Goal: Information Seeking & Learning: Learn about a topic

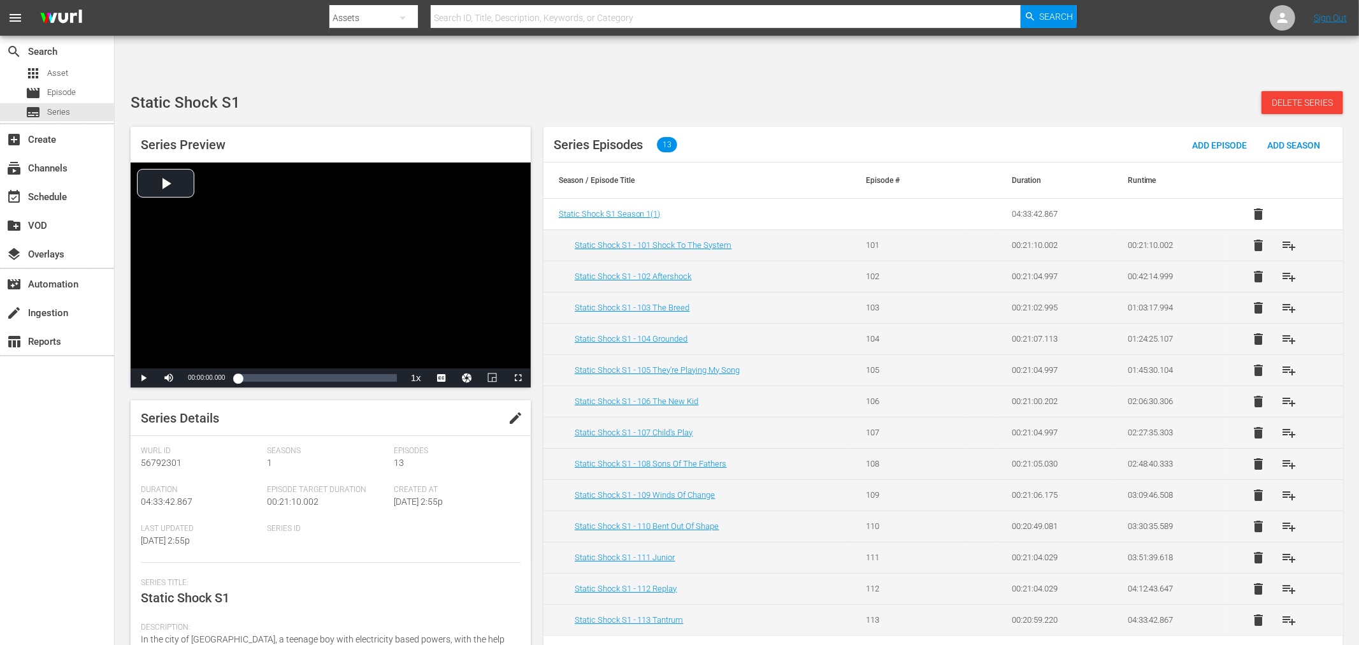
scroll to position [129, 0]
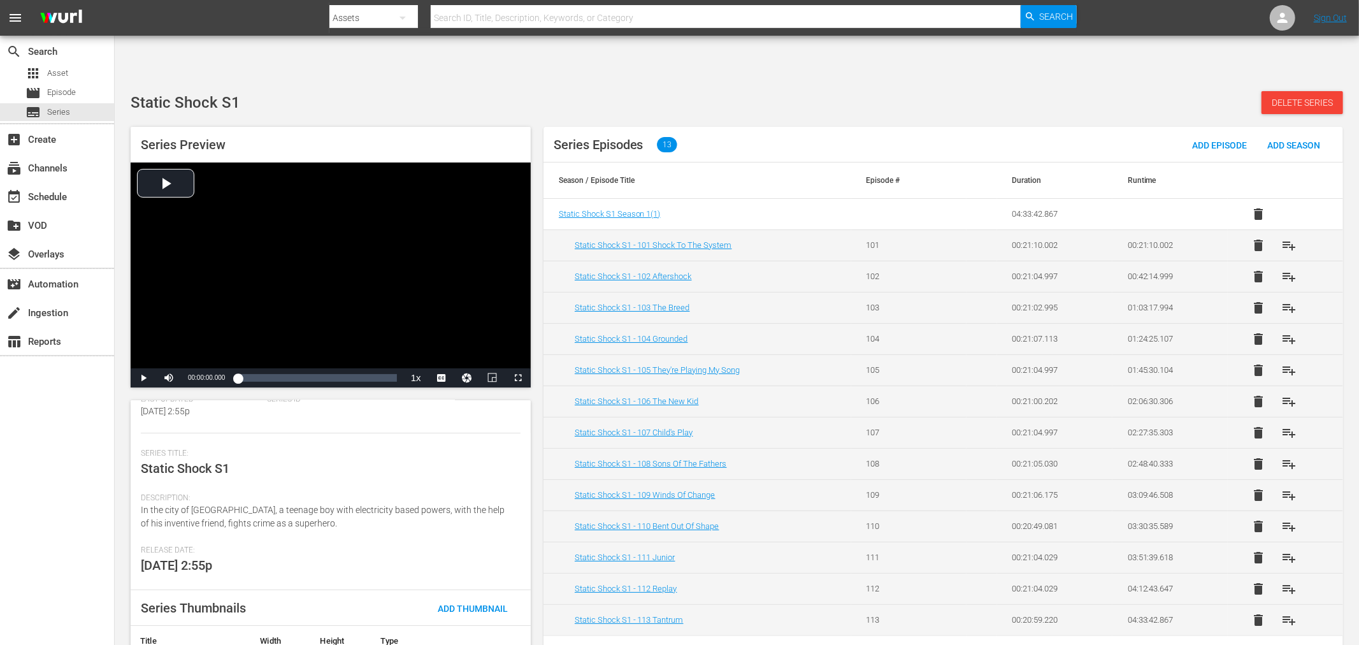
click at [521, 19] on input "text" at bounding box center [726, 18] width 590 height 31
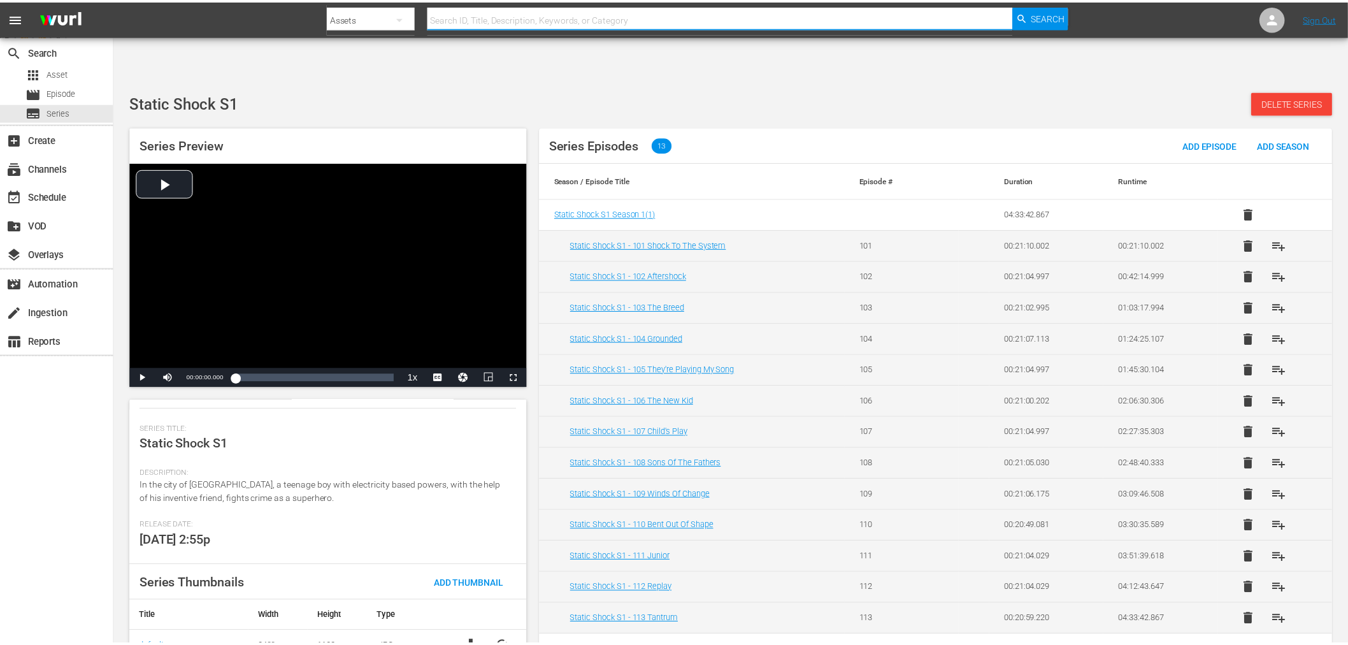
scroll to position [155, 0]
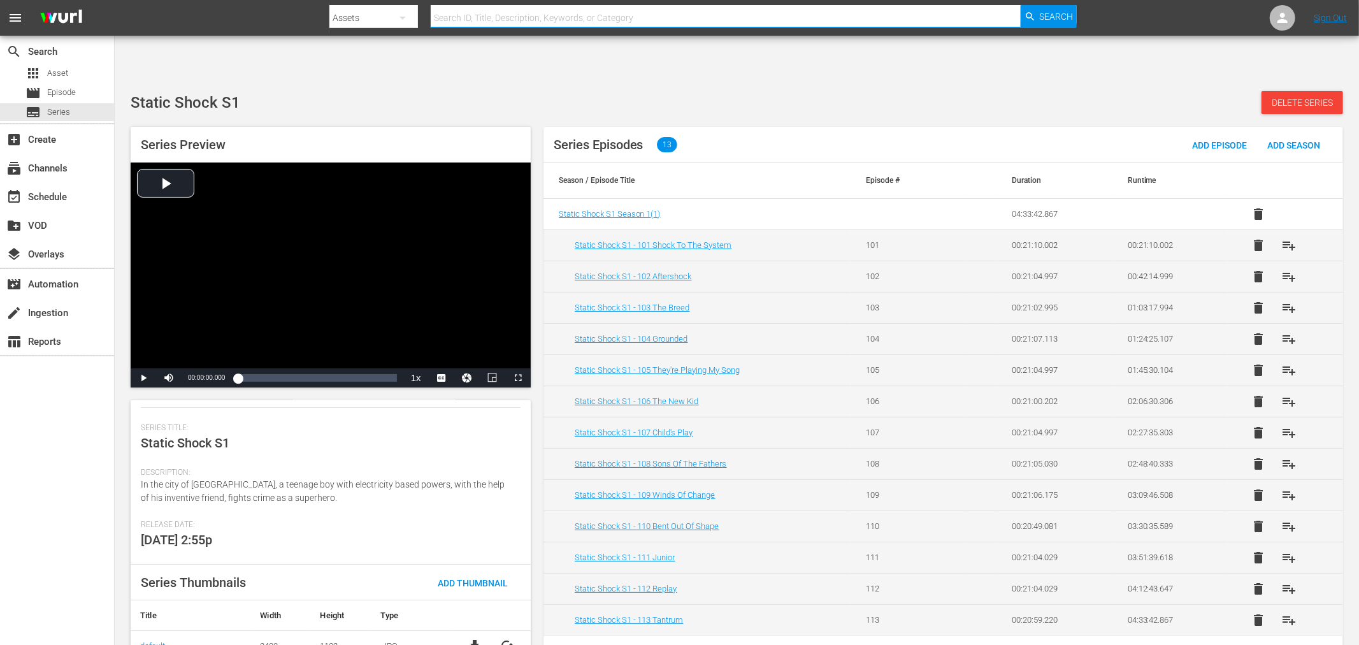
click at [568, 13] on input "text" at bounding box center [726, 18] width 590 height 31
click at [574, 14] on input "et" at bounding box center [726, 18] width 590 height 31
type input "eye for an eye"
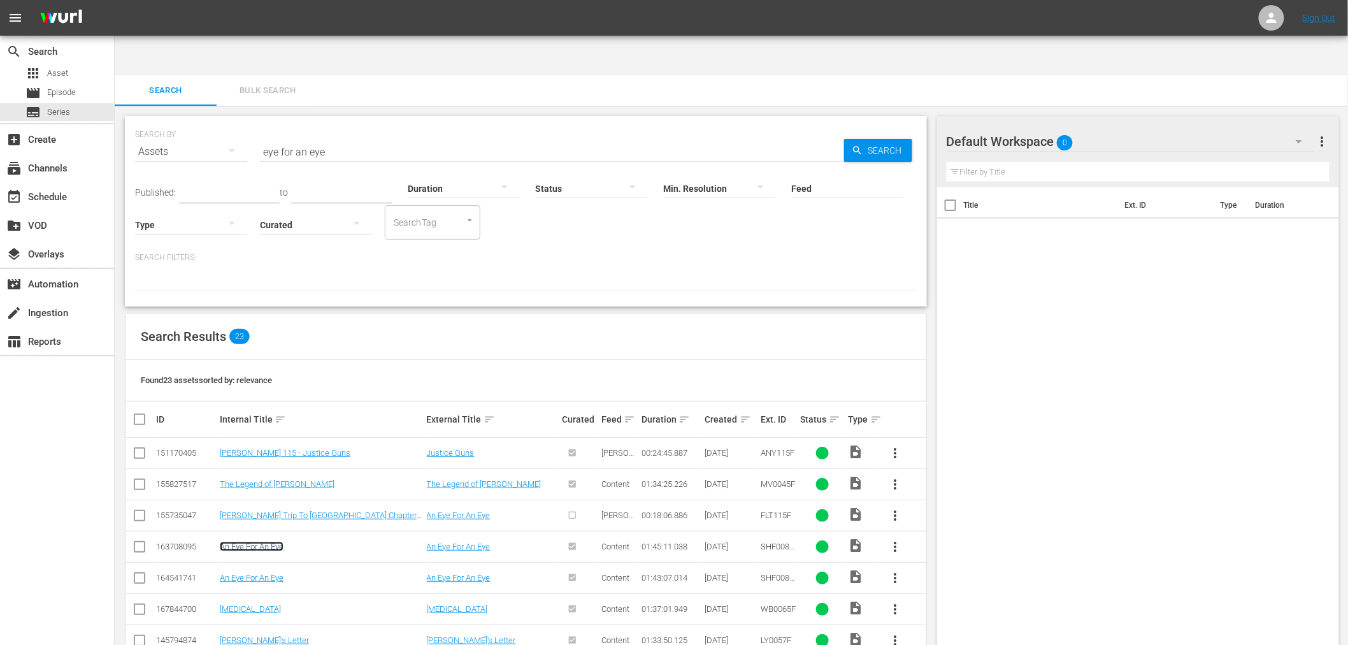
click at [256, 542] on link "An Eye For An Eye" at bounding box center [252, 547] width 64 height 10
click at [249, 573] on link "An Eye For An Eye" at bounding box center [252, 578] width 64 height 10
click at [271, 542] on link "An Eye For An Eye" at bounding box center [252, 547] width 64 height 10
click at [269, 136] on input "eye for an eye" at bounding box center [552, 151] width 584 height 31
click at [249, 542] on link "An Eye For An Eye" at bounding box center [252, 547] width 64 height 10
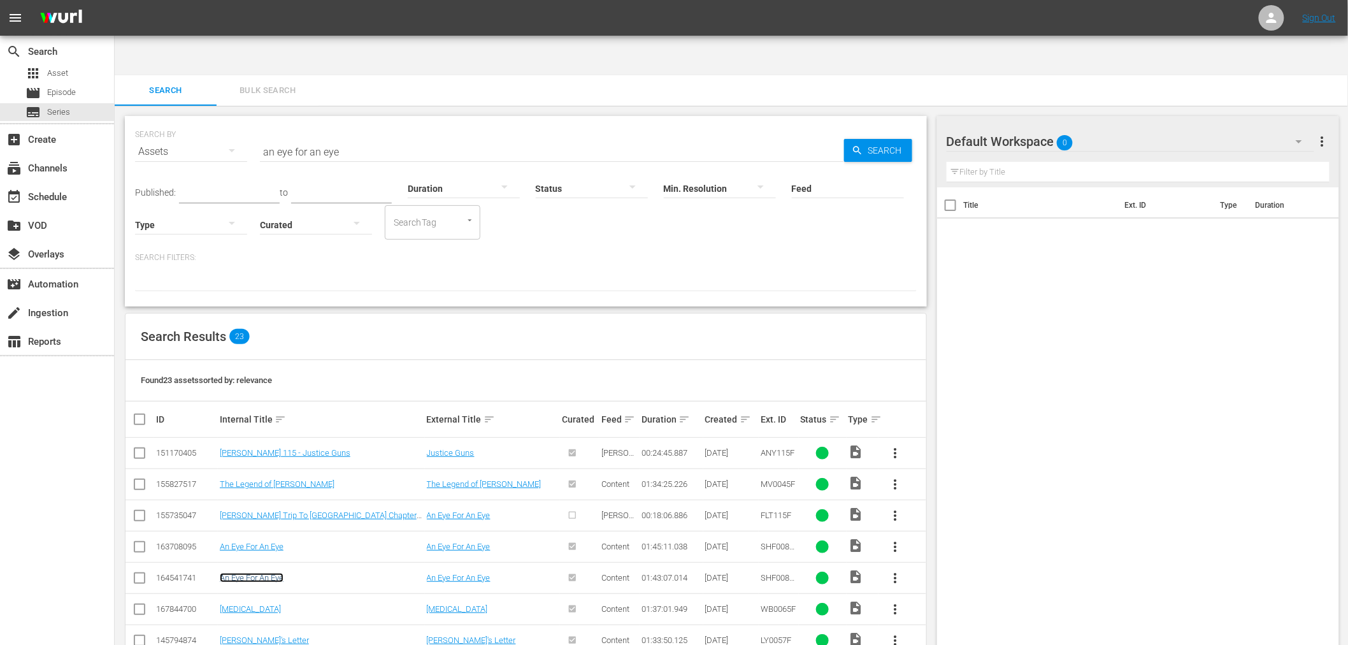
click at [249, 573] on link "An Eye For An Eye" at bounding box center [252, 578] width 64 height 10
drag, startPoint x: 343, startPoint y: 116, endPoint x: 226, endPoint y: 127, distance: 117.8
click at [226, 127] on div "SEARCH BY Search By Assets Search ID, Title, Description, Keywords, or Category…" at bounding box center [526, 144] width 782 height 46
paste input "Queen Boxer"
type input "Queen Boxer"
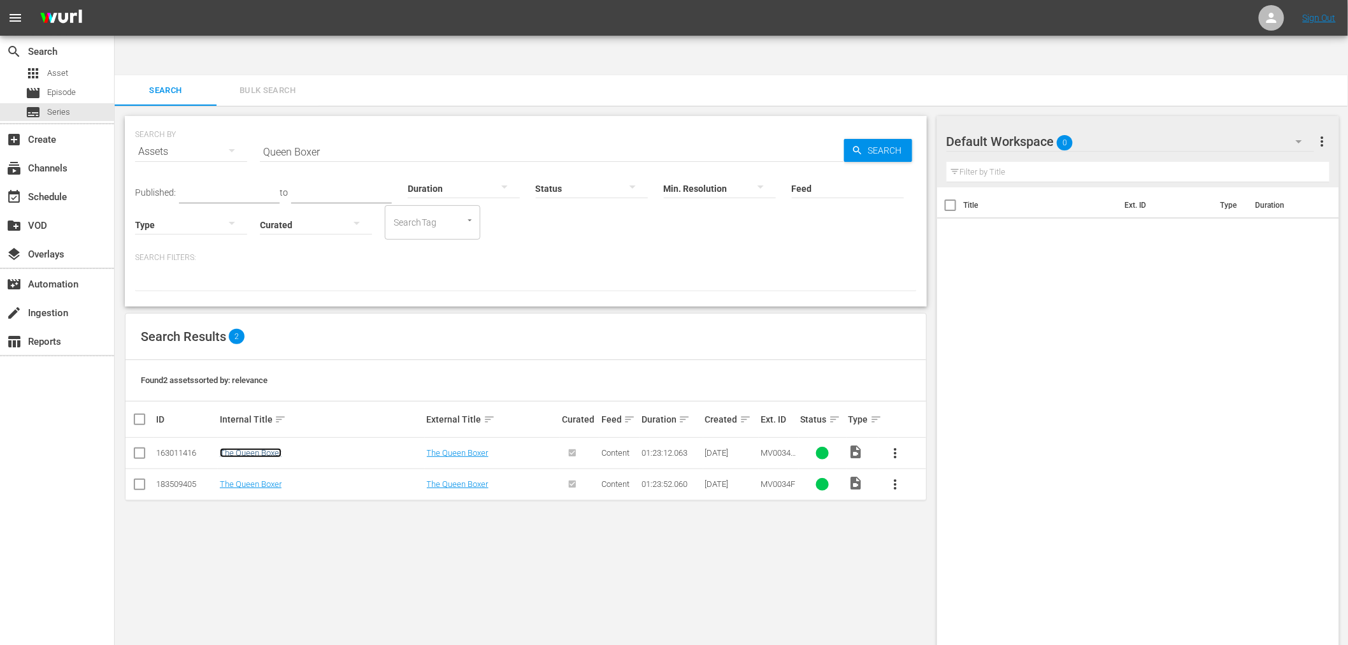
click at [271, 448] on link "The Queen Boxer" at bounding box center [251, 453] width 62 height 10
click at [266, 479] on link "The Queen Boxer" at bounding box center [251, 484] width 62 height 10
click at [614, 550] on div "SEARCH BY Search By Assets Search ID, Title, Description, Keywords, or Category…" at bounding box center [526, 396] width 823 height 580
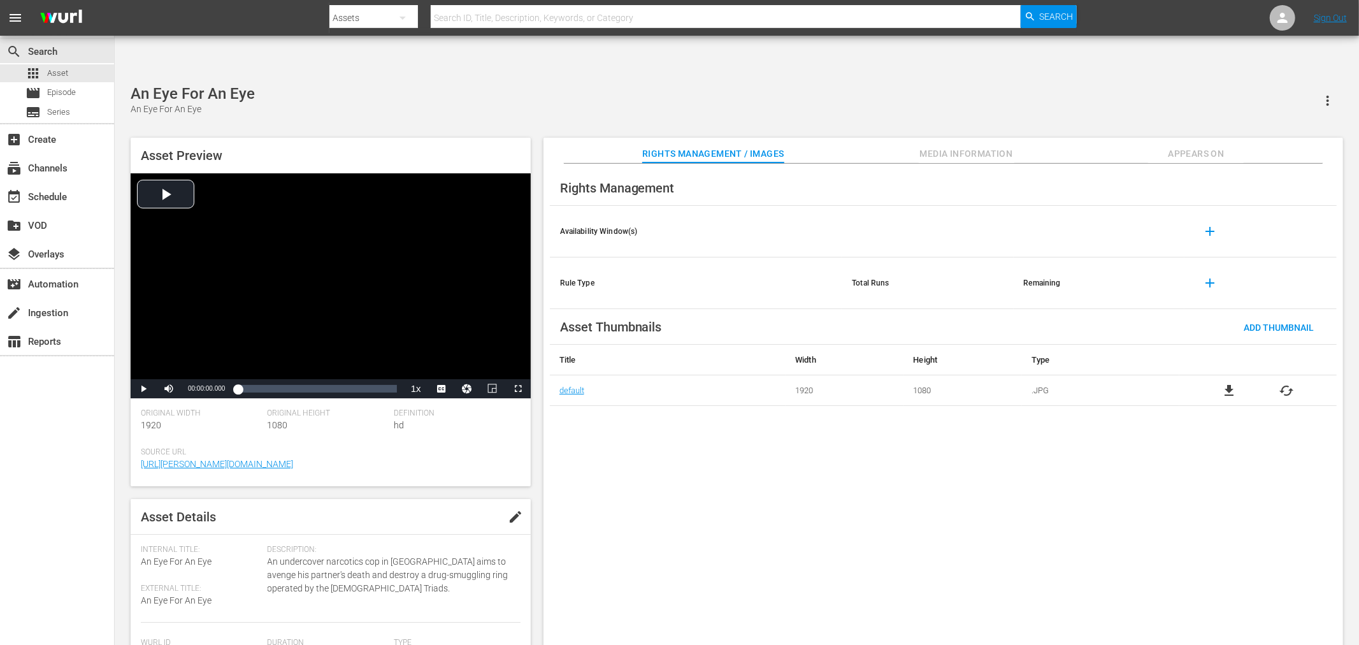
click at [1205, 146] on span "Appears On" at bounding box center [1196, 154] width 96 height 16
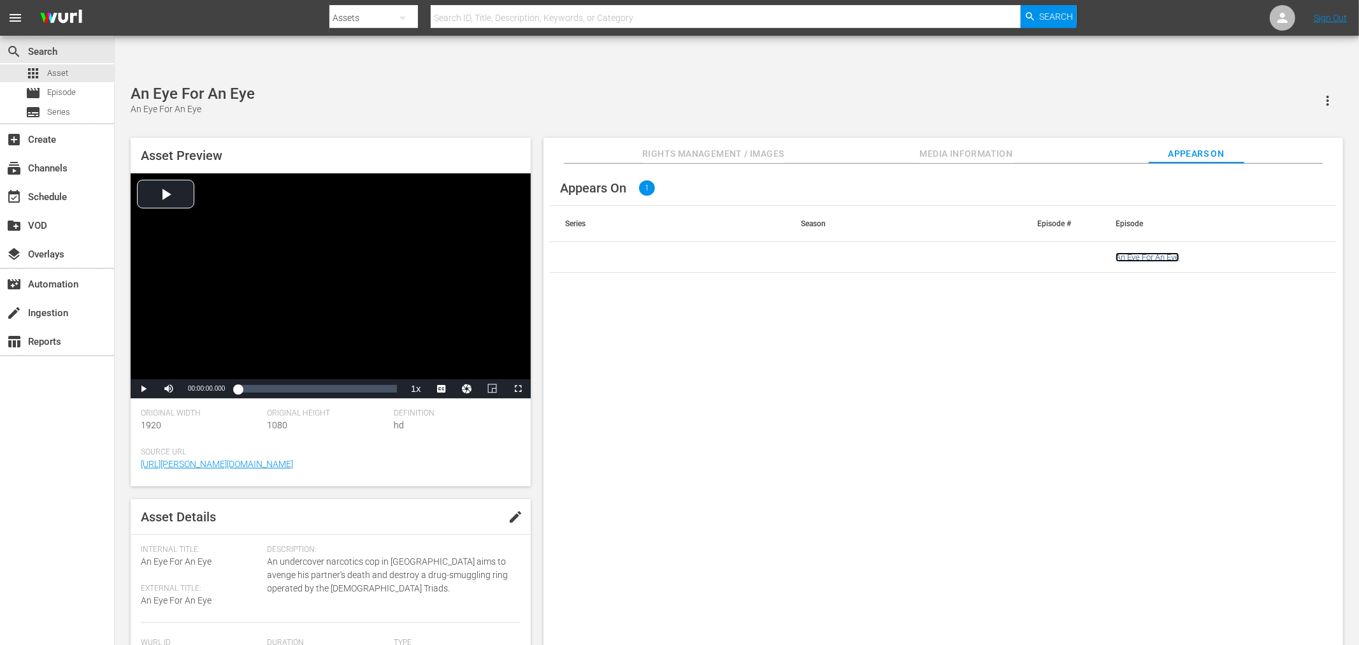
click at [1178, 252] on link "An Eye For An Eye" at bounding box center [1148, 257] width 64 height 10
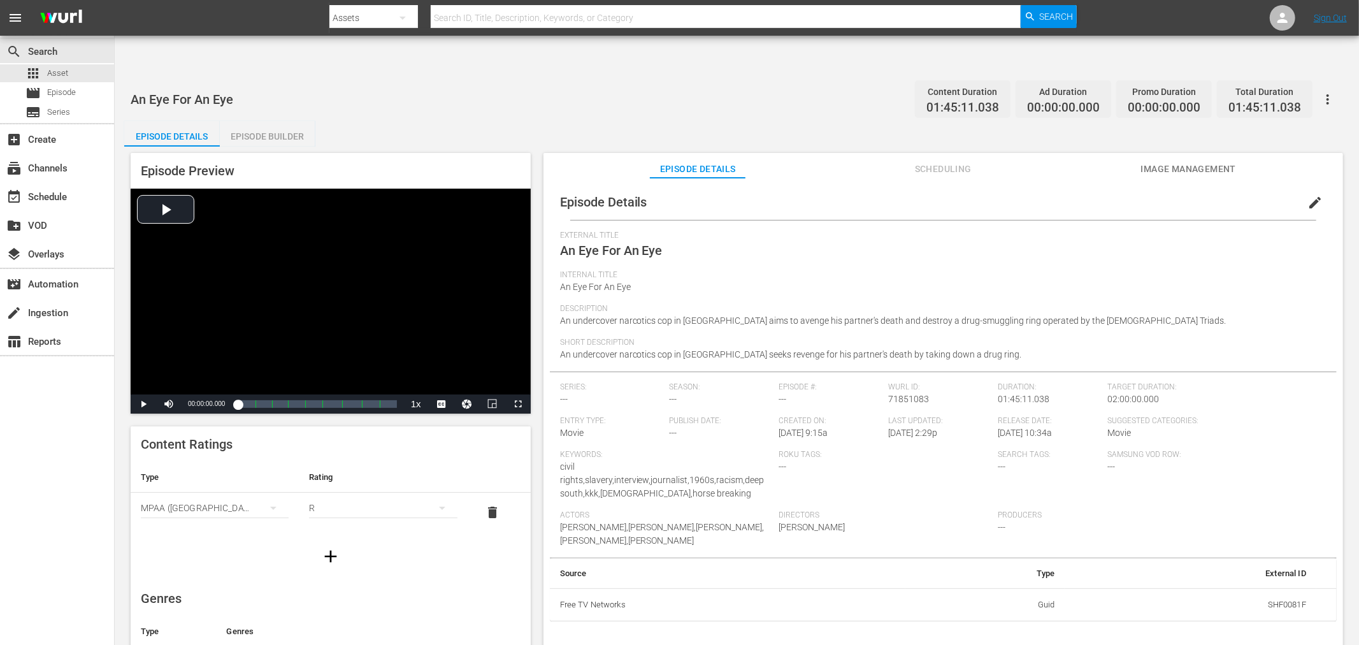
click at [1193, 161] on span "Image Management" at bounding box center [1189, 169] width 96 height 16
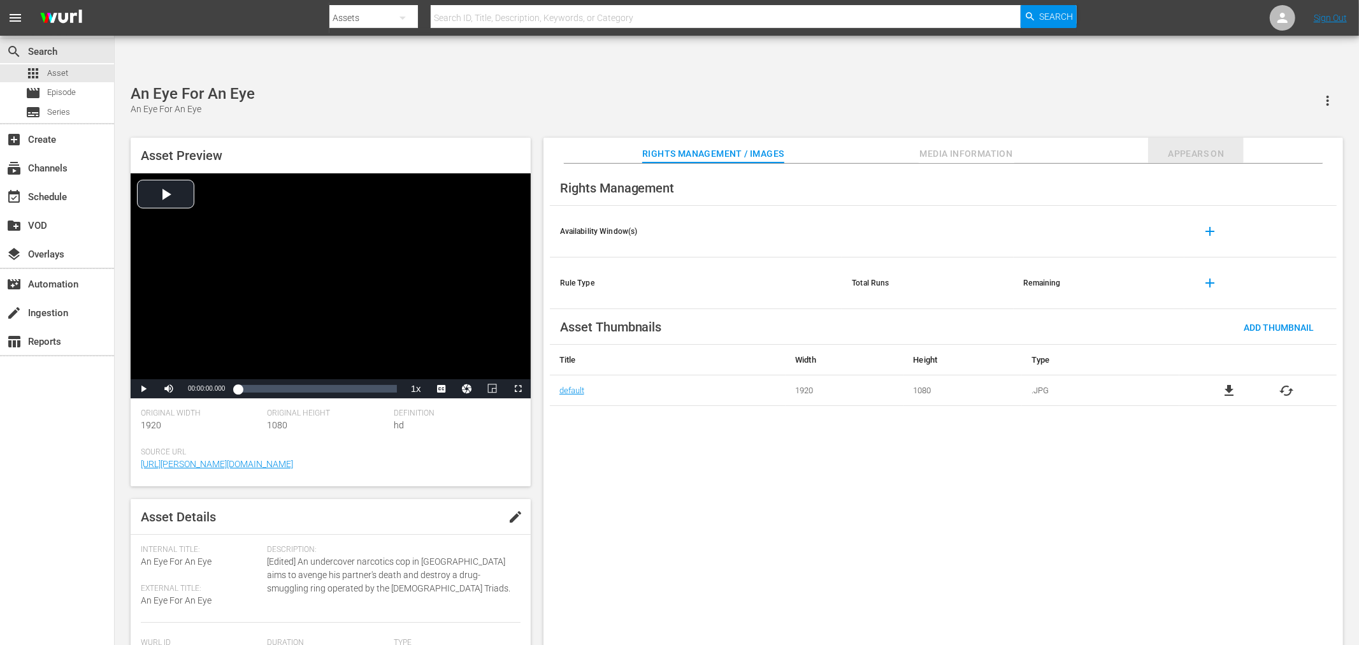
click at [1213, 146] on span "Appears On" at bounding box center [1196, 154] width 96 height 16
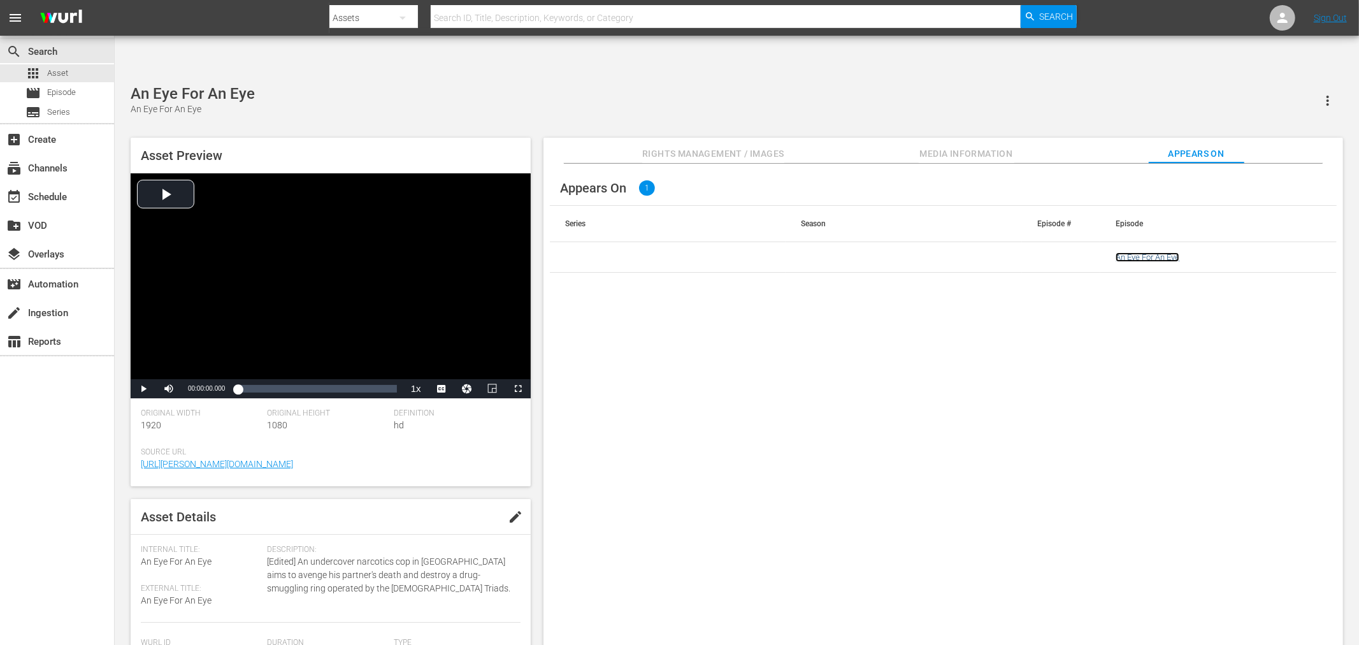
click at [1143, 252] on link "An Eye For An Eye" at bounding box center [1148, 257] width 64 height 10
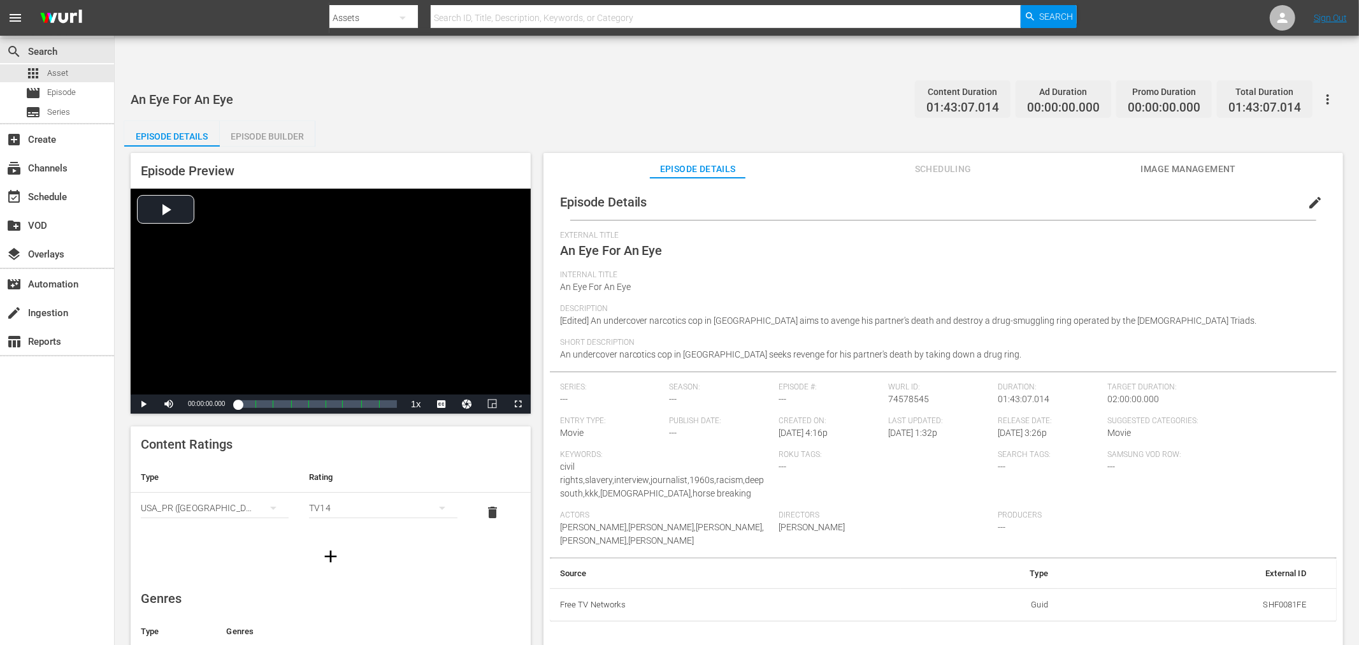
click at [1180, 161] on span "Image Management" at bounding box center [1189, 169] width 96 height 16
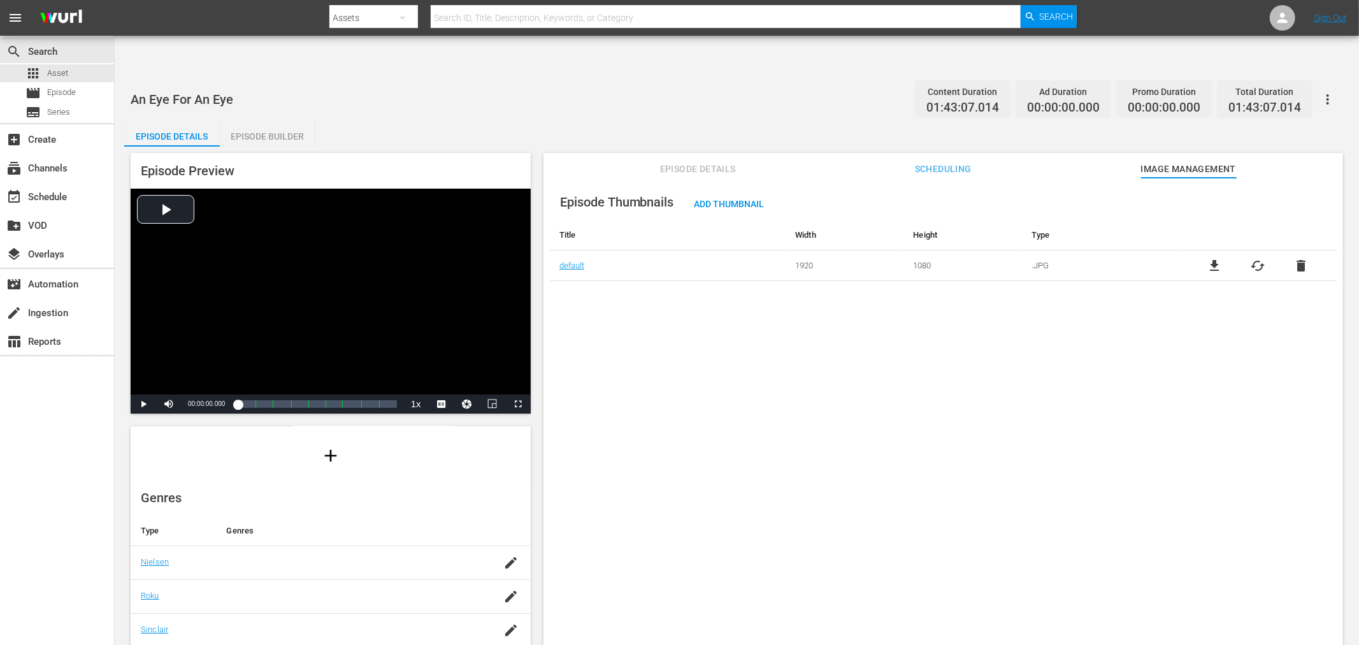
scroll to position [219, 0]
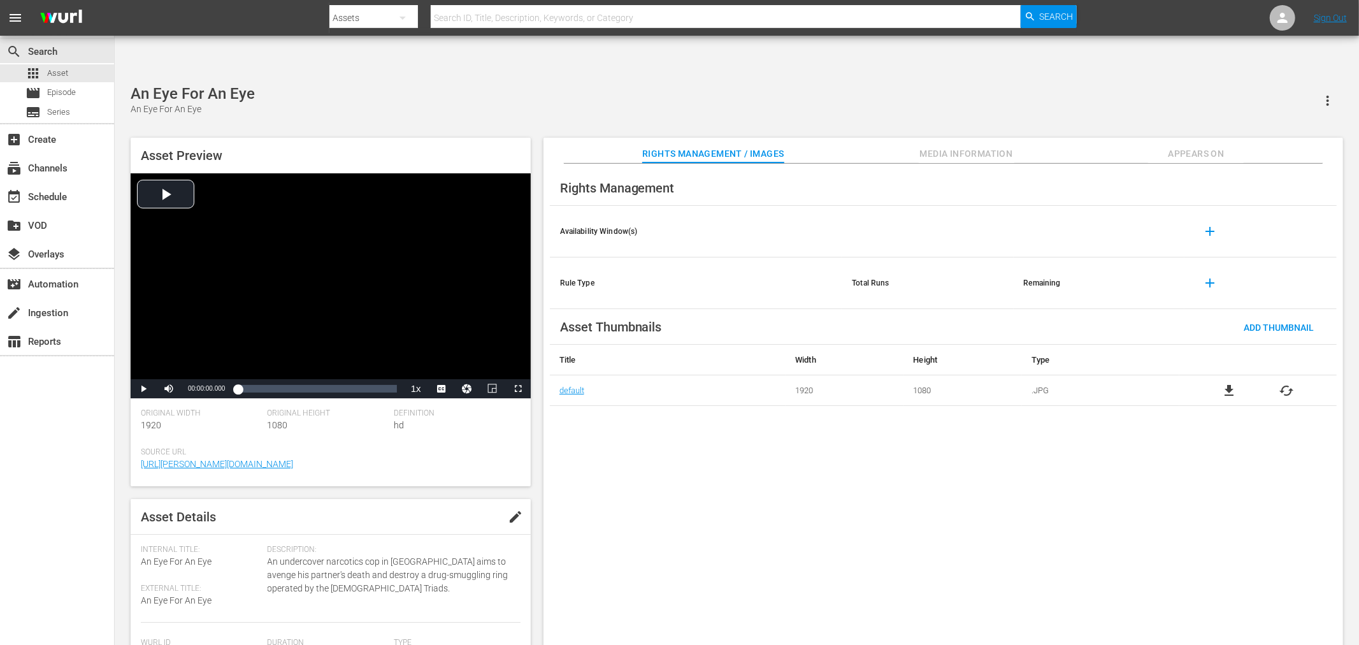
click at [542, 14] on input "text" at bounding box center [726, 18] width 590 height 31
paste input "source-00277663"
type input "source-00277663"
drag, startPoint x: 542, startPoint y: 15, endPoint x: 389, endPoint y: 17, distance: 153.6
click at [389, 17] on div "Search By Assets Search ID, Title, Description, Keywords, or Category source-00…" at bounding box center [702, 18] width 747 height 31
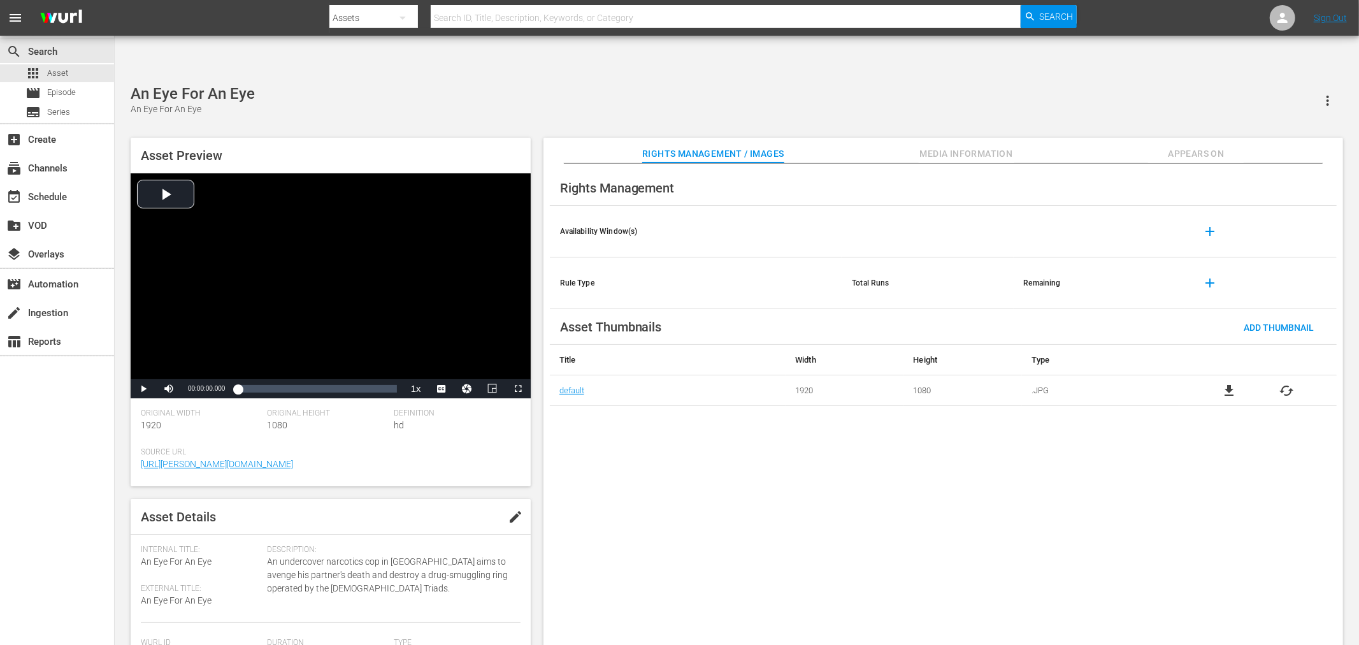
click at [718, 19] on input "text" at bounding box center [726, 18] width 590 height 31
paste input "US-88442378-48382129-48366209"
type input "US-88442378-48382129-48366209"
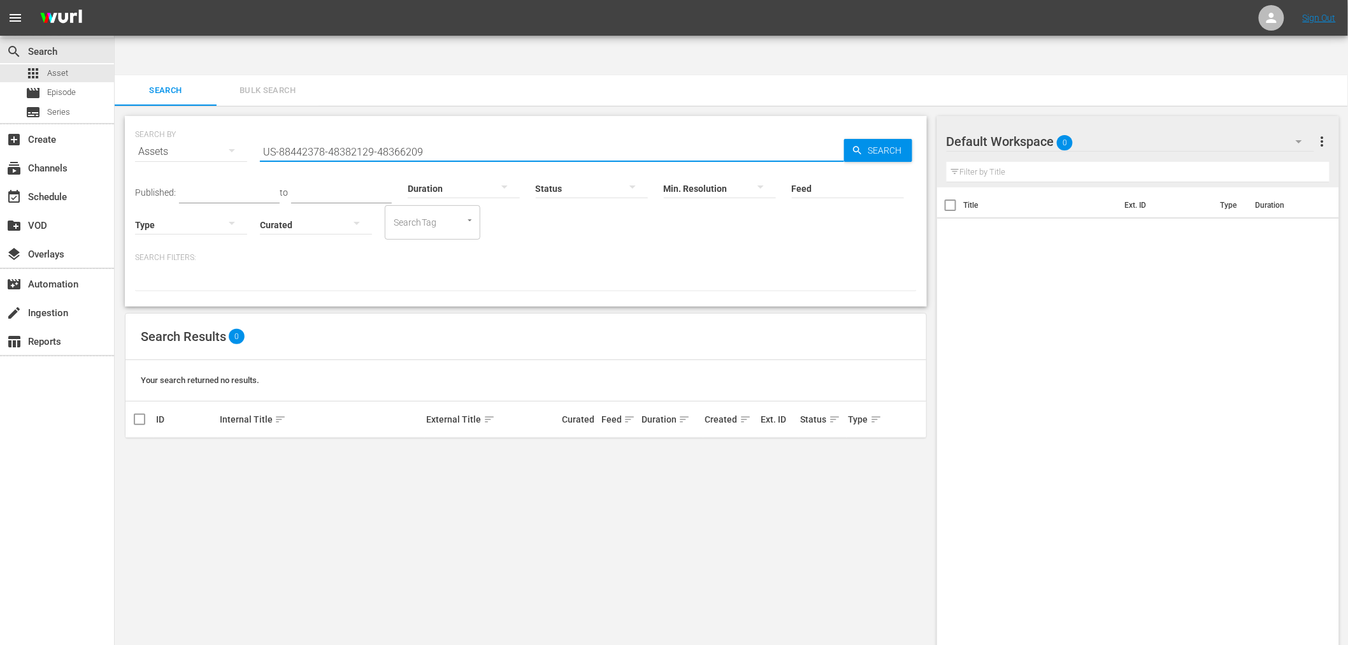
click at [278, 136] on input "US-88442378-48382129-48366209" at bounding box center [552, 151] width 584 height 31
paste input "US-88442378-48382129-48366209"
paste input "US-88442378-48382129-4836620"
type input "48366209"
click at [177, 134] on div "Assets" at bounding box center [191, 152] width 112 height 36
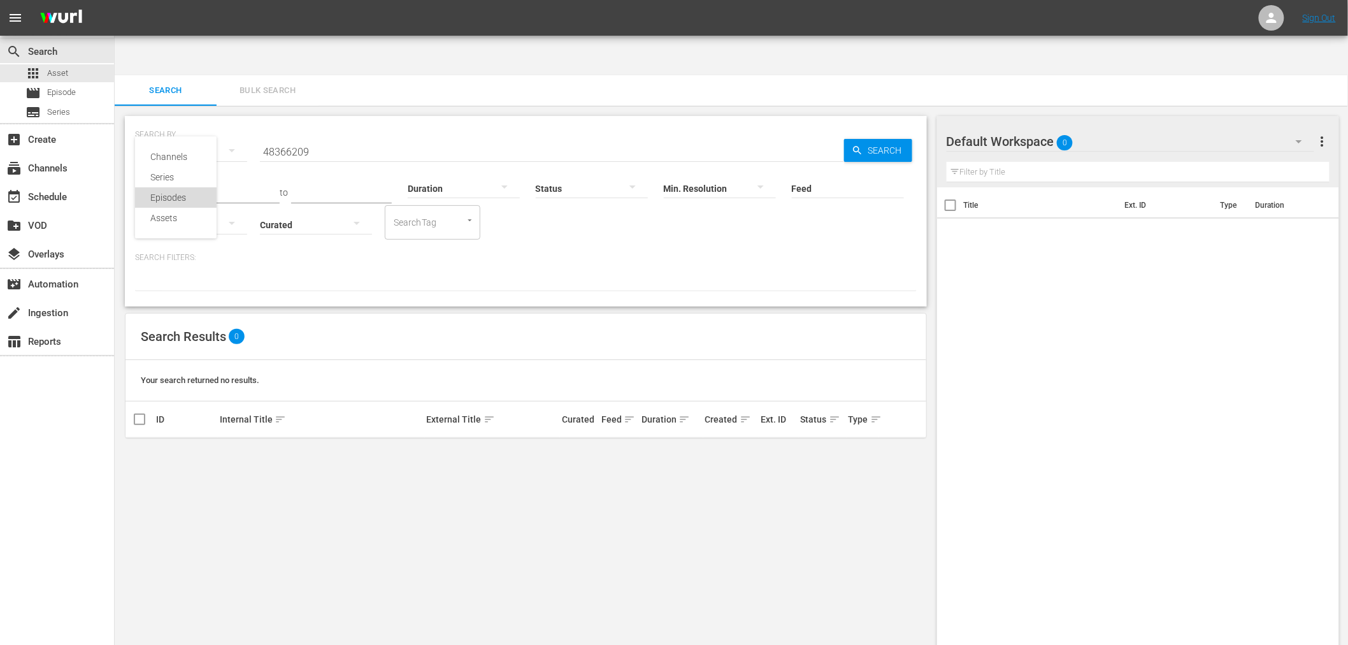
click at [190, 198] on div "Episodes" at bounding box center [175, 197] width 51 height 20
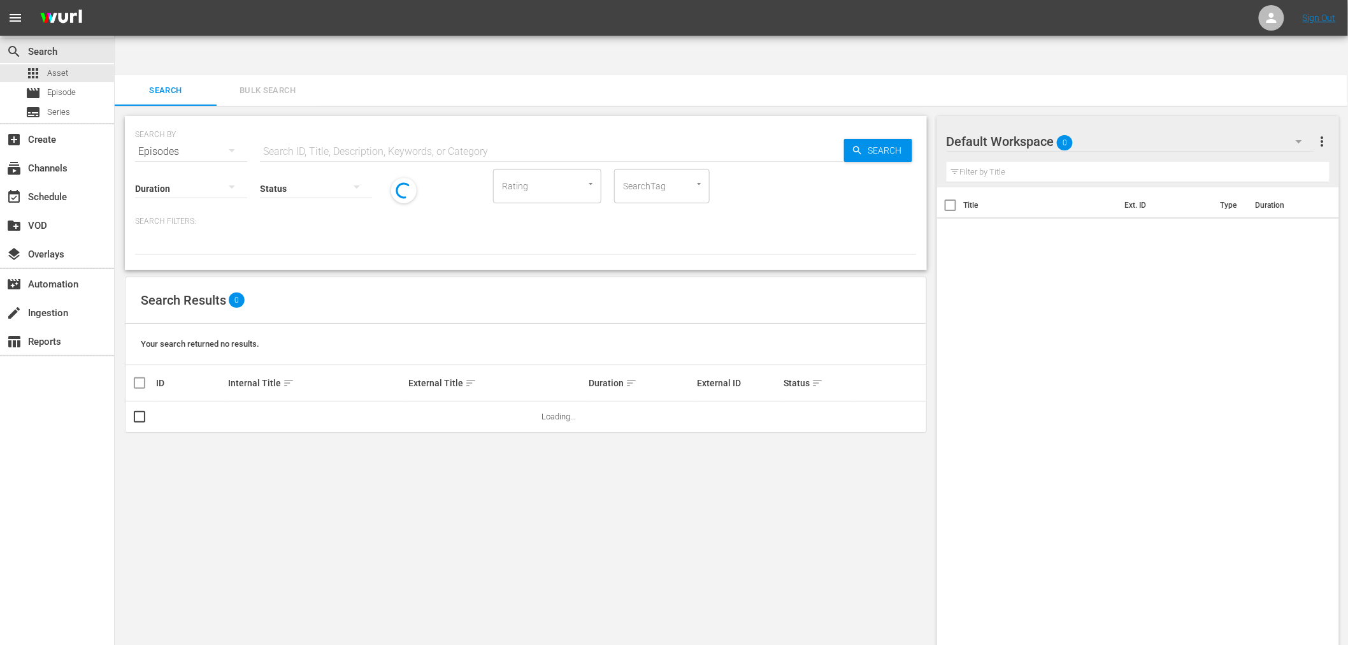
click at [376, 136] on input "text" at bounding box center [552, 151] width 584 height 31
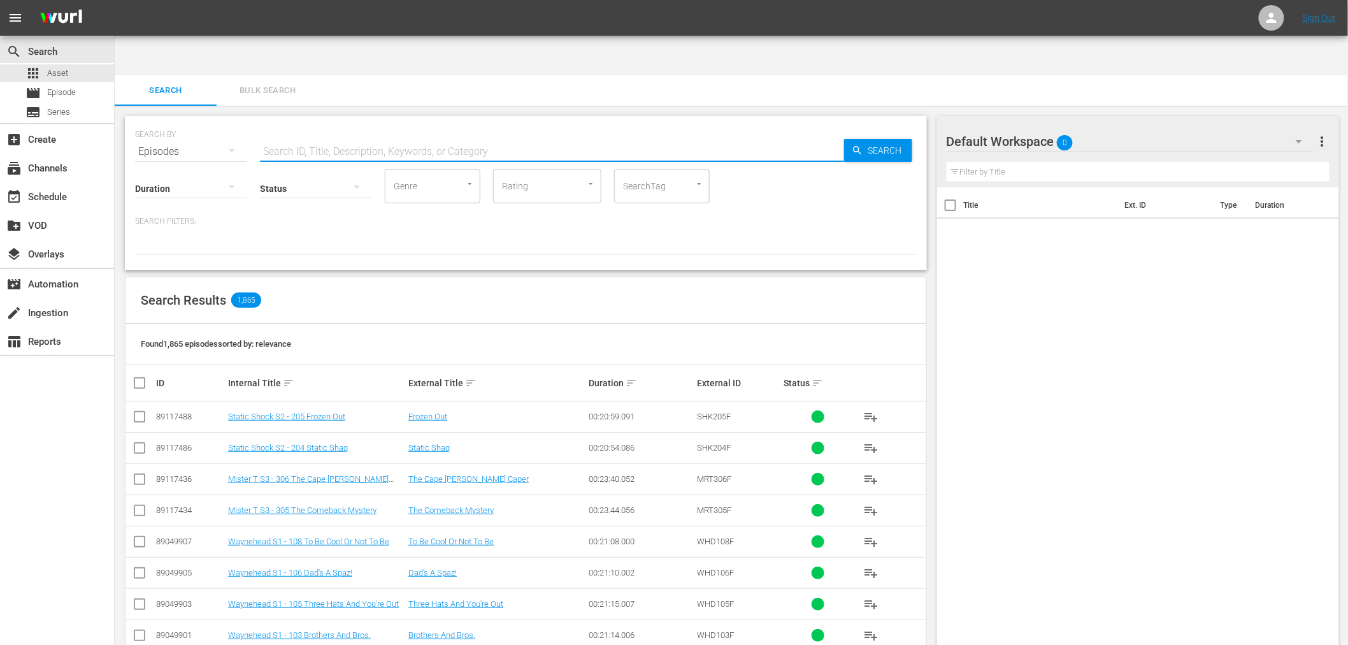
paste input "US-88442378-48382129-48366209"
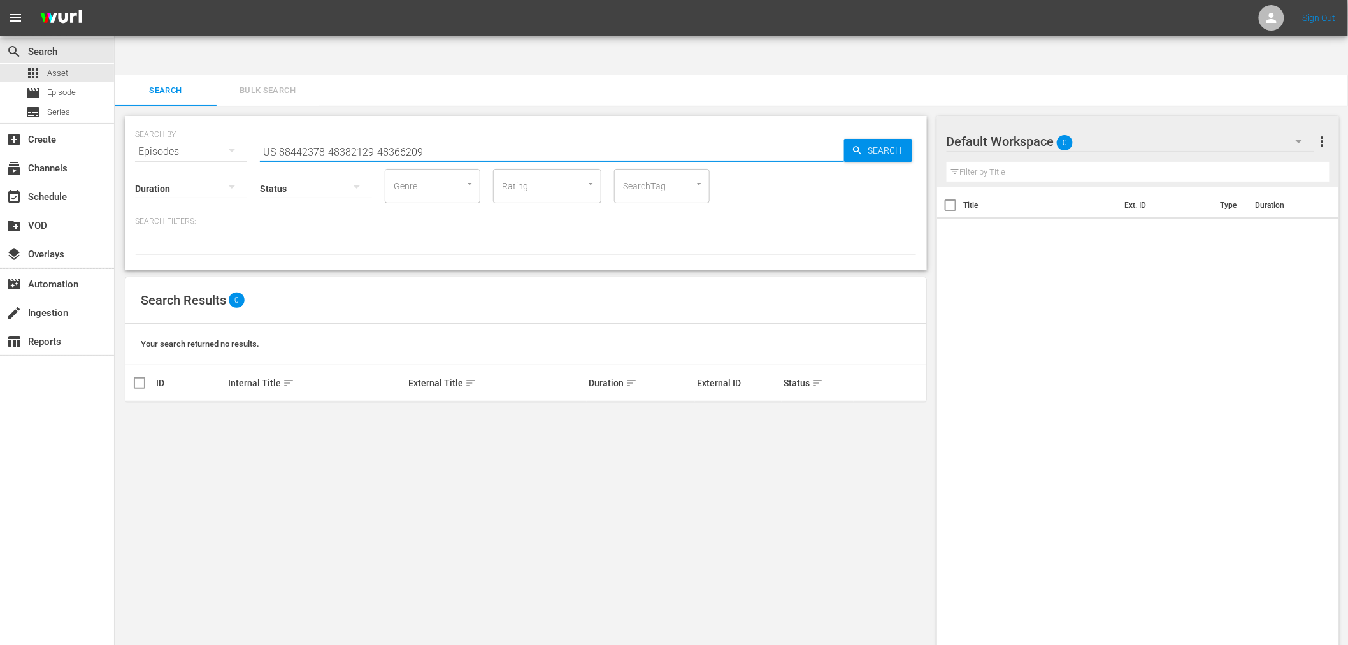
click at [373, 136] on input "US-88442378-48382129-48366209" at bounding box center [552, 151] width 584 height 31
drag, startPoint x: 362, startPoint y: 105, endPoint x: 186, endPoint y: 125, distance: 177.0
click at [186, 125] on div "SEARCH BY Search By Episodes Search ID, Title, Description, Keywords, or Catego…" at bounding box center [526, 193] width 802 height 154
click at [271, 157] on div "Status" at bounding box center [316, 180] width 112 height 46
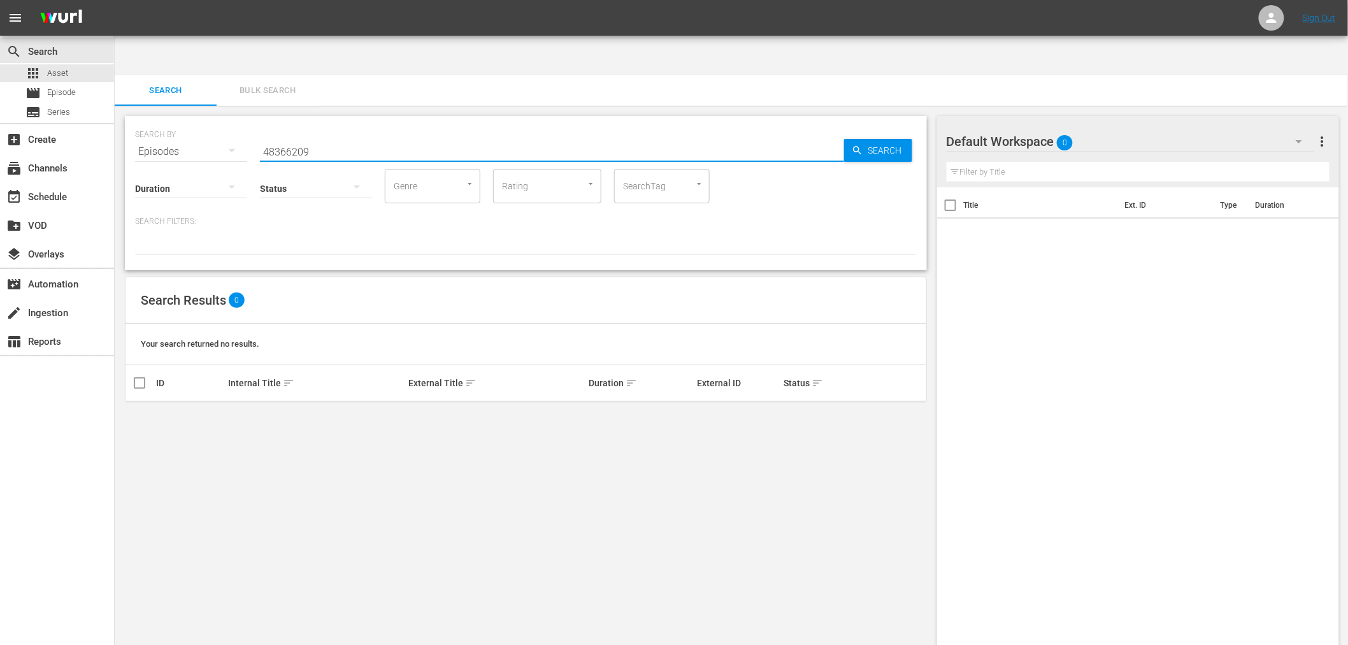
click at [281, 136] on input "48366209" at bounding box center [552, 151] width 584 height 31
paste input "US-88442378-48382129-"
drag, startPoint x: 278, startPoint y: 112, endPoint x: 229, endPoint y: 115, distance: 48.5
click at [229, 121] on div "SEARCH BY Search By Episodes Search ID, Title, Description, Keywords, or Catego…" at bounding box center [526, 144] width 782 height 46
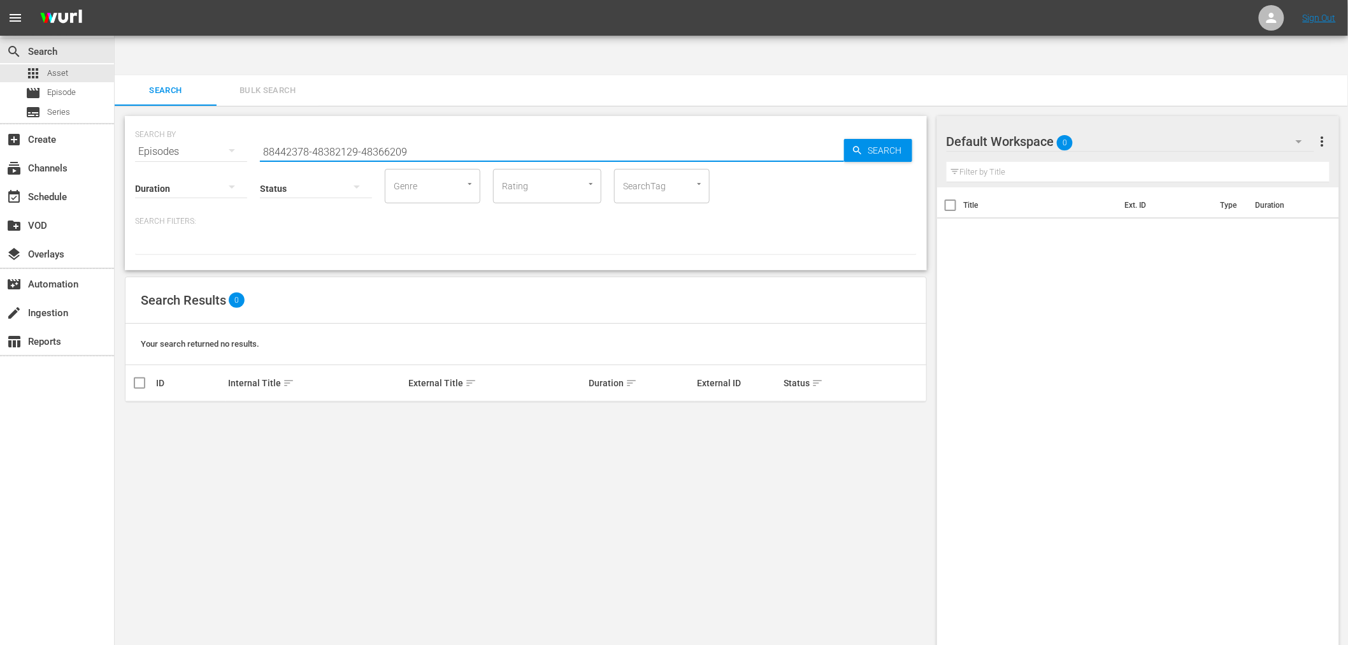
drag, startPoint x: 309, startPoint y: 112, endPoint x: 575, endPoint y: 117, distance: 265.8
click at [575, 136] on input "88442378-48382129-48366209" at bounding box center [552, 151] width 584 height 31
drag, startPoint x: 279, startPoint y: 125, endPoint x: 263, endPoint y: 122, distance: 16.8
click at [263, 122] on div "SEARCH BY Search By Episodes Search ID, Title, Description, Keywords, or Catego…" at bounding box center [526, 193] width 802 height 154
paste input "US-88442378-48382129-48366209"
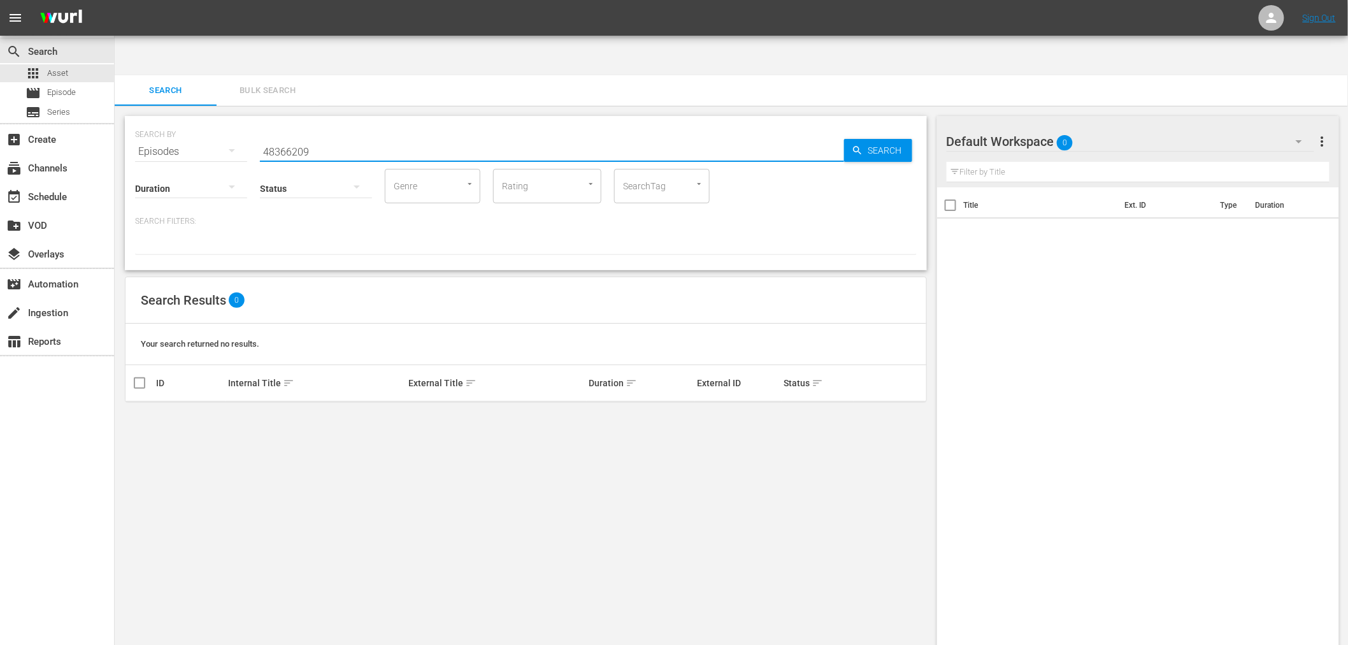
paste input "US-88442378-48382129-"
type input "48382129"
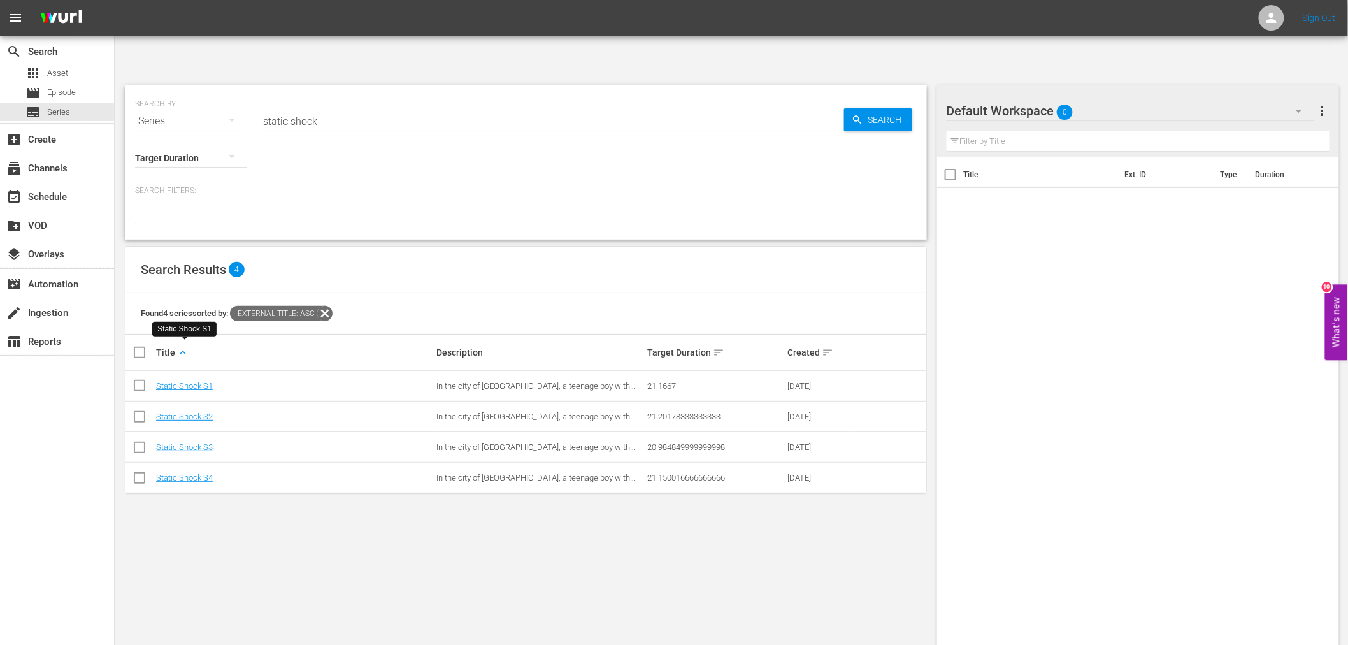
click at [374, 564] on div "SEARCH BY Search By Series Search ID, Title, Description, Keywords, or Category…" at bounding box center [526, 380] width 823 height 610
click at [703, 531] on div "SEARCH BY Search By Series Search ID, Title, Description, Keywords, or Category…" at bounding box center [526, 380] width 823 height 610
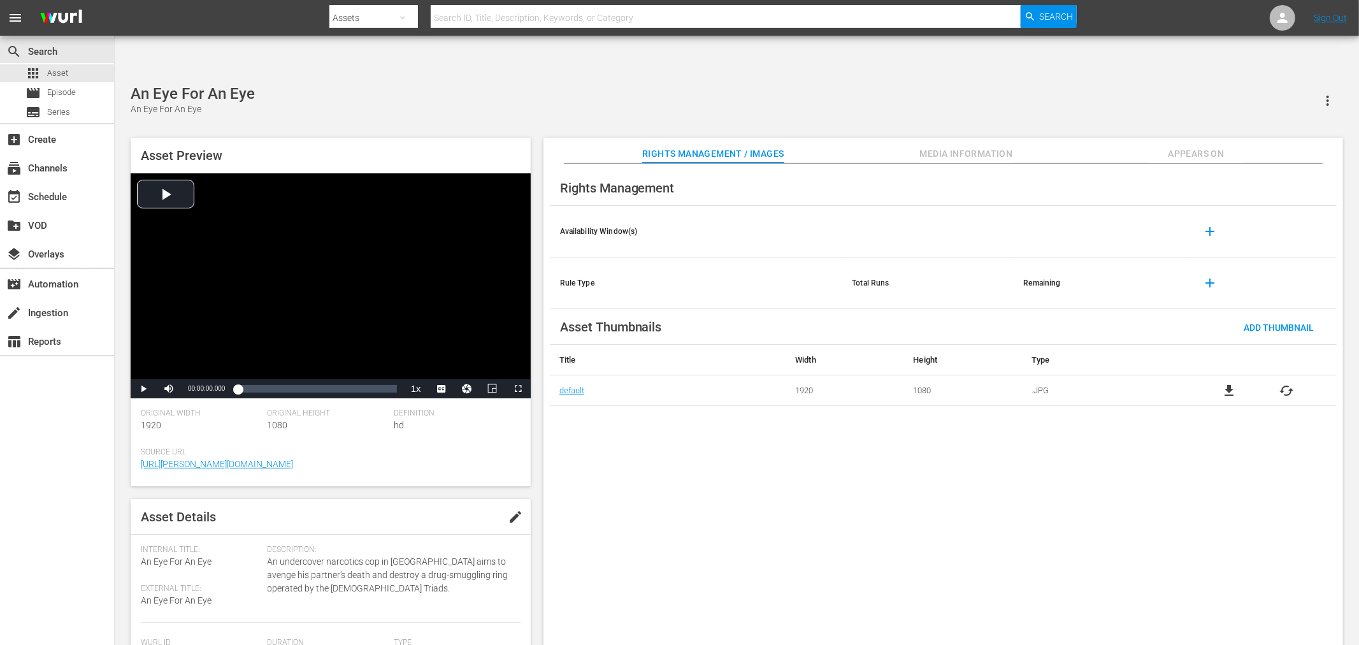
click at [1194, 146] on span "Appears On" at bounding box center [1196, 154] width 96 height 16
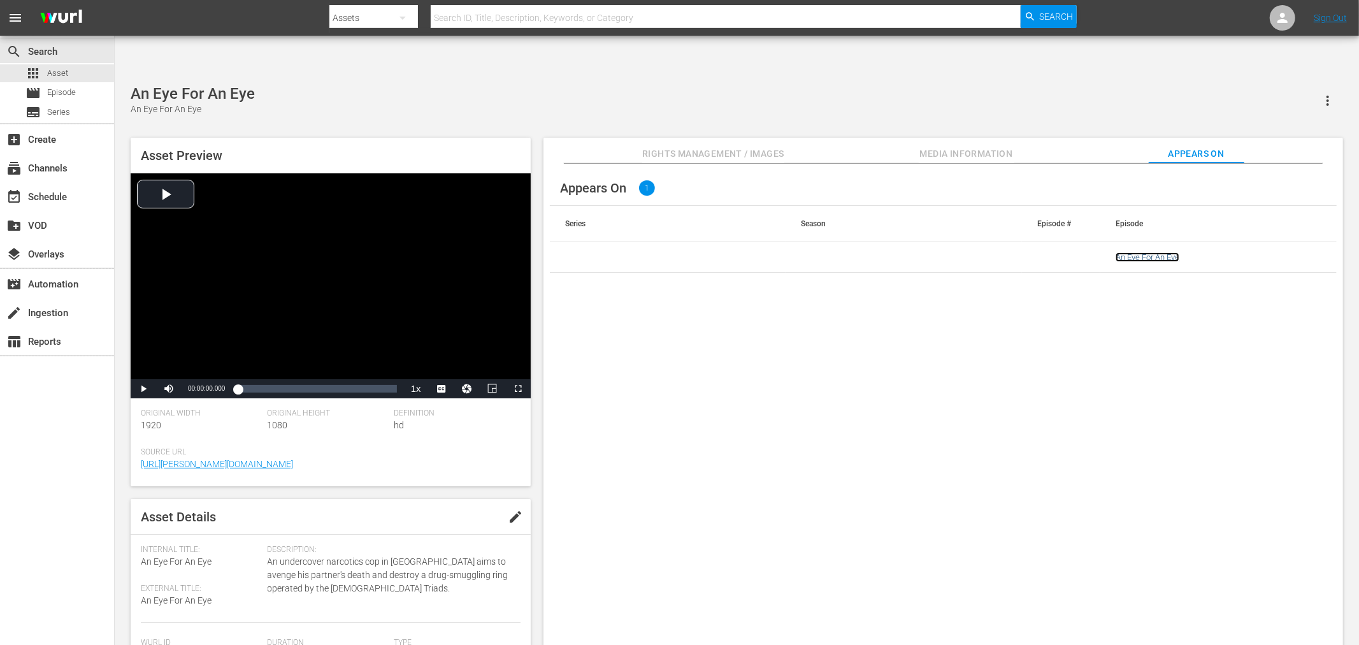
click at [1153, 252] on link "An Eye For An Eye" at bounding box center [1148, 257] width 64 height 10
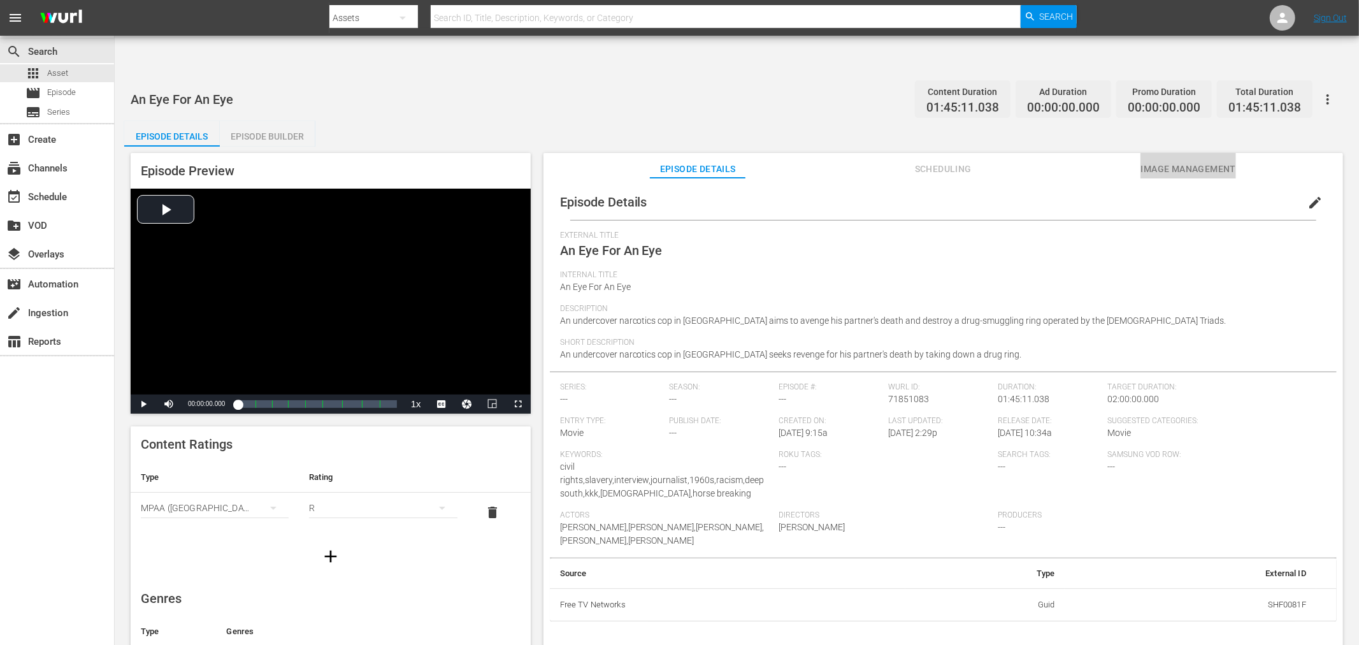
click at [1180, 161] on span "Image Management" at bounding box center [1189, 169] width 96 height 16
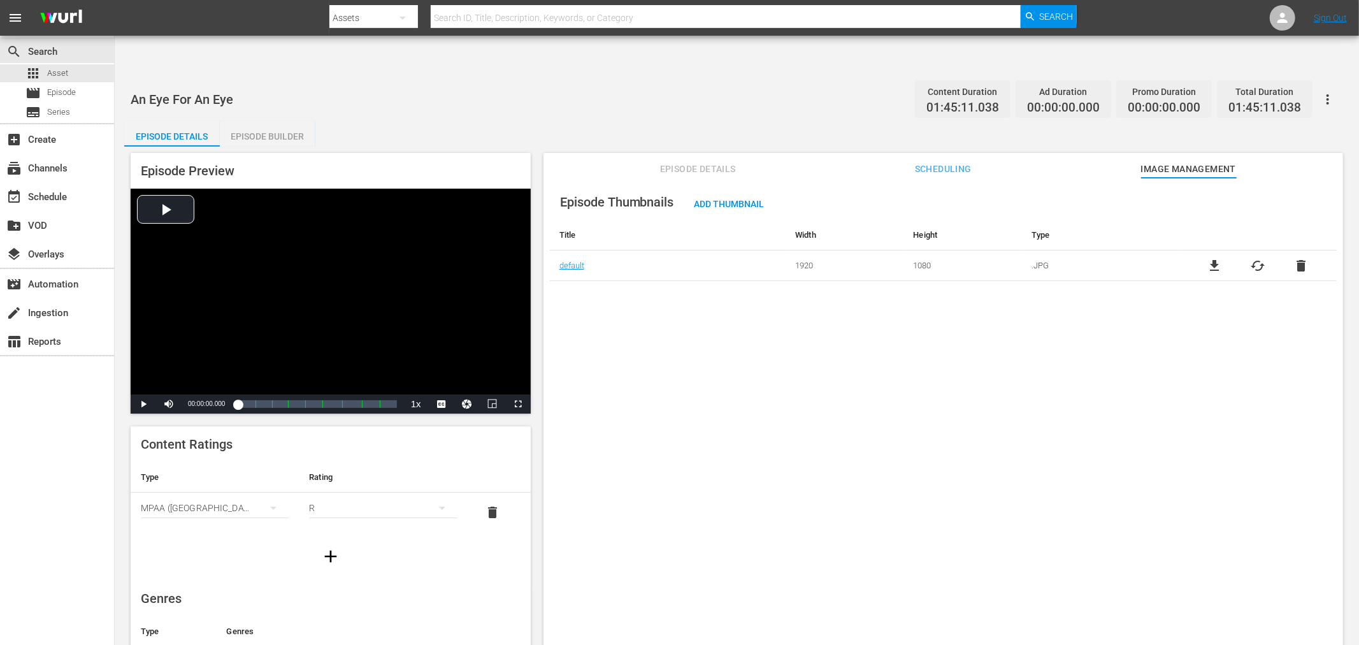
click at [638, 342] on div "Episode Thumbnails Add Thumbnail Title Width Height Type default 1920 1080 .JPG…" at bounding box center [944, 427] width 800 height 498
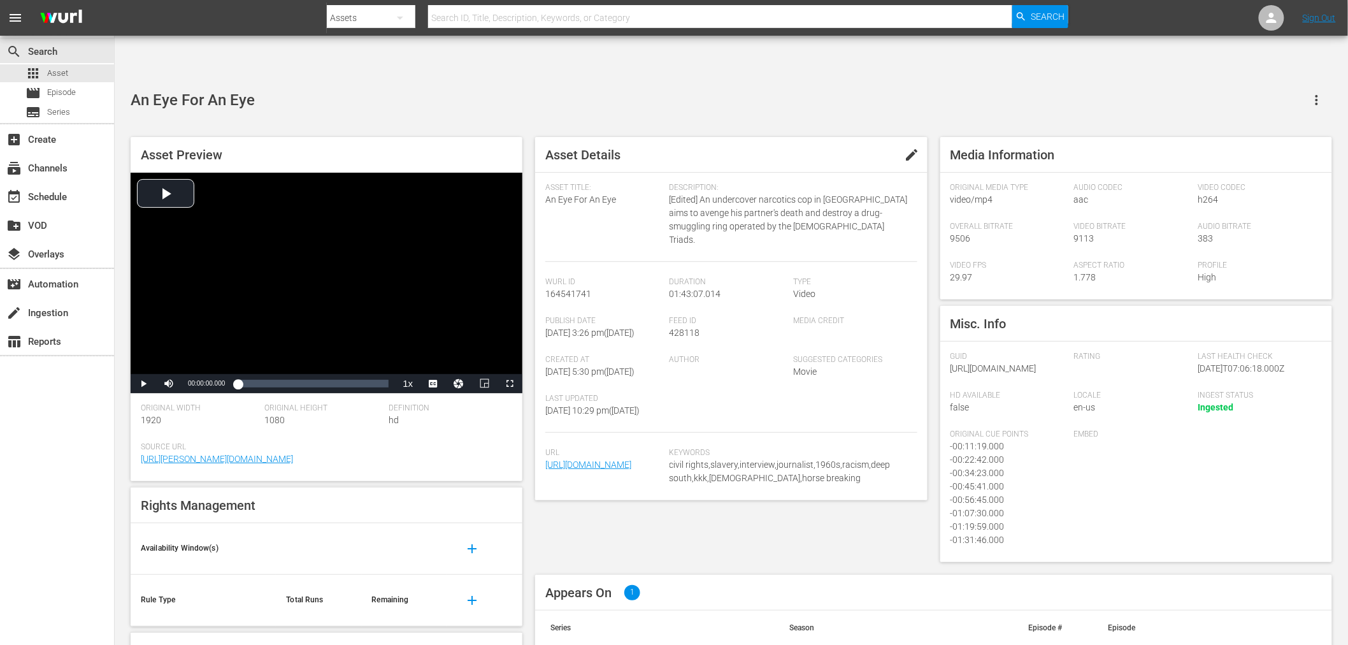
click at [353, 87] on div "An Eye For An Eye Asset Preview Video Player is loading. Play Video Play Mute C…" at bounding box center [731, 410] width 1215 height 651
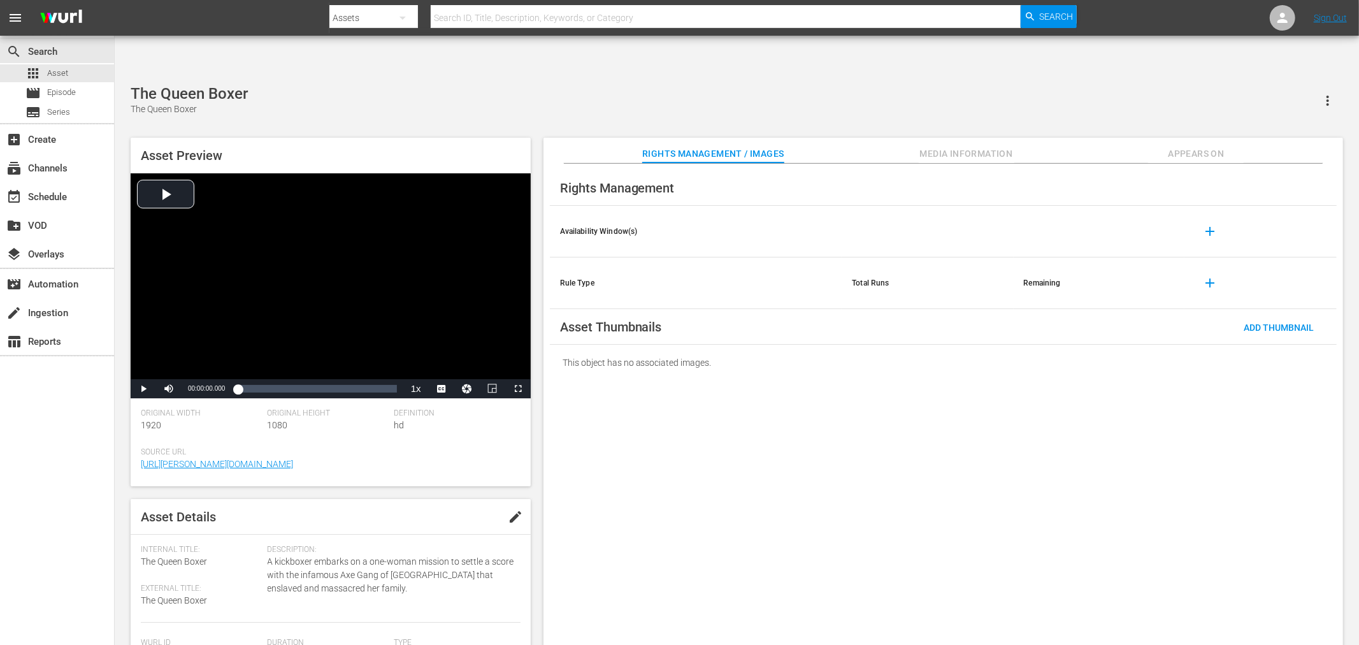
click at [1223, 93] on icon "button" at bounding box center [1327, 100] width 15 height 15
drag, startPoint x: 1169, startPoint y: 389, endPoint x: 1169, endPoint y: 311, distance: 77.7
click at [1167, 385] on div "Rights Management Availability Window(s) add Rule Type Total Runs Remaining add…" at bounding box center [944, 415] width 800 height 502
click at [1223, 315] on div "Add Thumbnail" at bounding box center [1279, 327] width 90 height 24
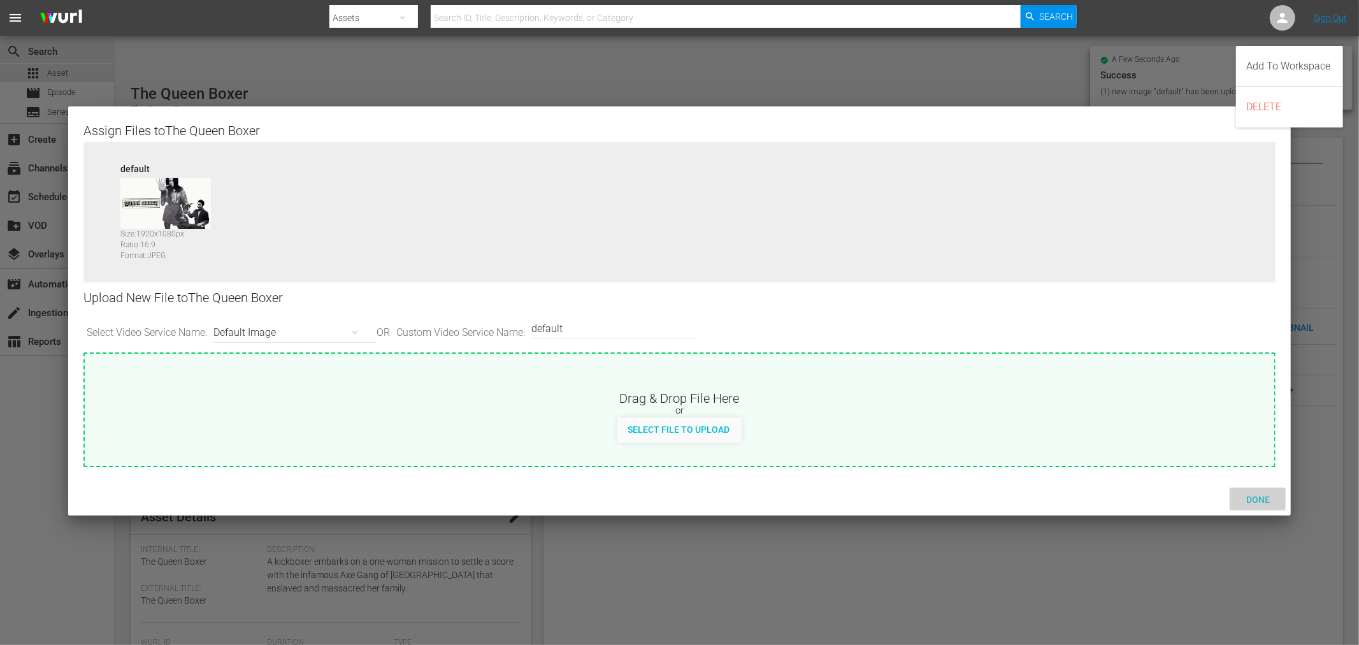
click at [1223, 498] on span "Done" at bounding box center [1258, 499] width 44 height 10
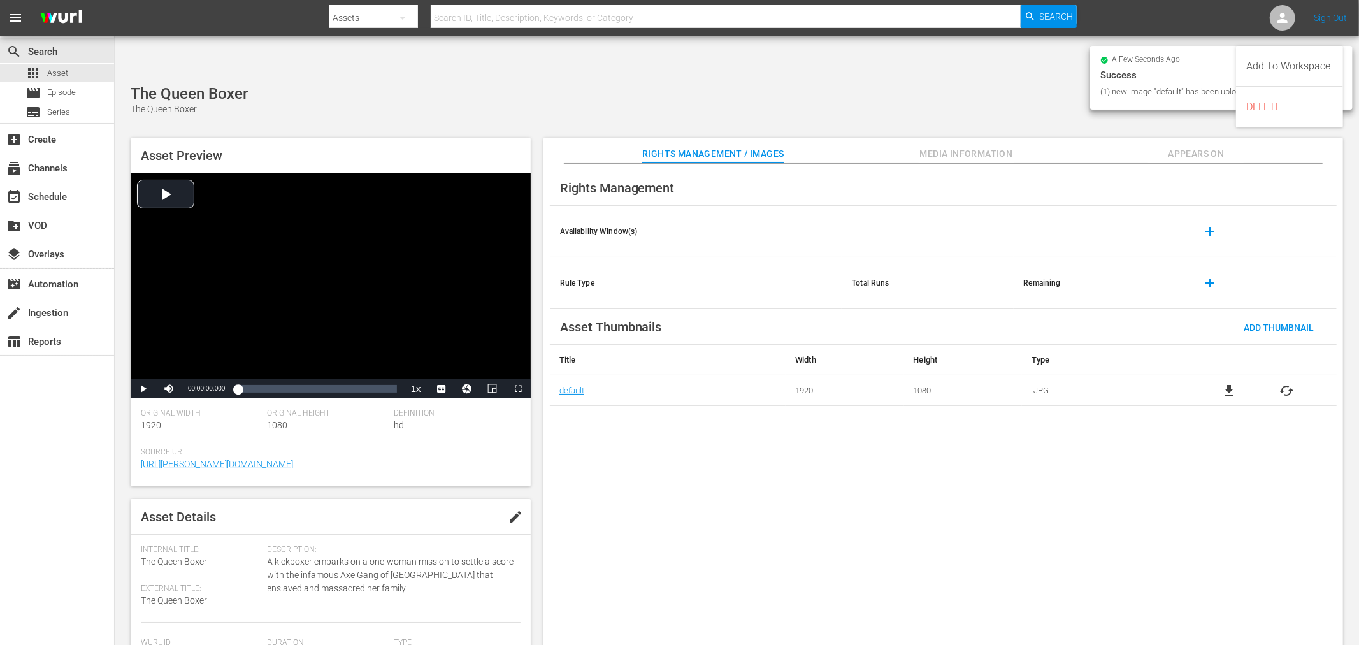
click at [1223, 547] on div "Rights Management Availability Window(s) add Rule Type Total Runs Remaining add…" at bounding box center [944, 415] width 800 height 502
click at [1194, 146] on span "Appears On" at bounding box center [1196, 154] width 96 height 16
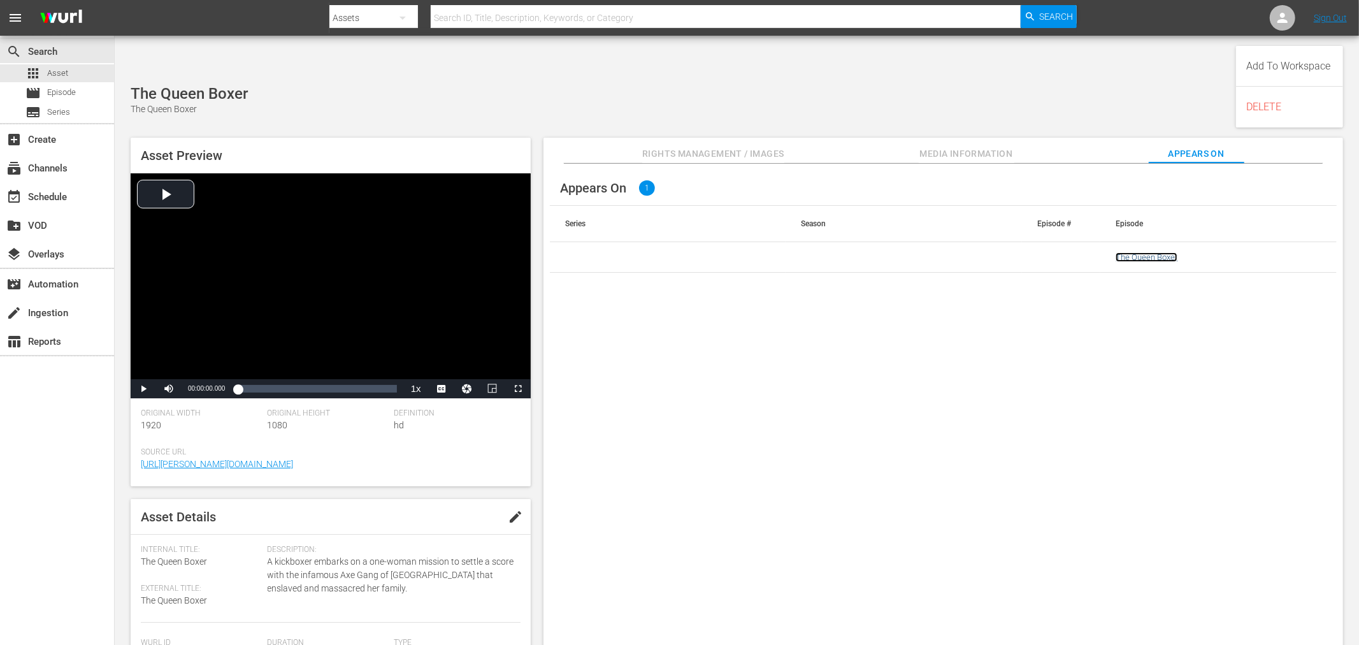
click at [1132, 252] on link "The Queen Boxer" at bounding box center [1147, 257] width 62 height 10
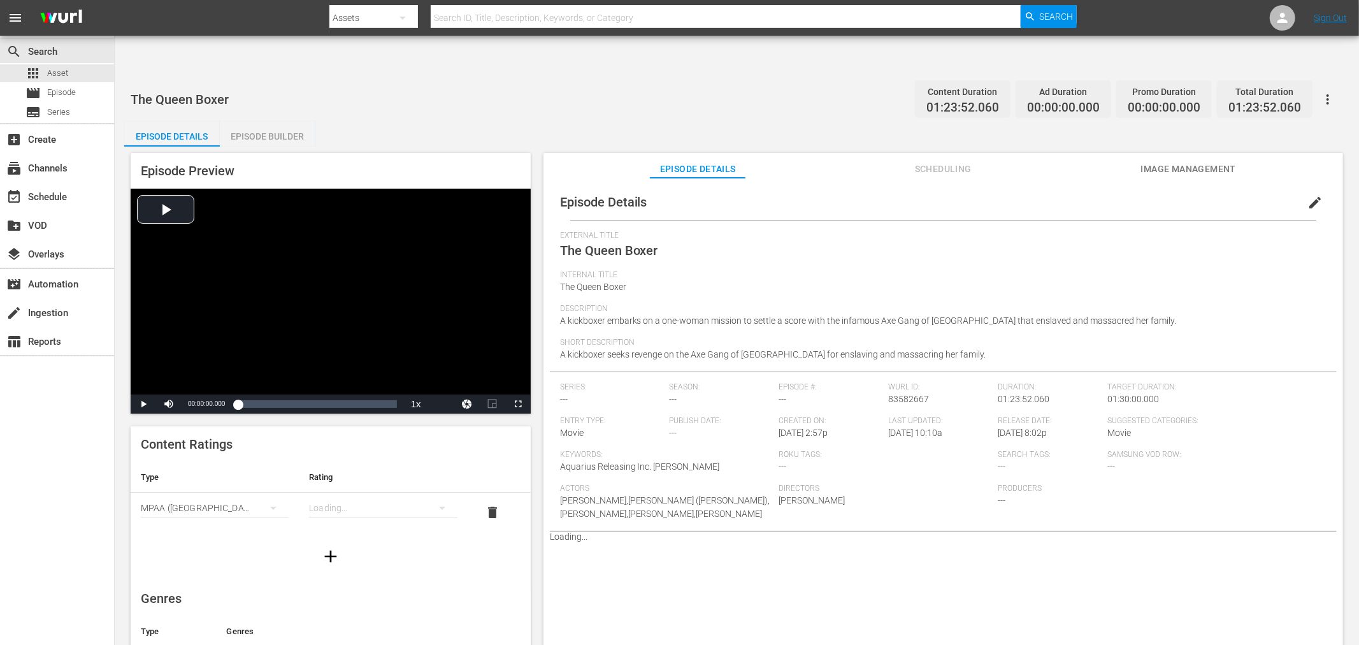
click at [1223, 94] on icon "button" at bounding box center [1328, 99] width 3 height 10
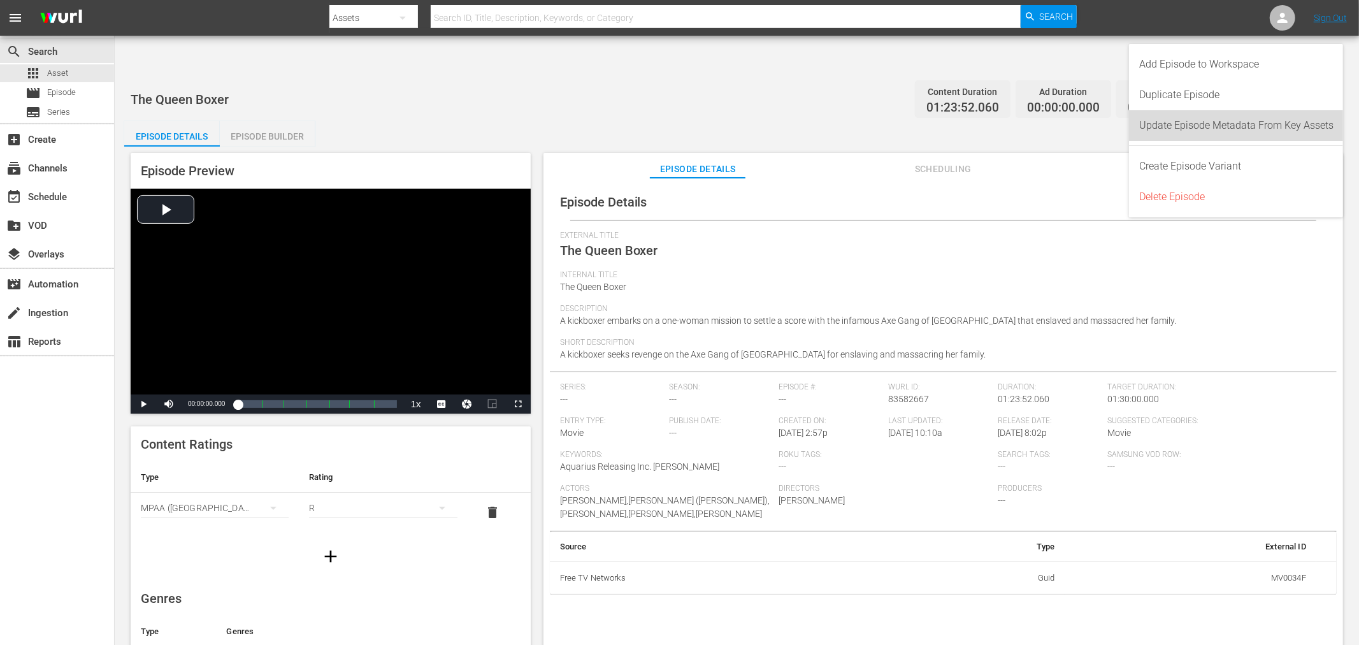
click at [1223, 124] on div "Update Episode Metadata From Key Assets" at bounding box center [1236, 125] width 194 height 31
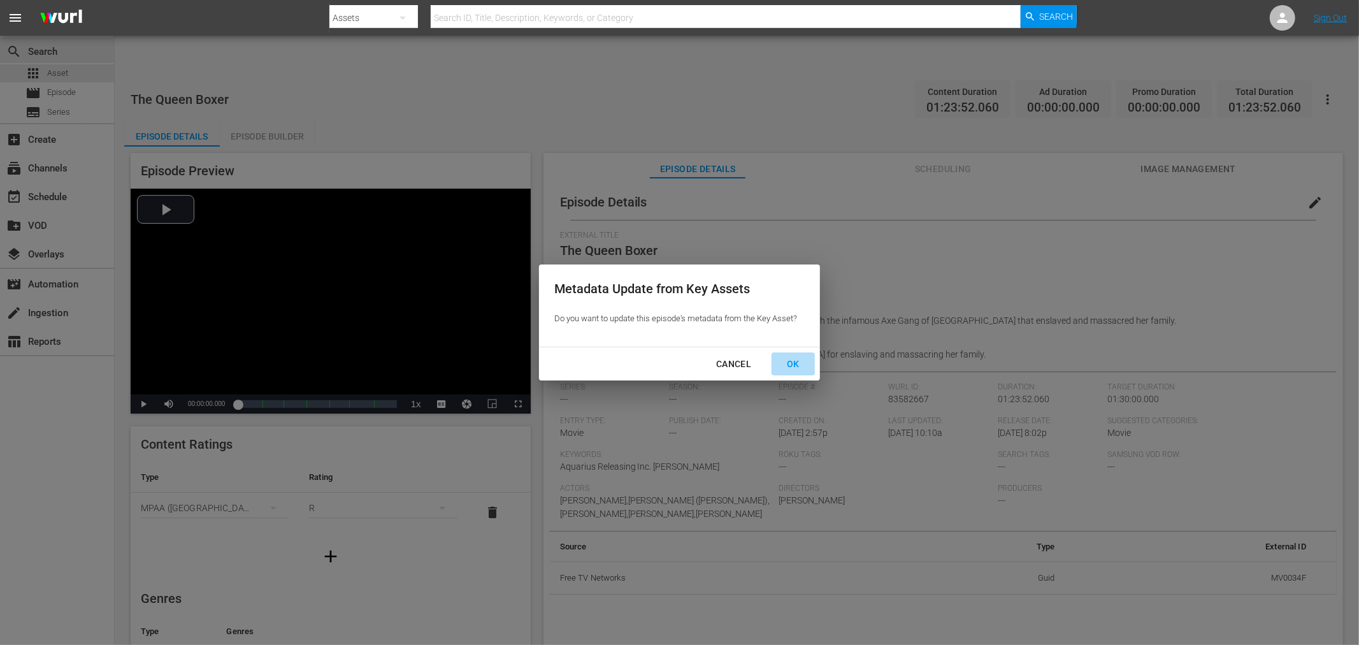
click at [783, 364] on div "OK" at bounding box center [793, 364] width 33 height 16
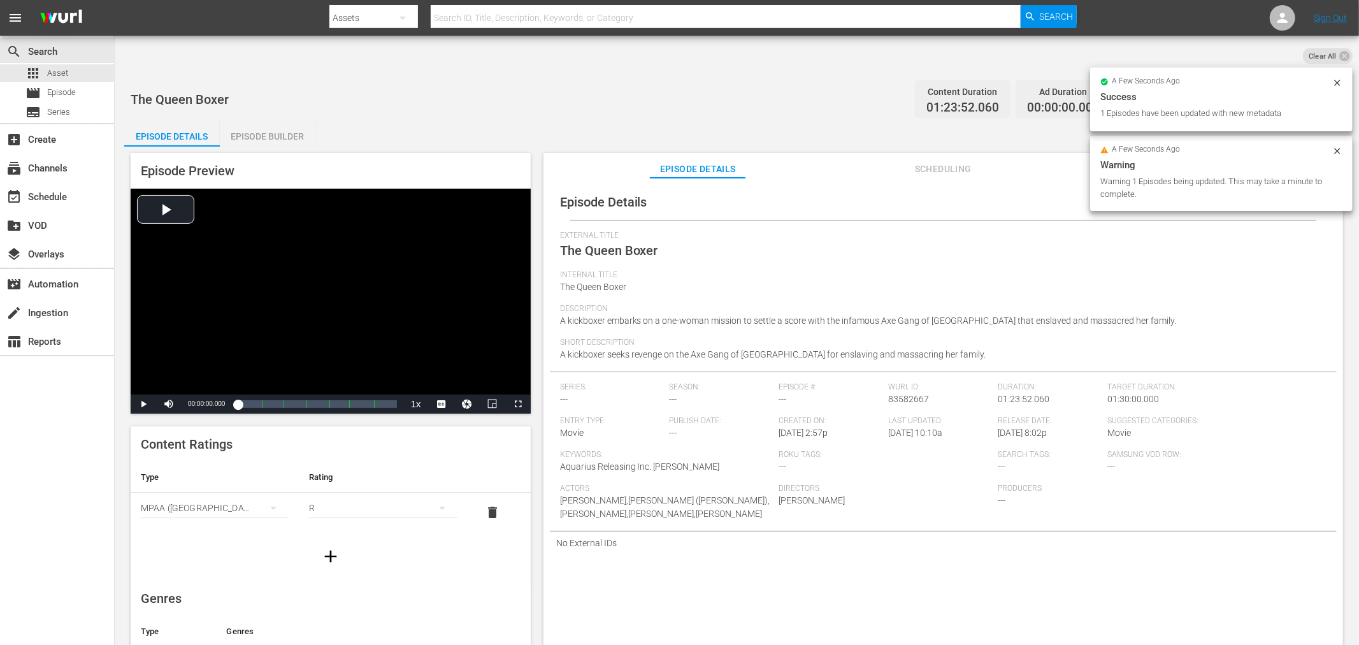
click at [1037, 184] on div "Episode Details edit" at bounding box center [943, 202] width 787 height 36
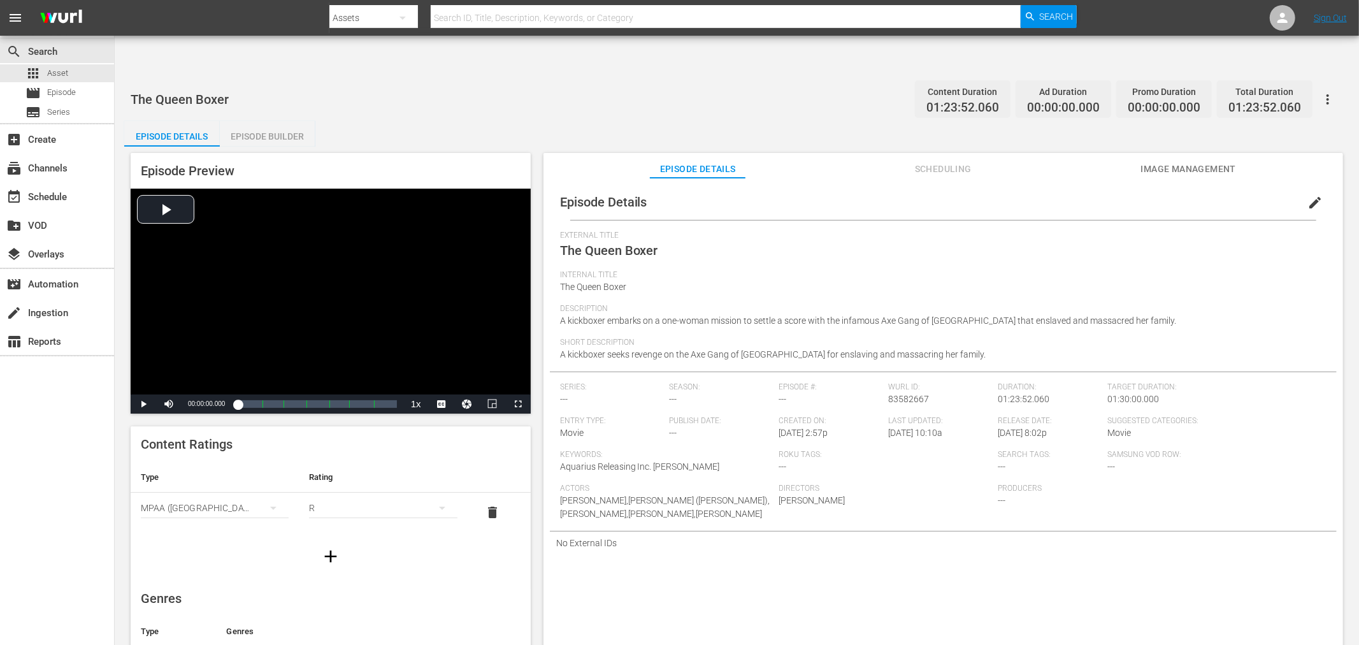
click at [1197, 161] on span "Image Management" at bounding box center [1189, 169] width 96 height 16
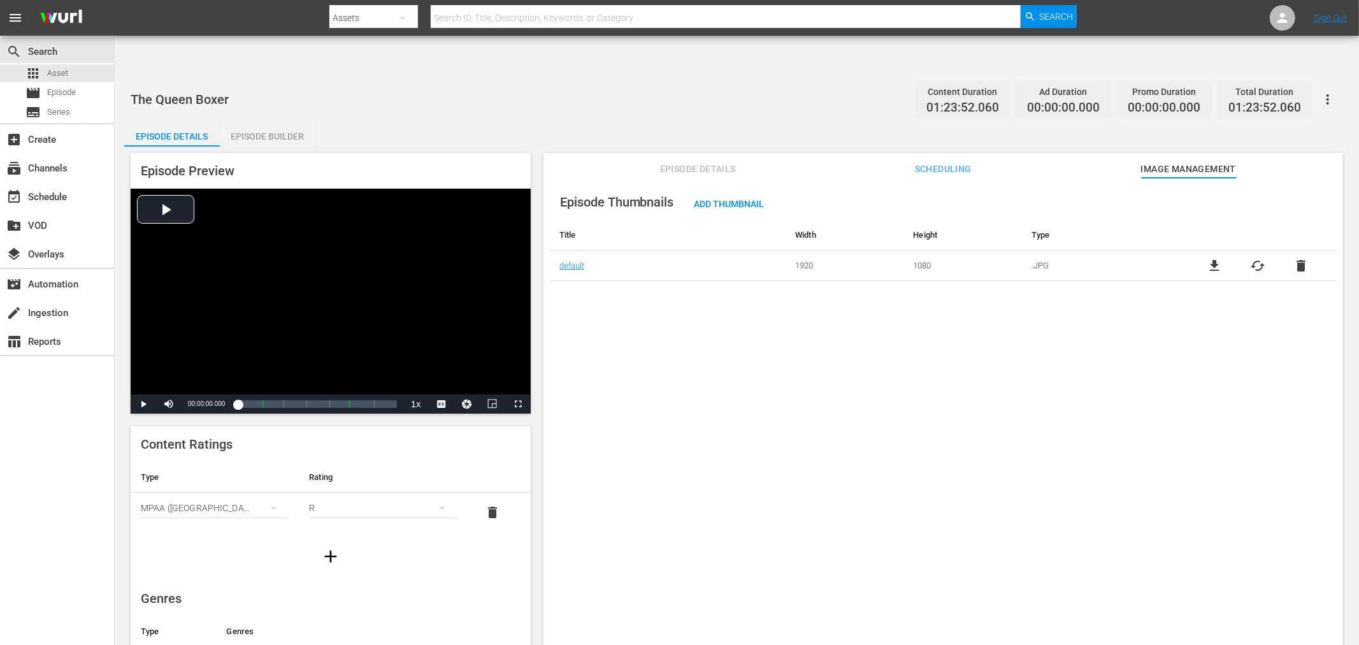
click at [1025, 376] on div "Episode Thumbnails Add Thumbnail Title Width Height Type default 1920 1080 .JPG…" at bounding box center [944, 427] width 800 height 498
click at [708, 376] on div "Episode Thumbnails Add Thumbnail Title Width Height Type default 1920 1080 .JPG…" at bounding box center [944, 427] width 800 height 498
click at [467, 32] on div at bounding box center [702, 30] width 747 height 5
click at [467, 31] on div at bounding box center [702, 30] width 747 height 5
click at [474, 17] on input "text" at bounding box center [726, 18] width 590 height 31
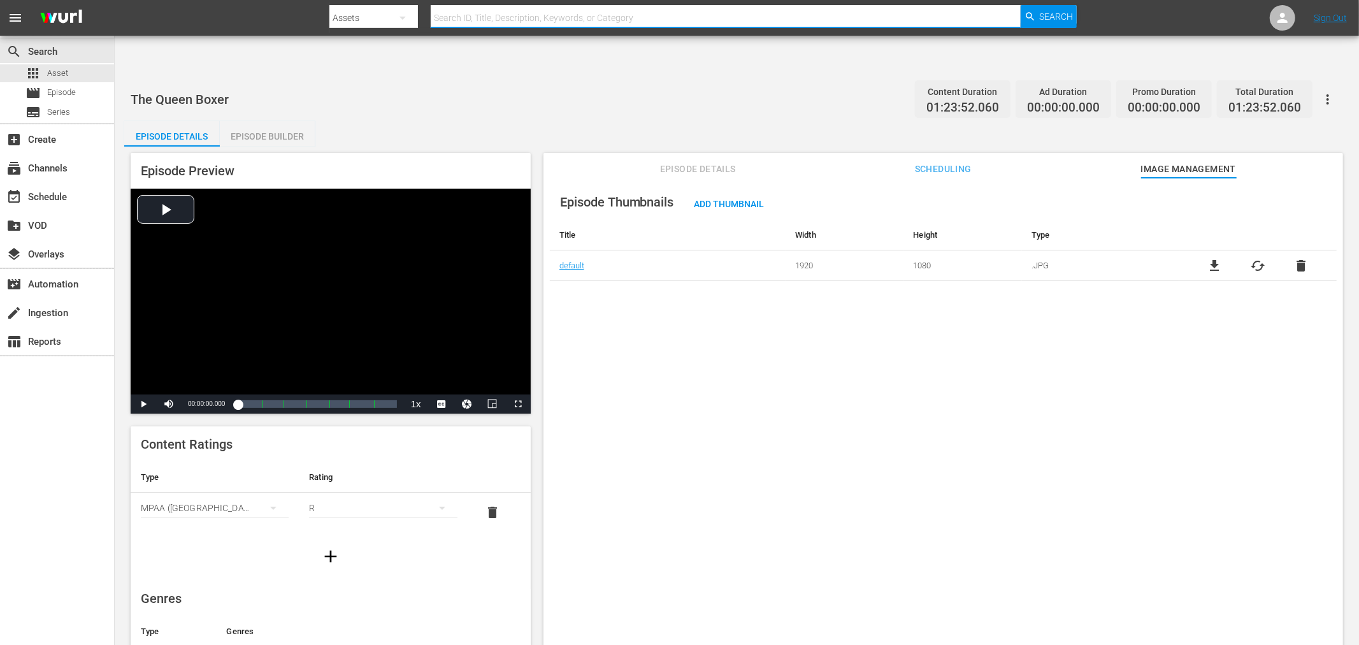
paste input "[PERSON_NAME]: Refuse 2 Die"
type input "[PERSON_NAME]: Refuse 2 Die"
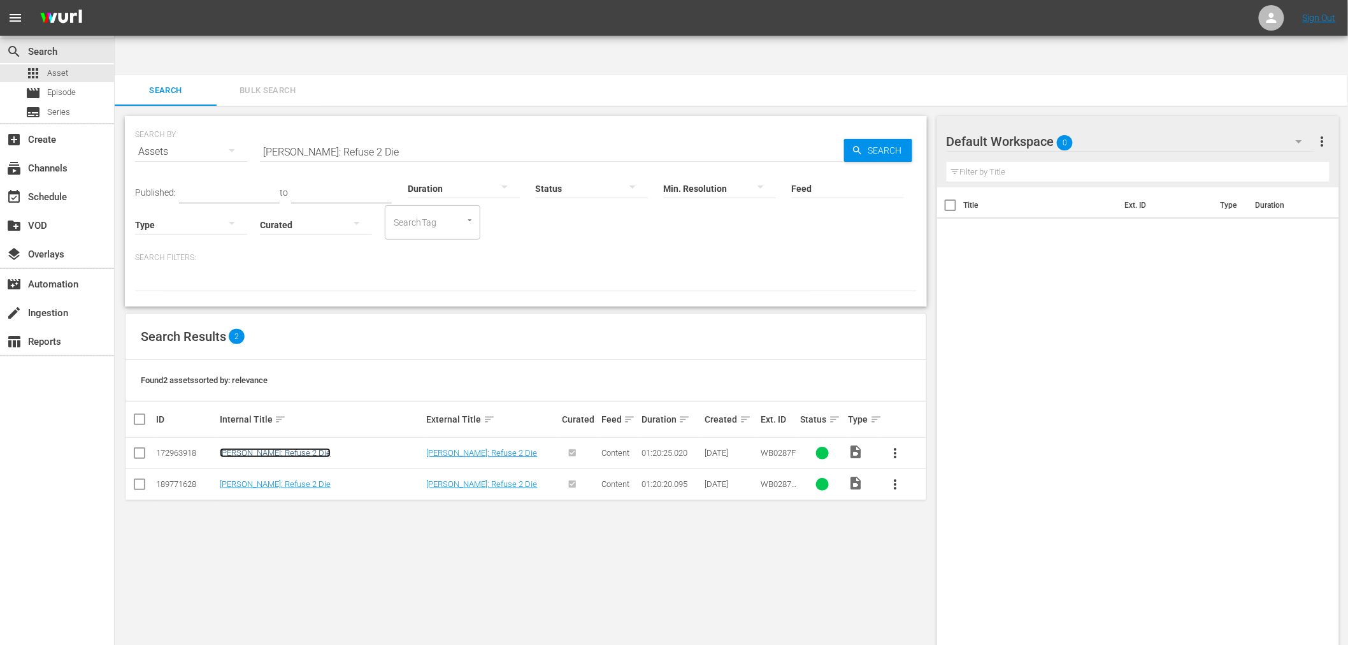
click at [288, 448] on link "[PERSON_NAME]: Refuse 2 Die" at bounding box center [275, 453] width 111 height 10
click at [285, 479] on link "[PERSON_NAME]: Refuse 2 Die" at bounding box center [275, 484] width 111 height 10
click at [703, 531] on div "SEARCH BY Search By Assets Search ID, Title, Description, Keywords, or Category…" at bounding box center [526, 396] width 823 height 580
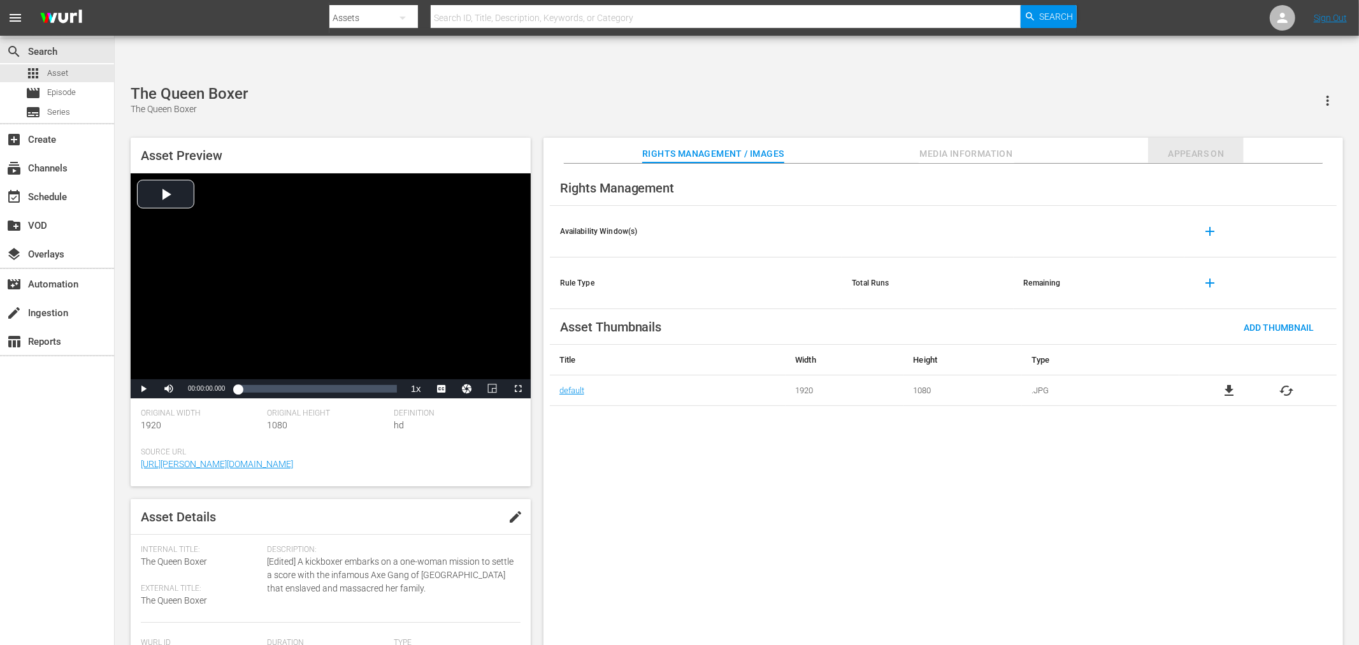
click at [1174, 146] on span "Appears On" at bounding box center [1196, 154] width 96 height 16
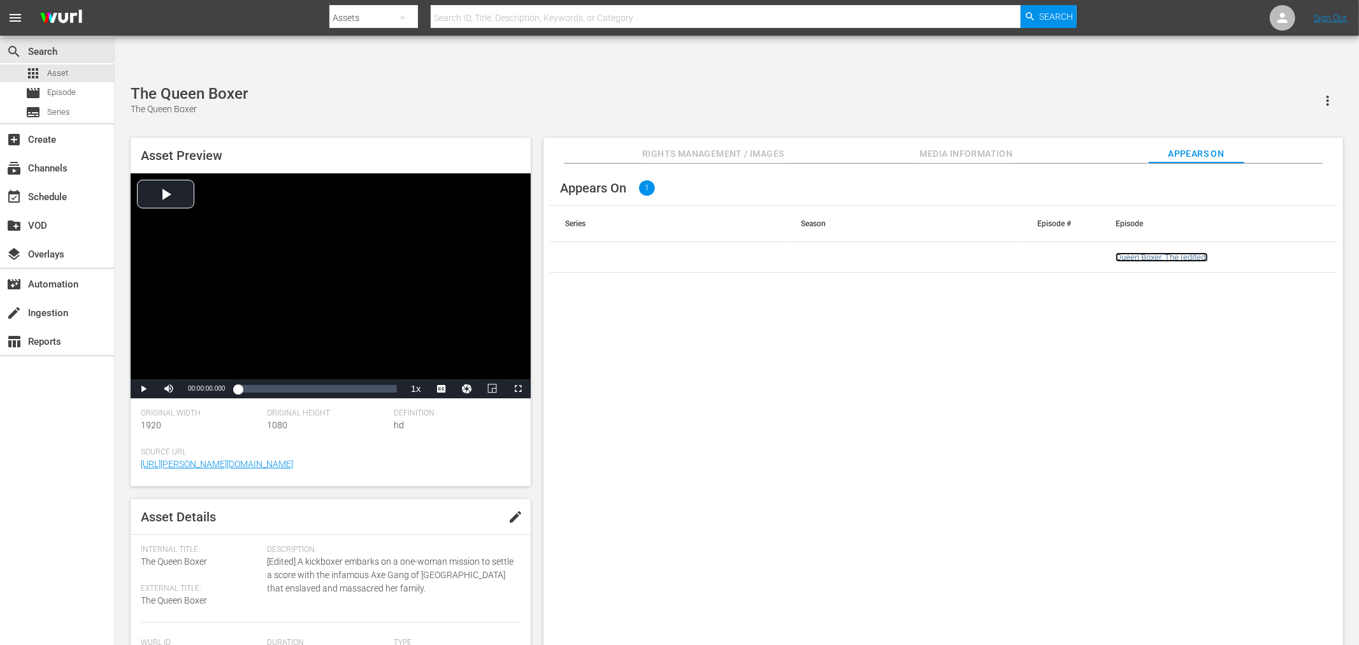
click at [1130, 252] on link "Queen Boxer, The (edited)" at bounding box center [1162, 257] width 92 height 10
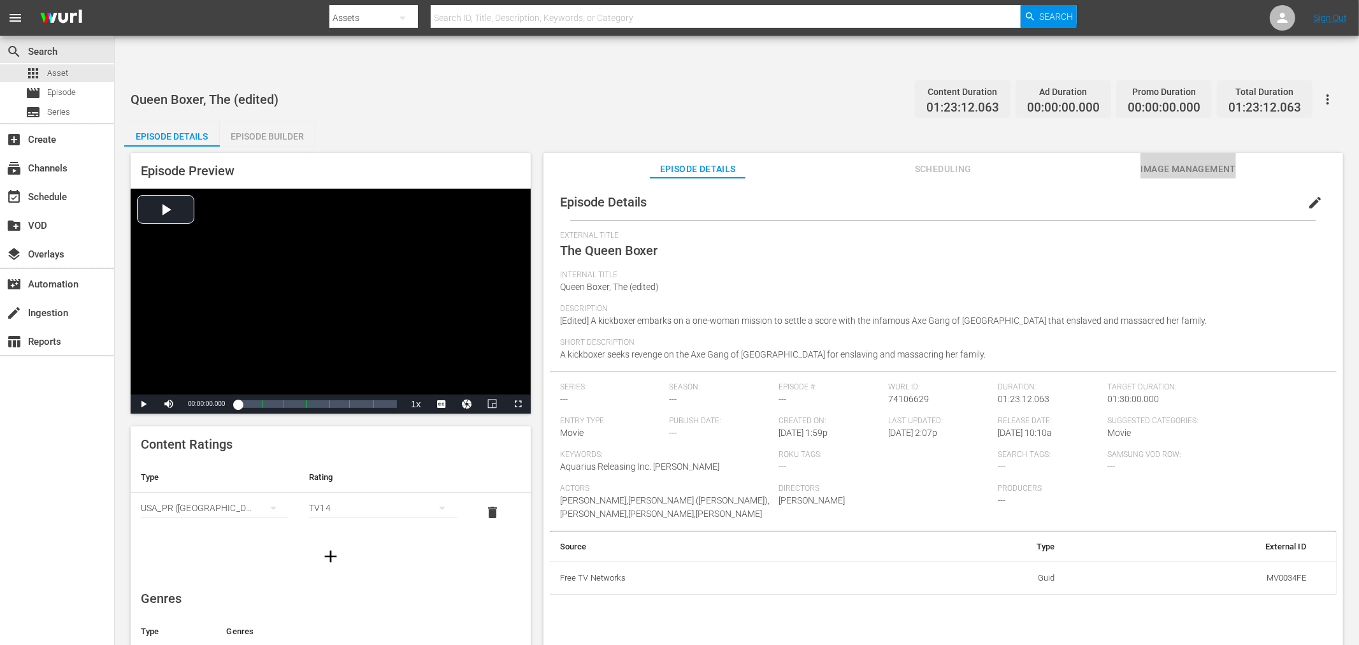
click at [1181, 161] on span "Image Management" at bounding box center [1189, 169] width 96 height 16
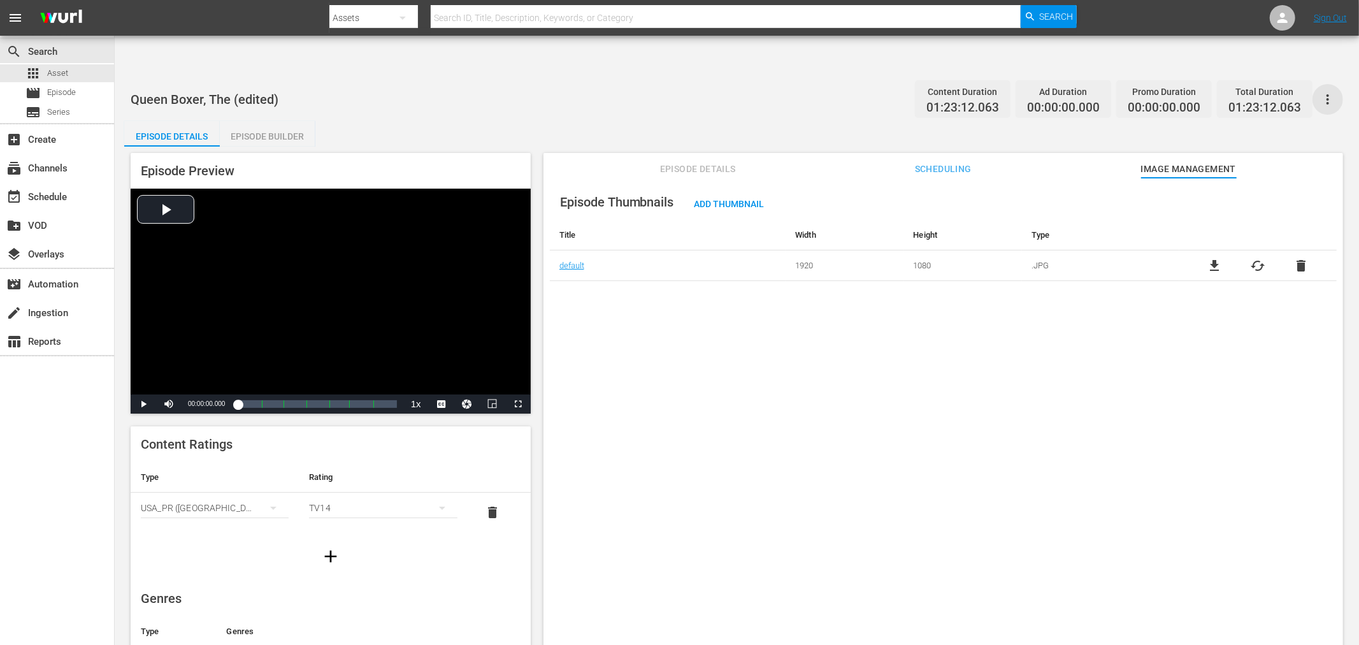
click at [1223, 92] on icon "button" at bounding box center [1327, 99] width 15 height 15
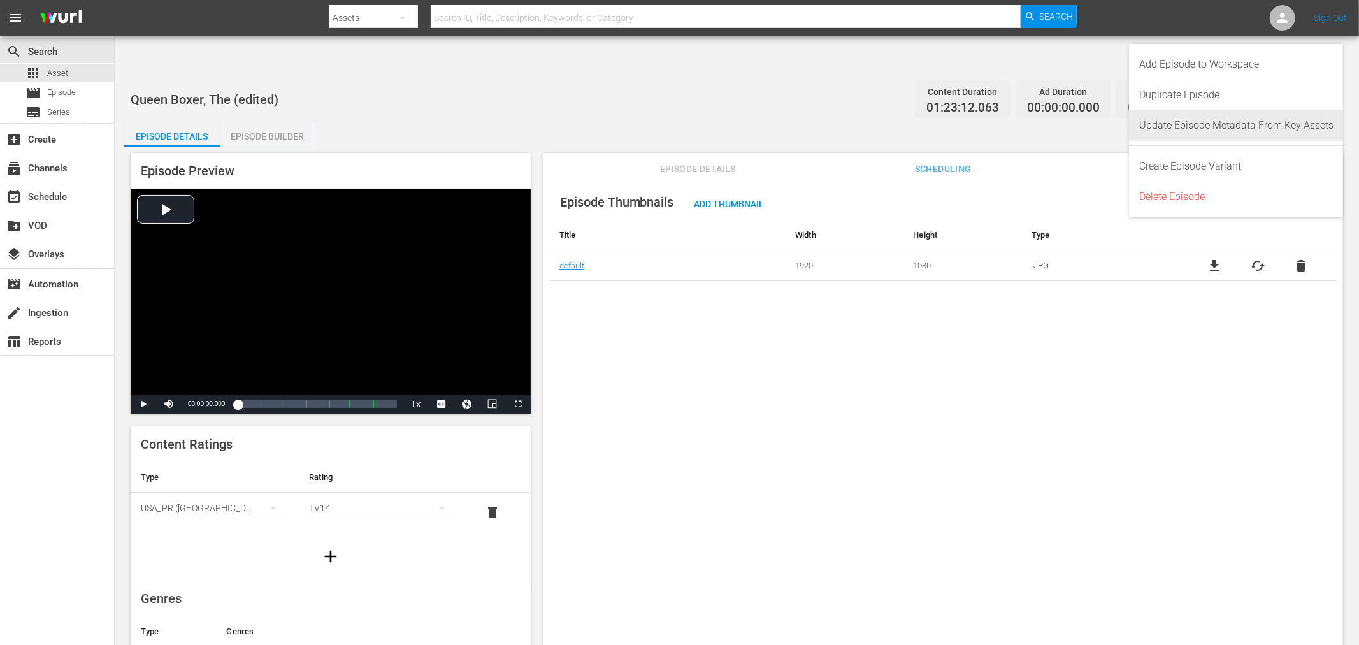
click at [1223, 118] on div "Update Episode Metadata From Key Assets" at bounding box center [1236, 125] width 194 height 31
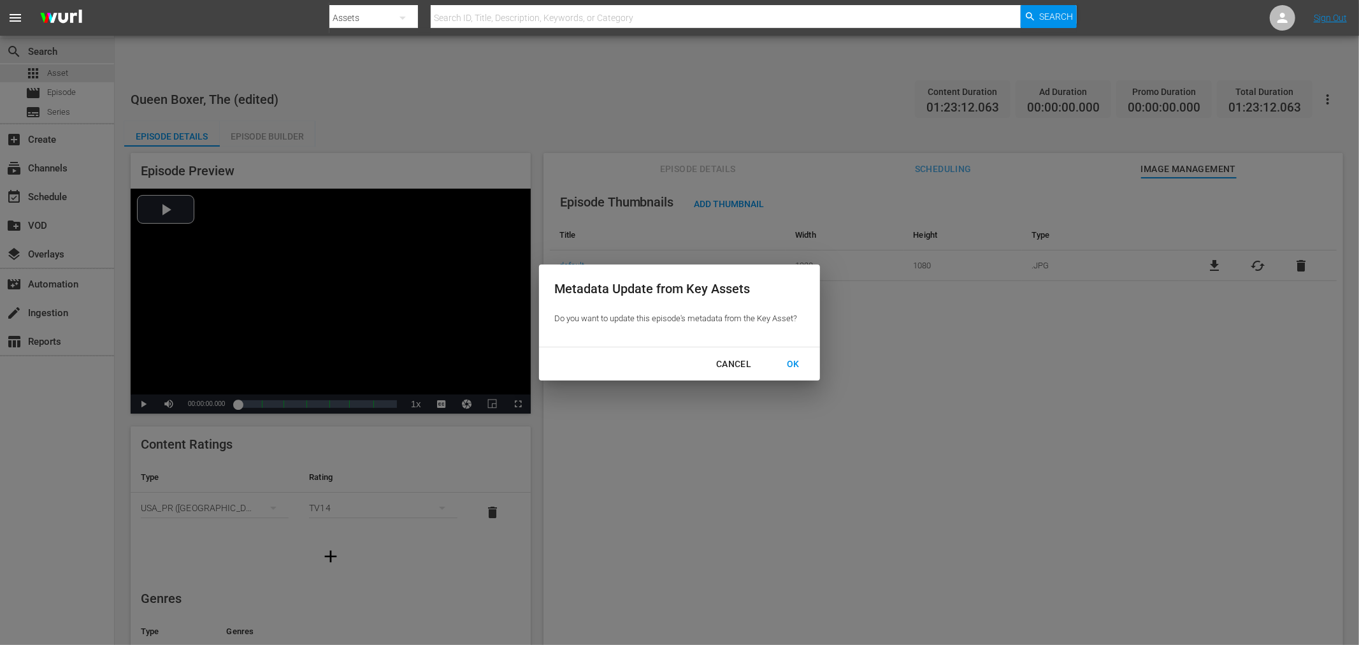
click at [736, 365] on div "Cancel" at bounding box center [733, 364] width 55 height 16
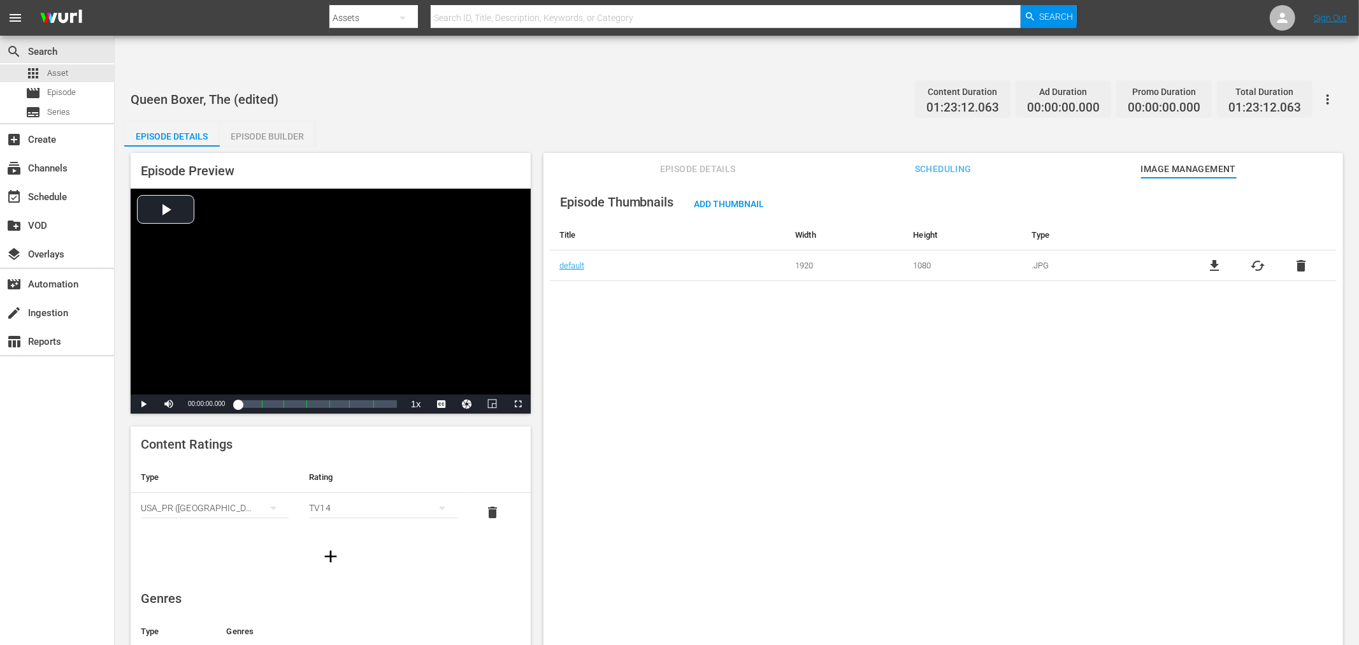
click at [872, 400] on div "Episode Thumbnails Add Thumbnail Title Width Height Type default 1920 1080 .JPG…" at bounding box center [944, 427] width 800 height 498
click at [682, 417] on div "Episode Thumbnails Add Thumbnail Title Width Height Type default 1920 1080 .JPG…" at bounding box center [944, 427] width 800 height 498
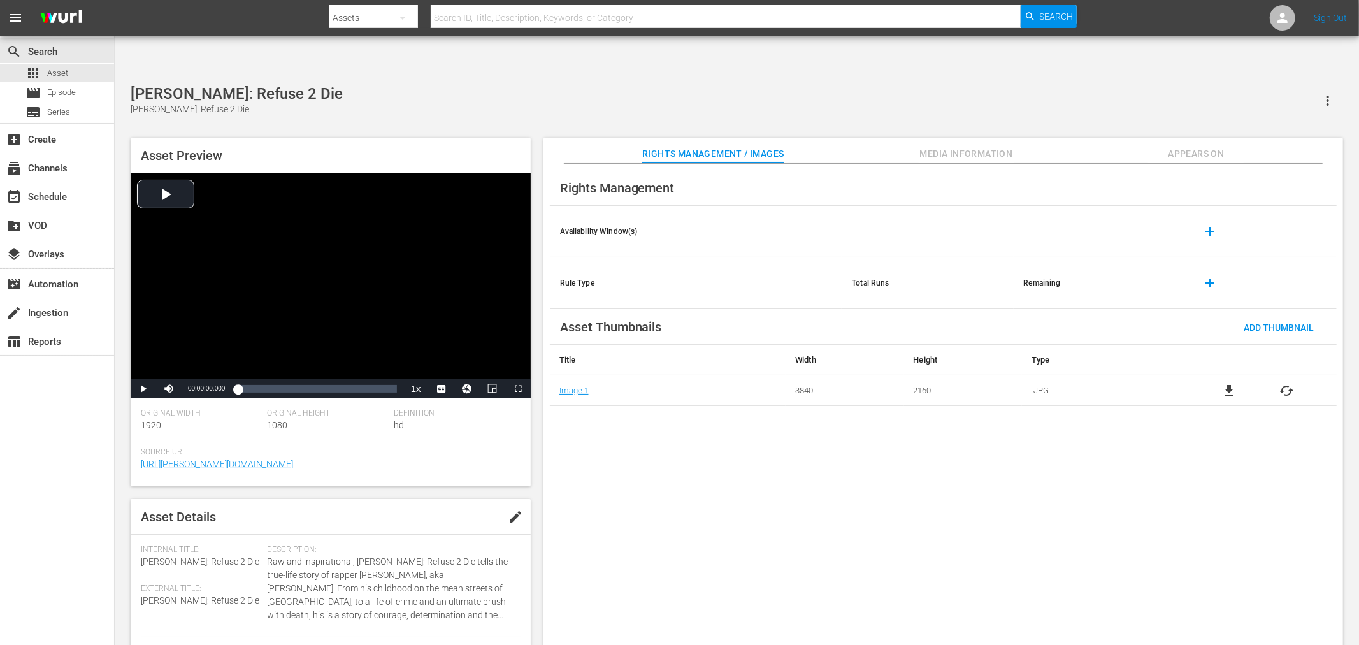
click at [1189, 146] on span "Appears On" at bounding box center [1196, 154] width 96 height 16
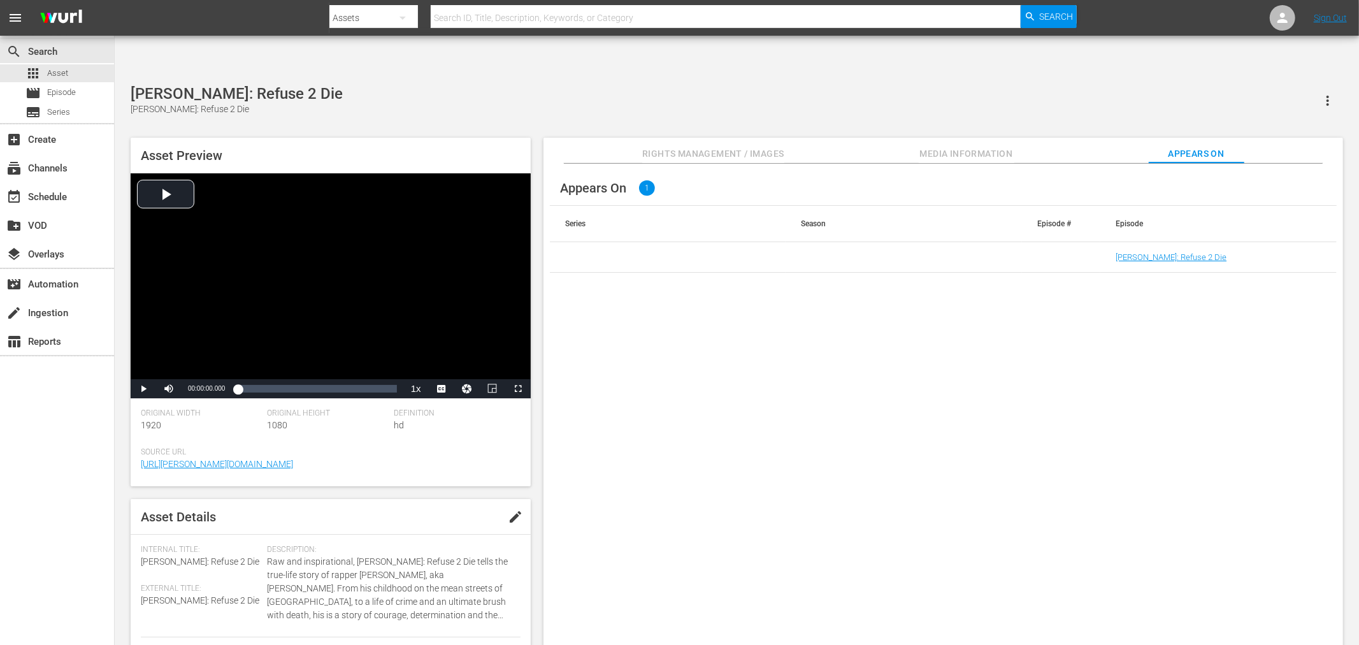
click at [1170, 242] on td "[PERSON_NAME]: Refuse 2 Die" at bounding box center [1218, 257] width 236 height 31
click at [1169, 252] on link "[PERSON_NAME]: Refuse 2 Die" at bounding box center [1171, 257] width 111 height 10
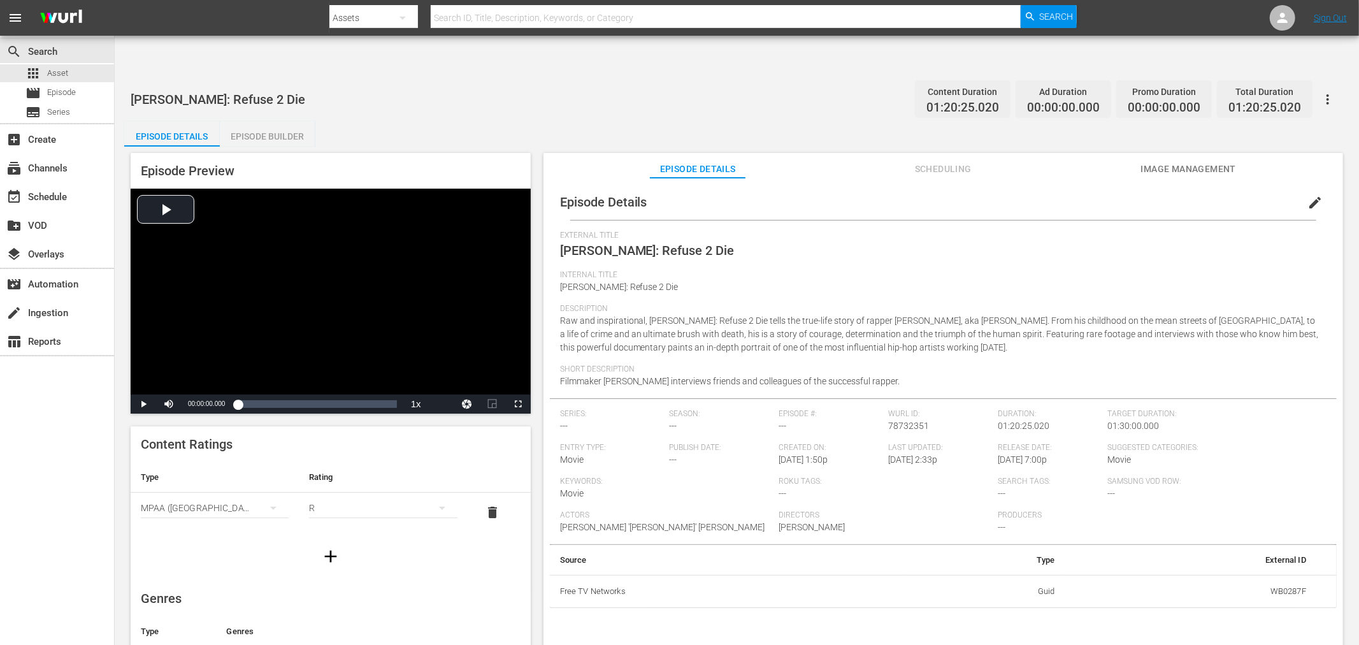
click at [1167, 161] on span "Image Management" at bounding box center [1189, 169] width 96 height 16
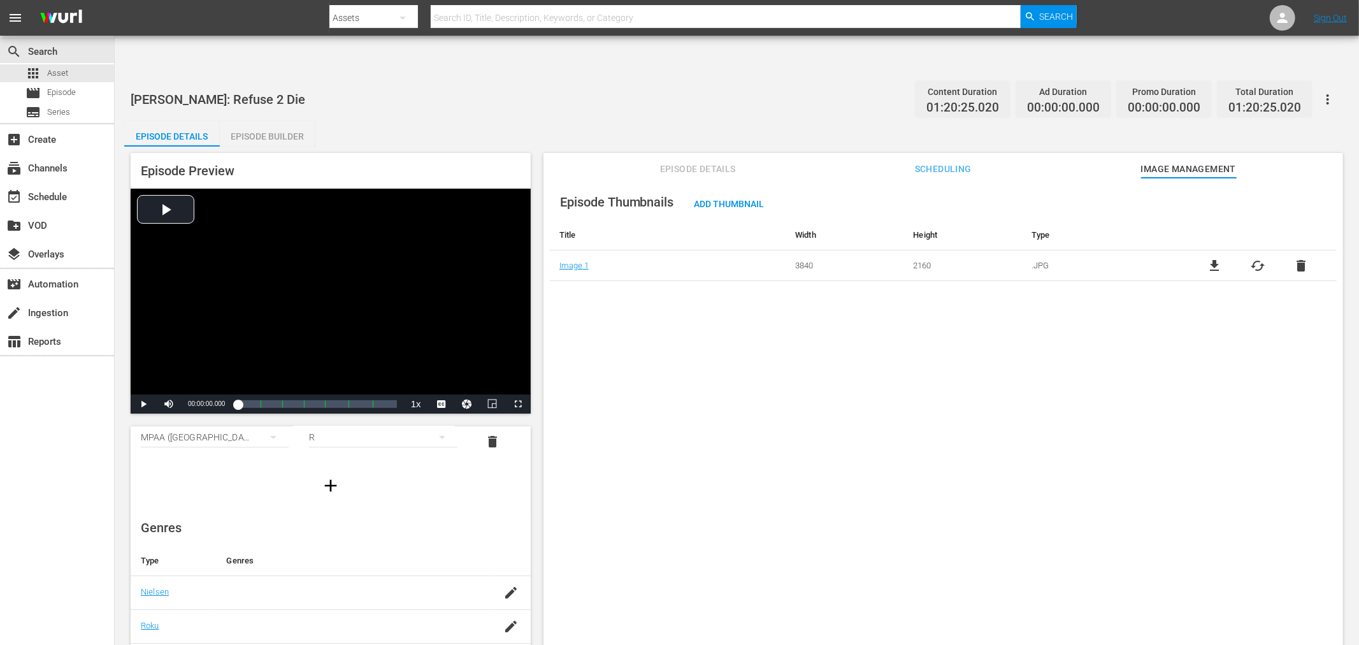
scroll to position [219, 0]
click at [657, 440] on div "Episode Thumbnails Add Thumbnail Title Width Height Type Image 1 3840 2160 .JPG…" at bounding box center [944, 427] width 800 height 498
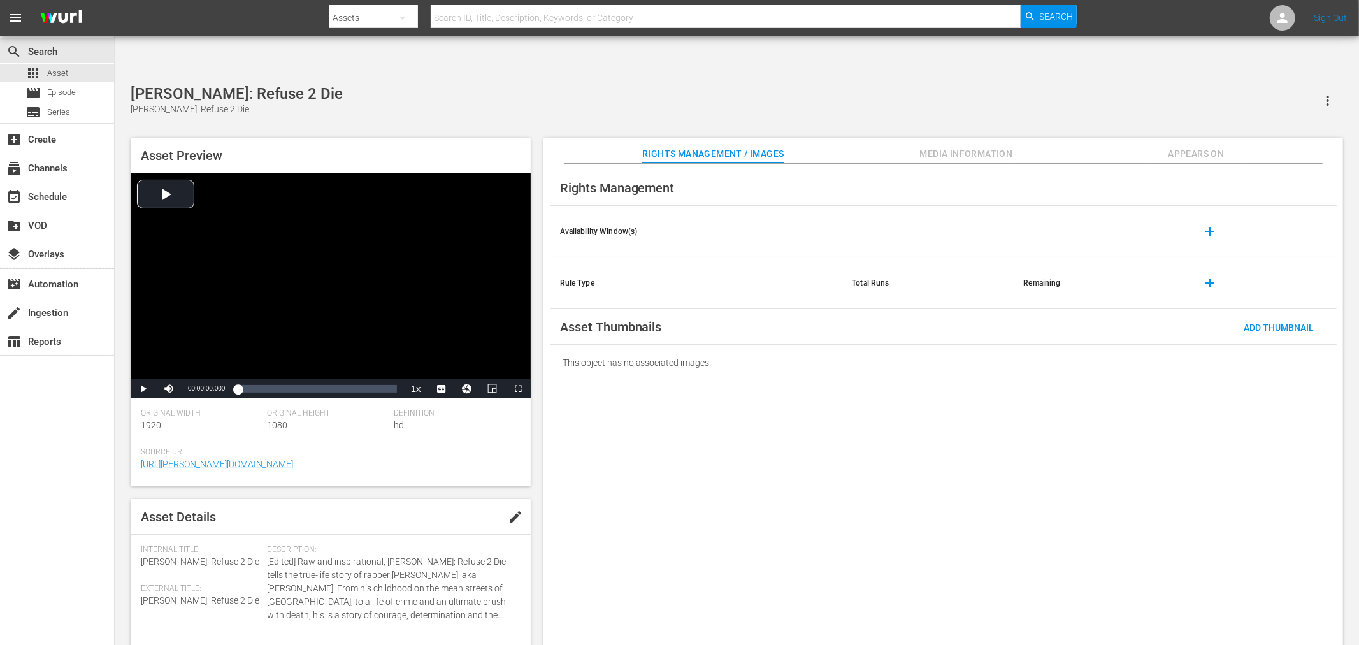
click at [1211, 146] on span "Appears On" at bounding box center [1196, 154] width 96 height 16
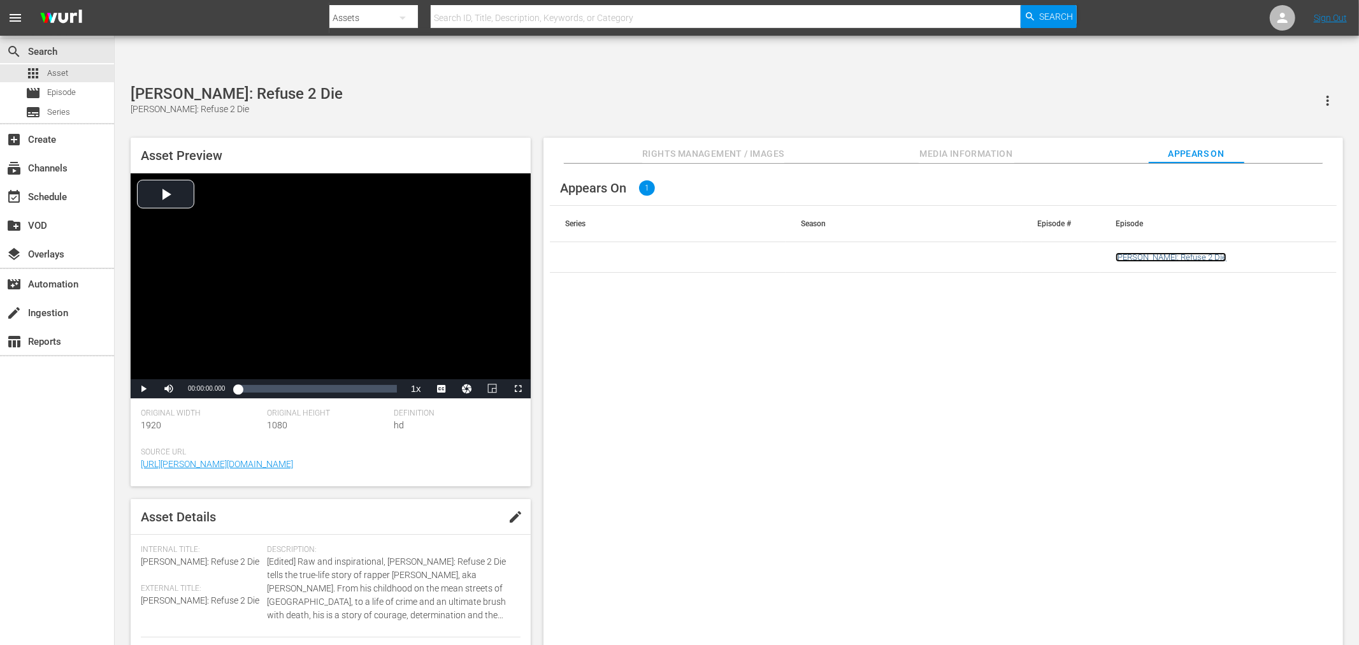
click at [1132, 252] on link "[PERSON_NAME]: Refuse 2 Die" at bounding box center [1171, 257] width 111 height 10
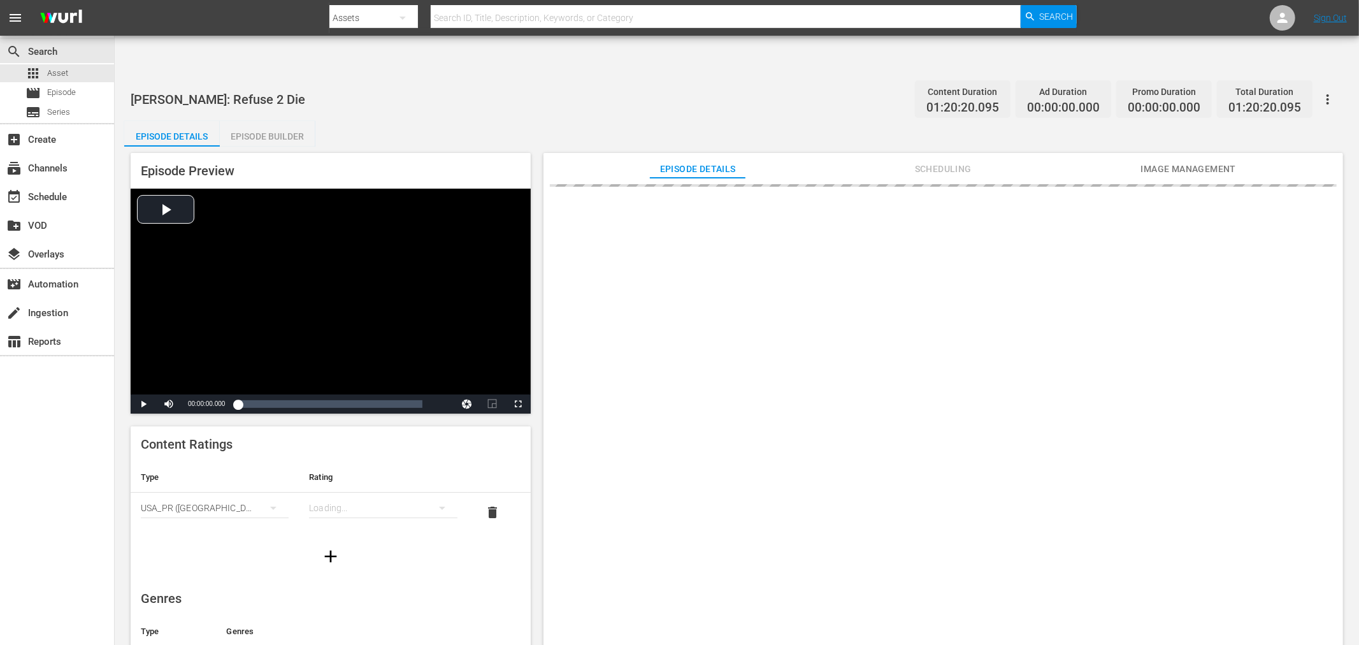
click at [1223, 92] on icon "button" at bounding box center [1327, 99] width 15 height 15
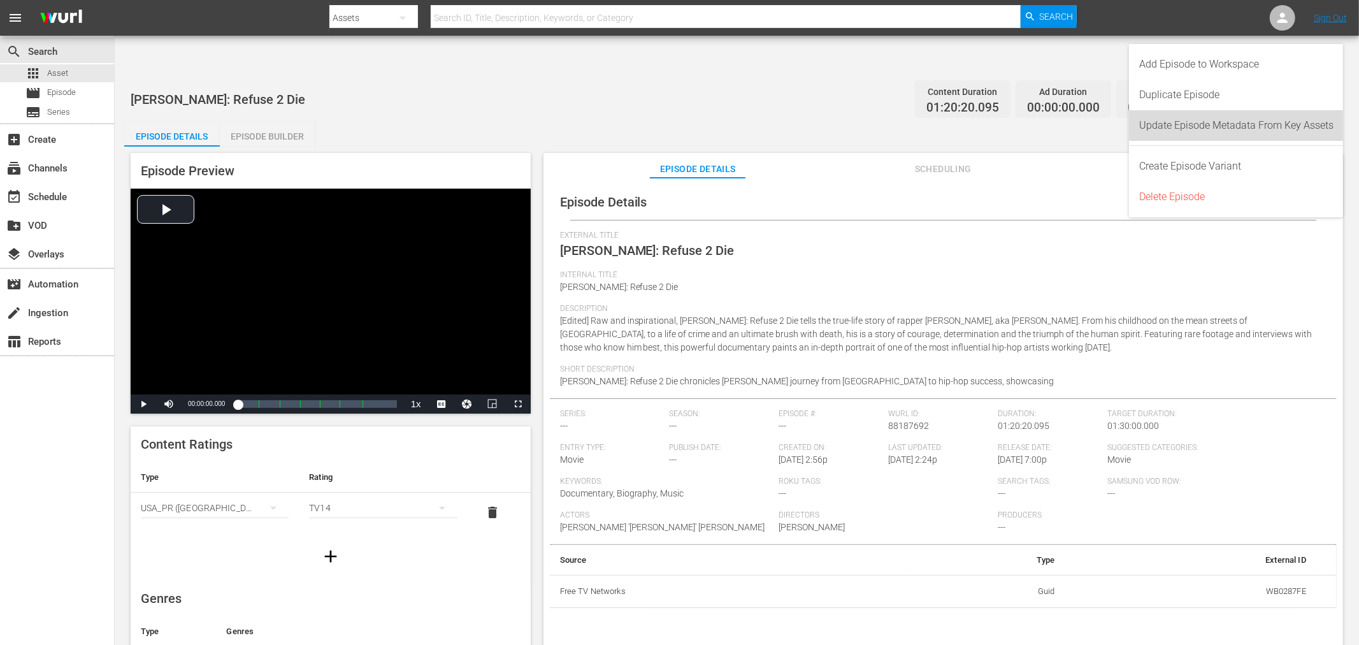
click at [1223, 122] on div "Update Episode Metadata From Key Assets" at bounding box center [1236, 125] width 194 height 31
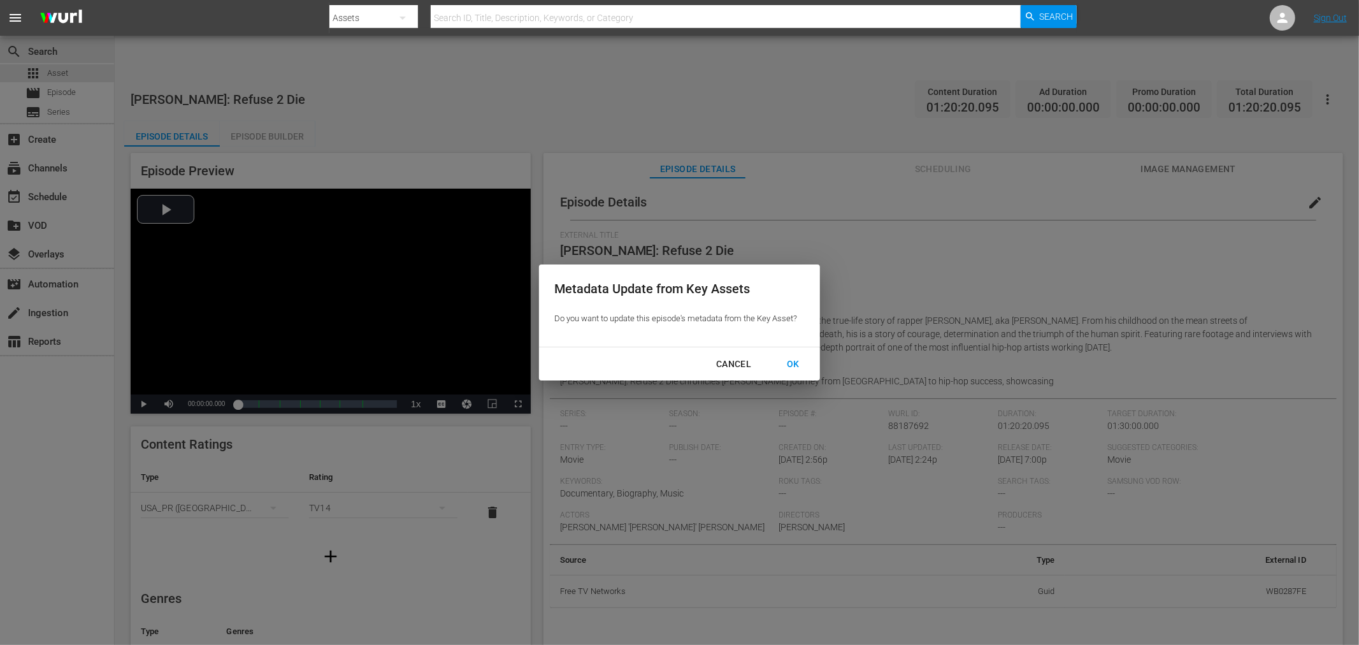
click at [784, 367] on div "OK" at bounding box center [793, 364] width 33 height 16
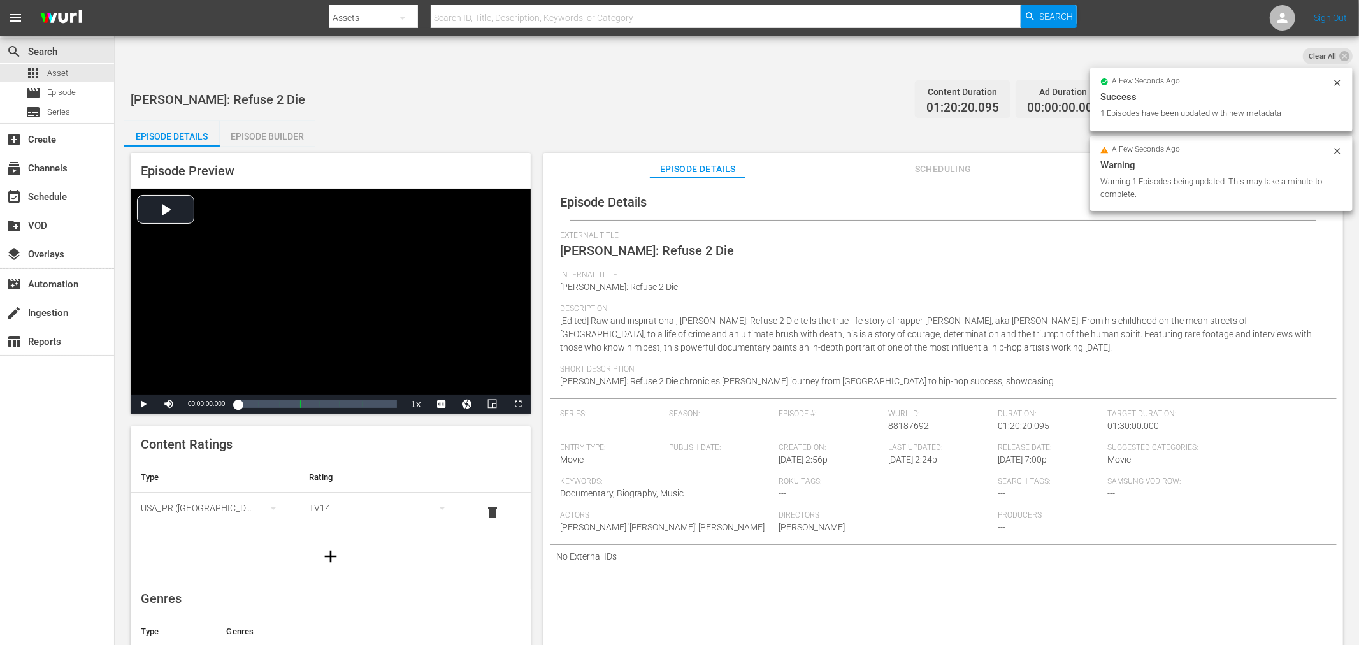
click at [1223, 83] on icon at bounding box center [1337, 83] width 10 height 10
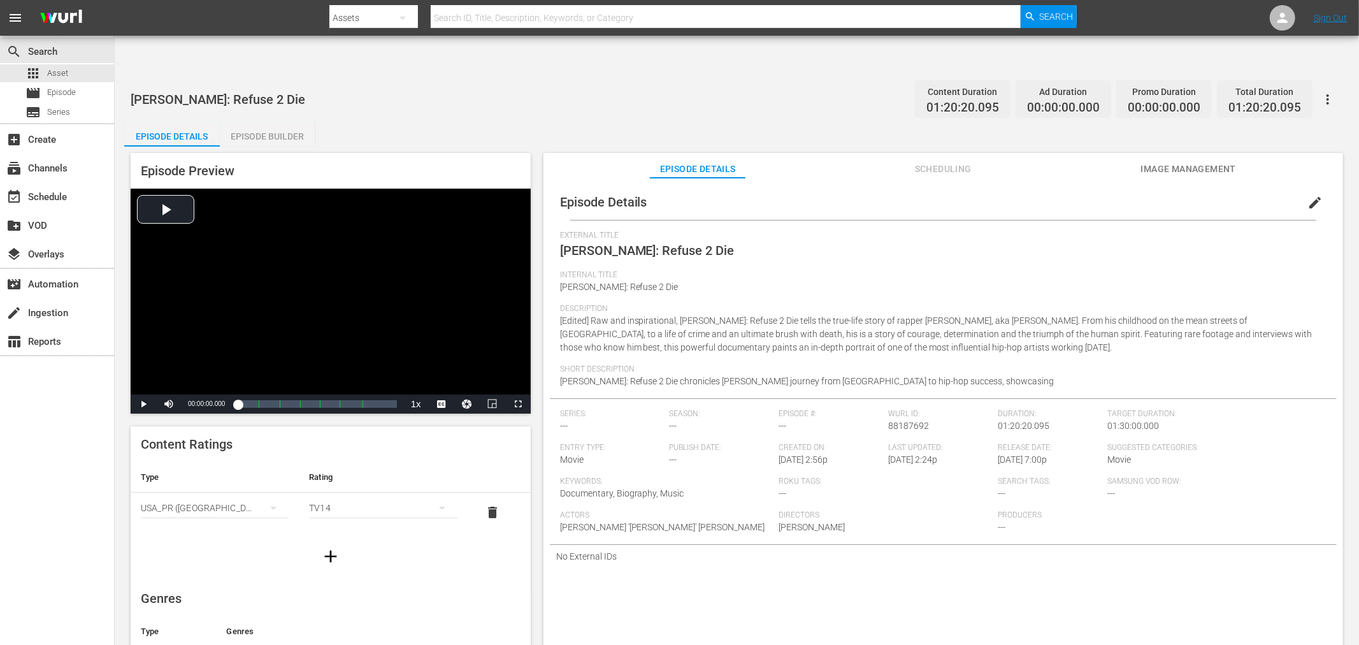
click at [1223, 84] on button "button" at bounding box center [1328, 99] width 31 height 31
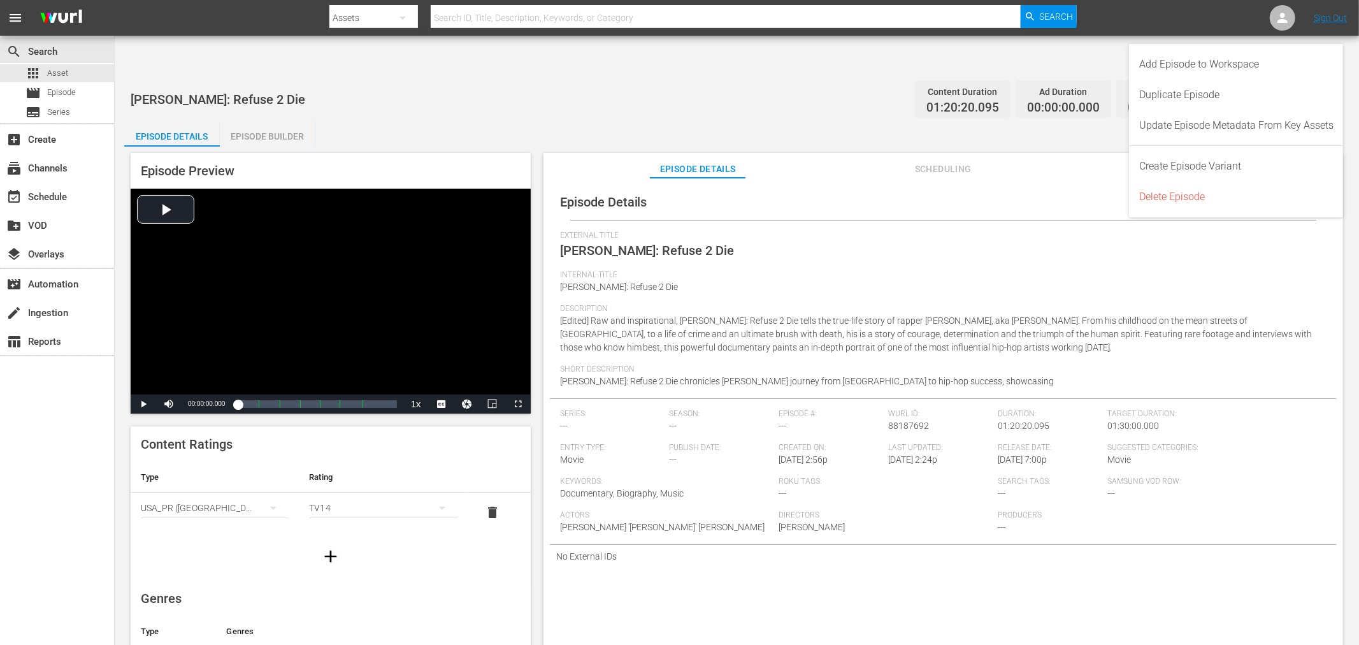
click at [1040, 231] on div "External Title 50 Cent: Refuse 2 Die" at bounding box center [943, 251] width 767 height 40
click at [1069, 184] on div "Episode Details edit" at bounding box center [943, 202] width 787 height 36
drag, startPoint x: 1034, startPoint y: 259, endPoint x: 1062, endPoint y: 243, distance: 31.4
click at [1034, 270] on div "Internal Title 50 Cent: Refuse 2 Die" at bounding box center [943, 287] width 767 height 34
click at [1223, 75] on div "50 Cent: Refuse 2 Die Content Duration 01:20:20.095 Ad Duration 00:00:00.000 Pr…" at bounding box center [737, 370] width 1244 height 591
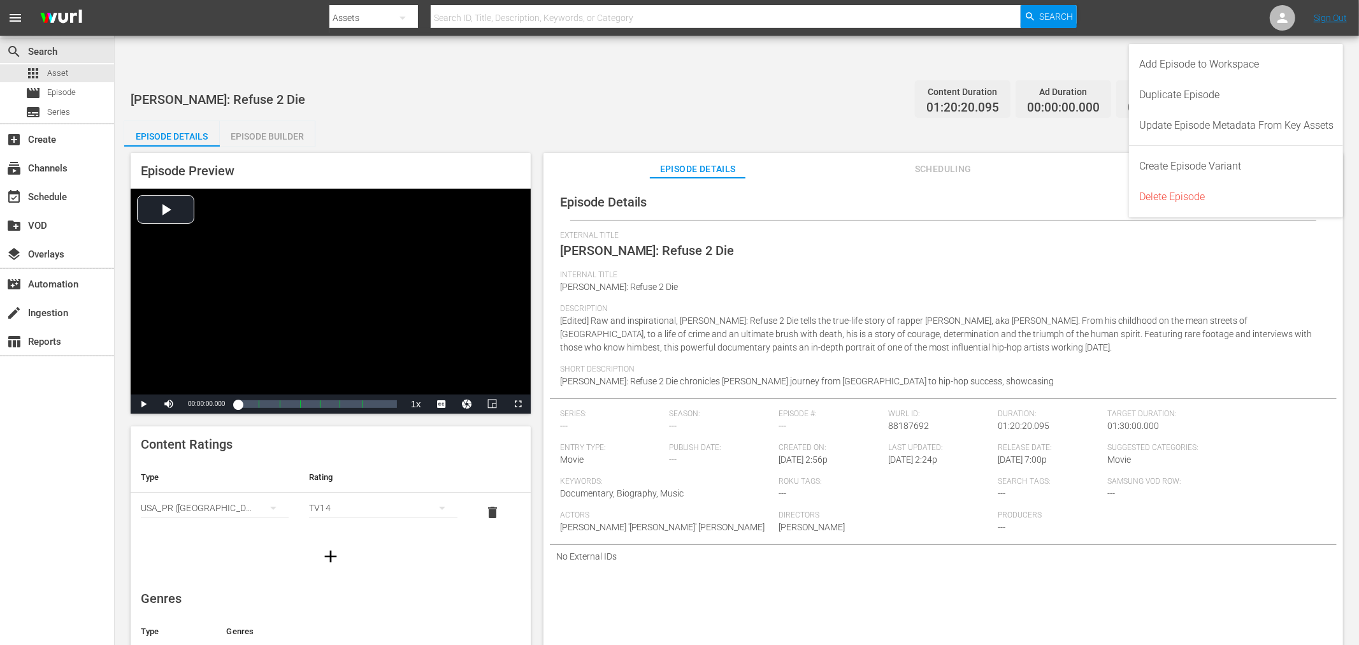
drag, startPoint x: 1085, startPoint y: 154, endPoint x: 1079, endPoint y: 147, distance: 9.6
click at [1084, 184] on div "Episode Details edit" at bounding box center [943, 202] width 787 height 36
click at [1075, 101] on span "00:00:00.000" at bounding box center [1063, 108] width 73 height 15
click at [954, 161] on span "Scheduling" at bounding box center [943, 169] width 96 height 16
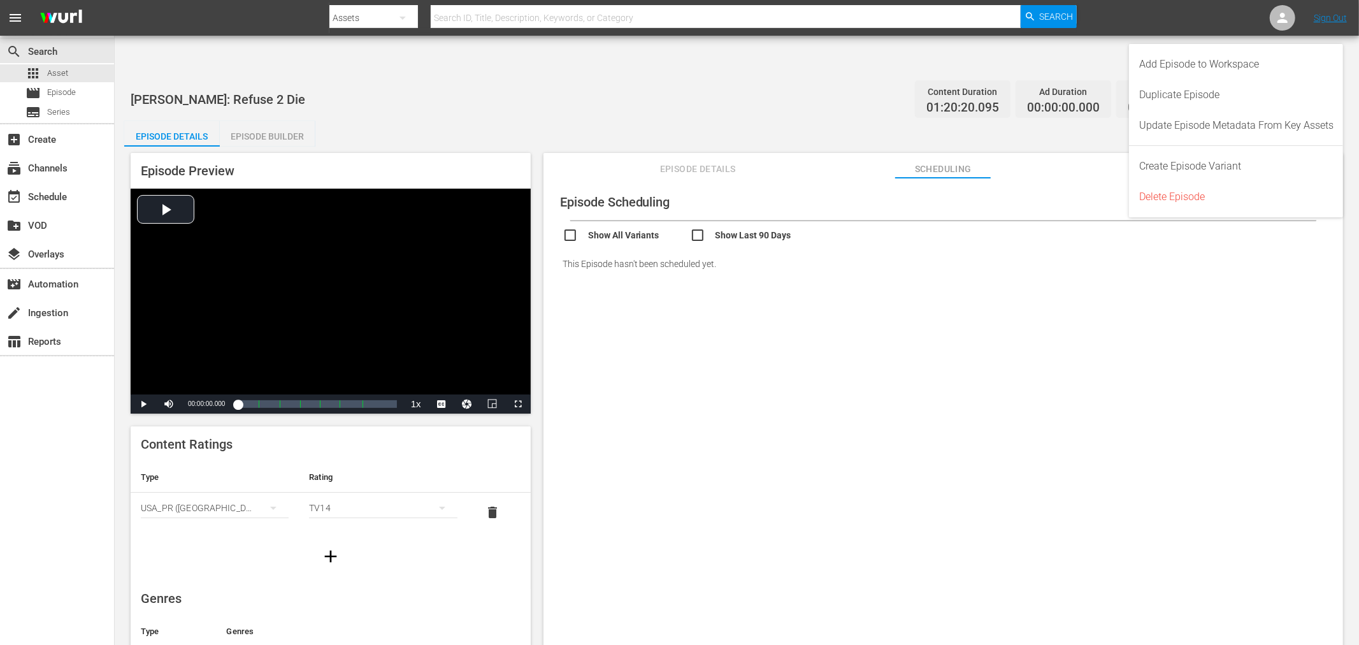
click at [819, 373] on div "Episode Scheduling Show All Variants Show Last 90 Days This Episode hasn't been…" at bounding box center [944, 427] width 800 height 498
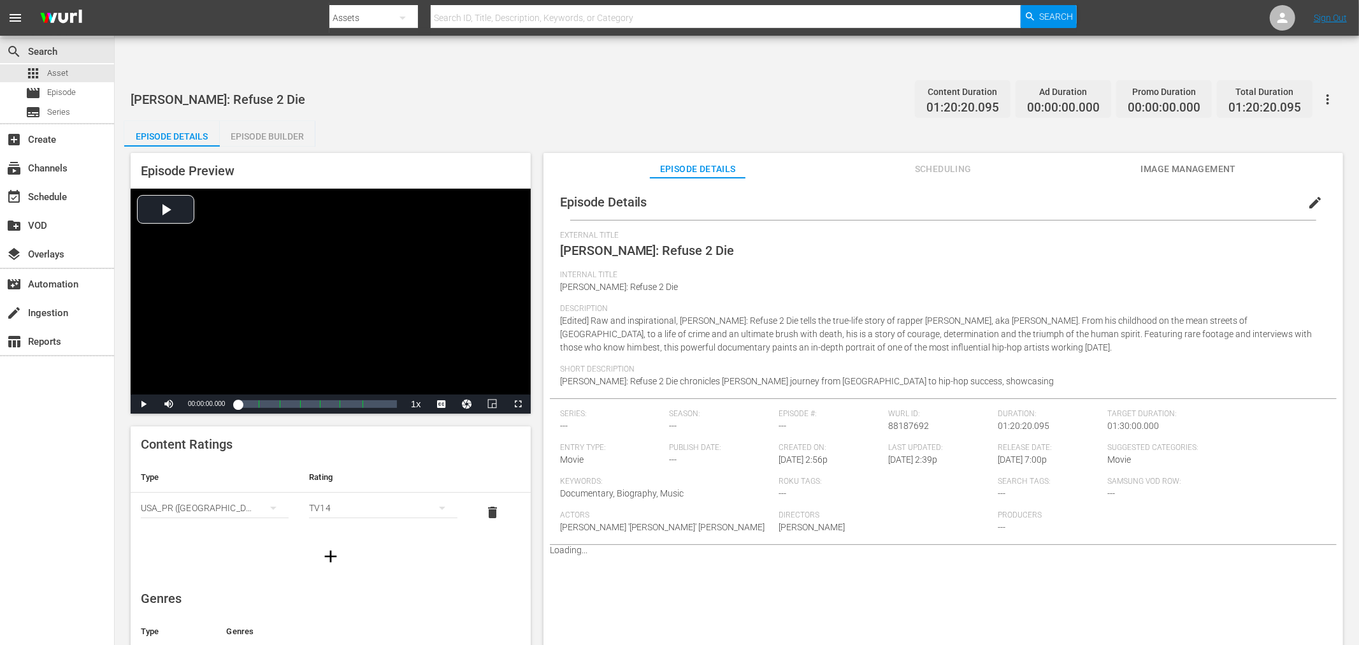
click at [1185, 153] on button "Image Management" at bounding box center [1189, 165] width 96 height 25
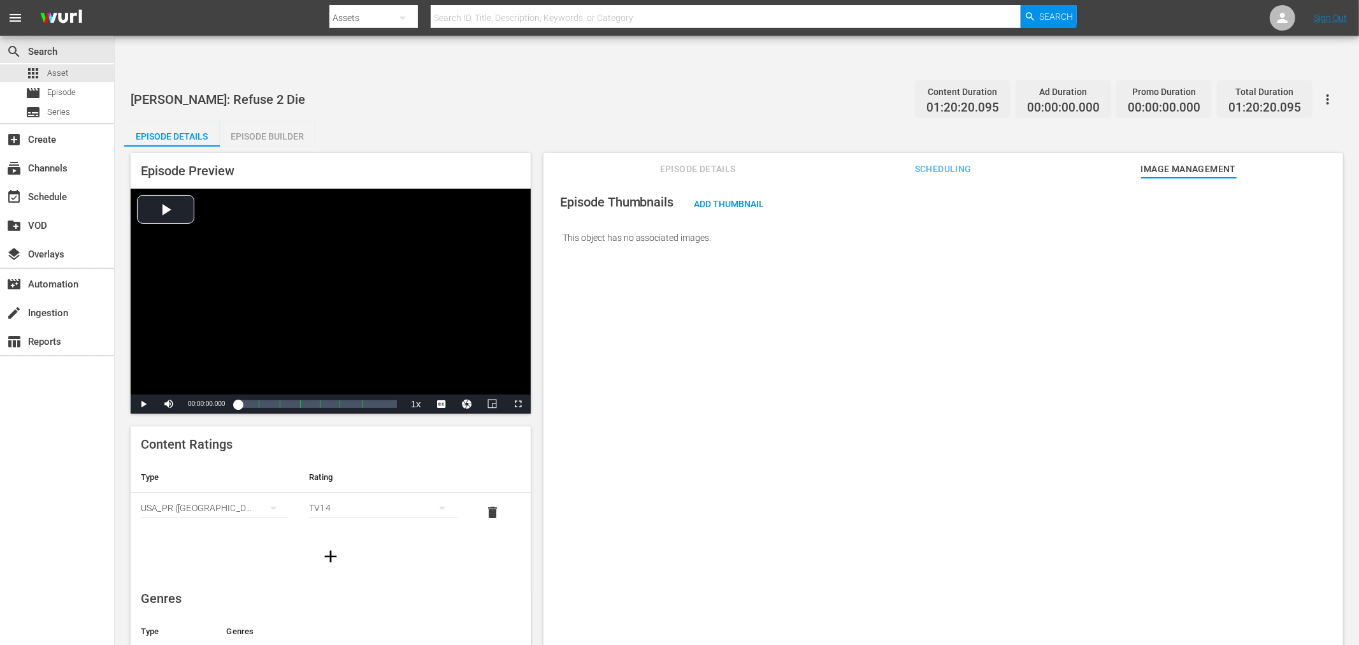
click at [761, 199] on span "Add Thumbnail" at bounding box center [729, 204] width 90 height 10
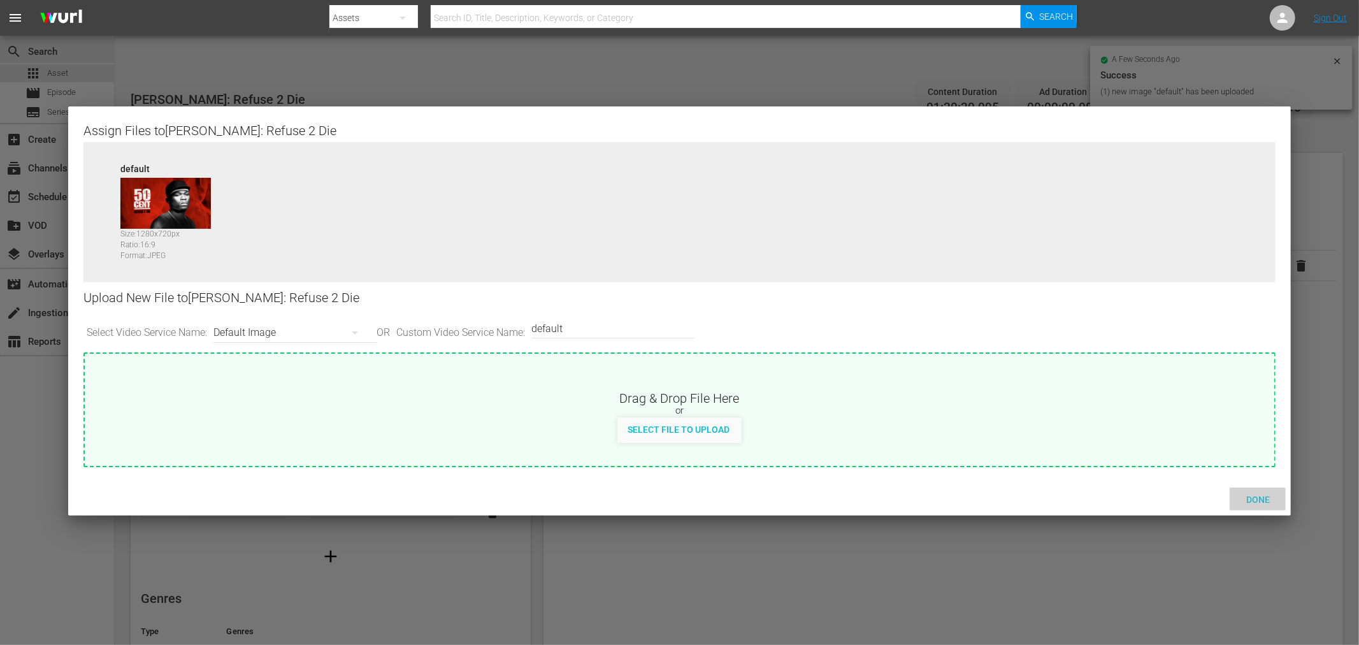
click at [1223, 500] on span "Done" at bounding box center [1258, 499] width 44 height 10
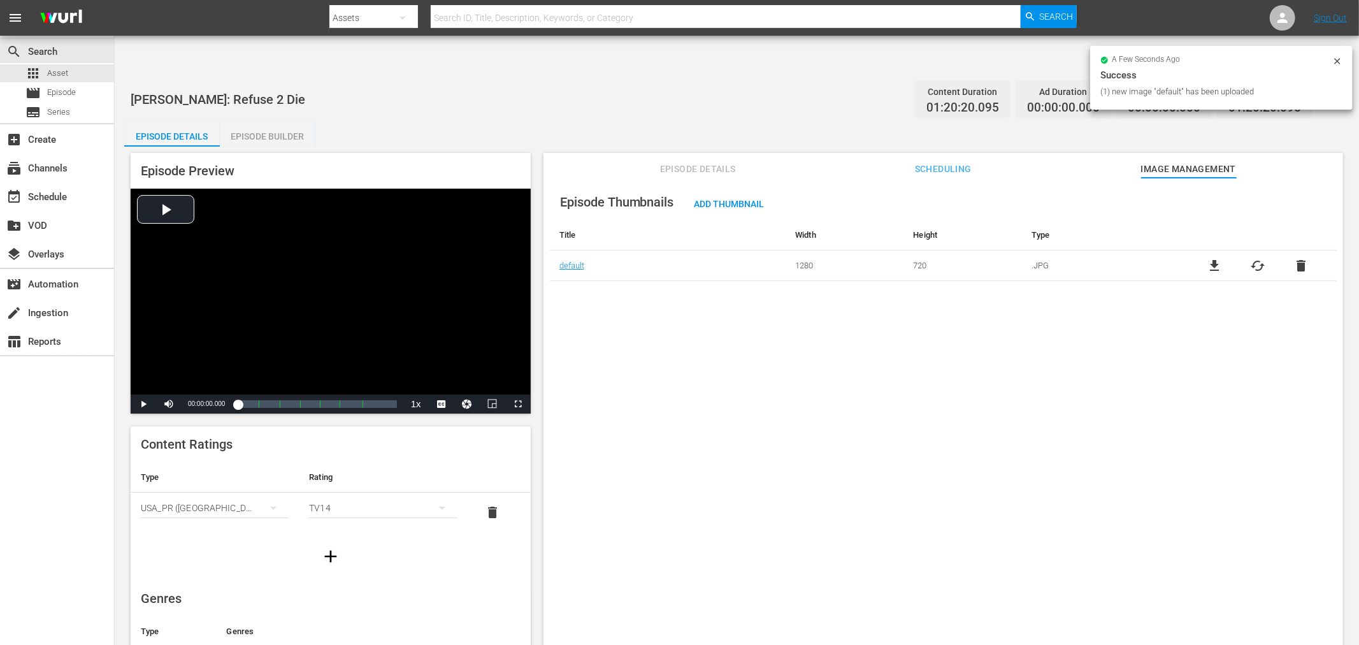
click at [1036, 417] on div "Episode Thumbnails Add Thumbnail Title Width Height Type default 1280 720 .JPG …" at bounding box center [944, 427] width 800 height 498
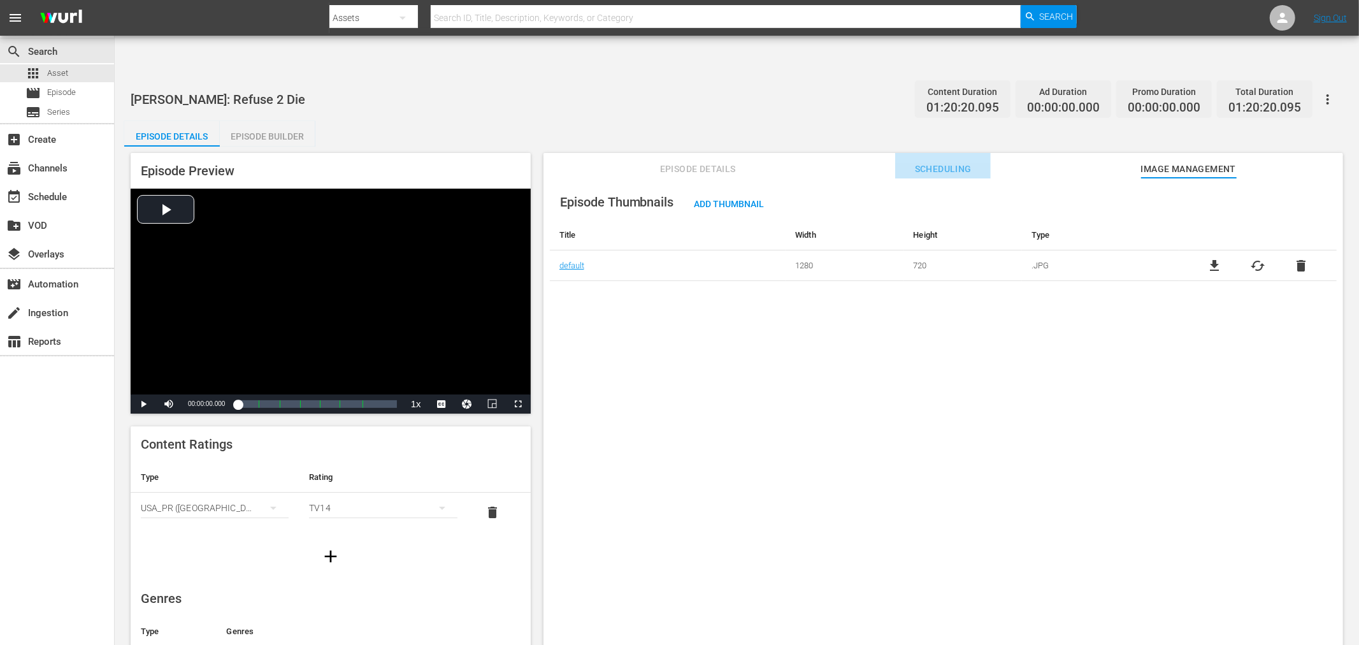
click at [927, 161] on span "Scheduling" at bounding box center [943, 169] width 96 height 16
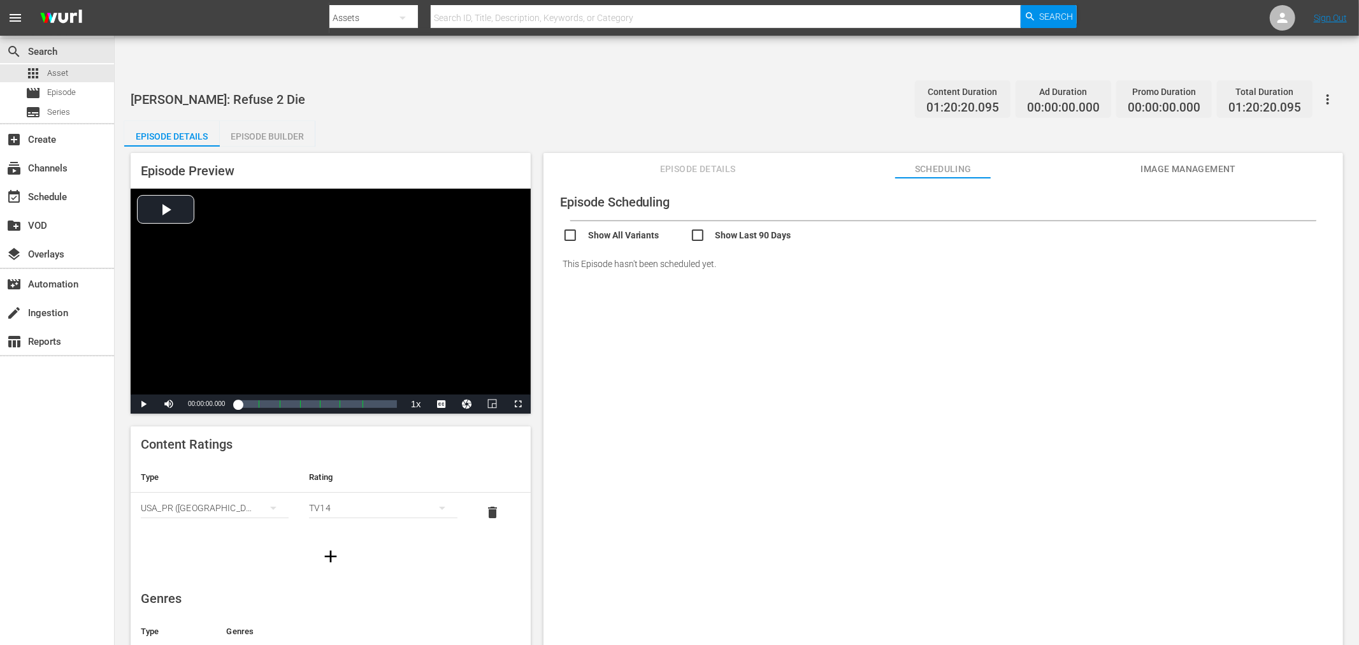
click at [616, 227] on input "checkbox" at bounding box center [626, 236] width 127 height 18
checkbox input "true"
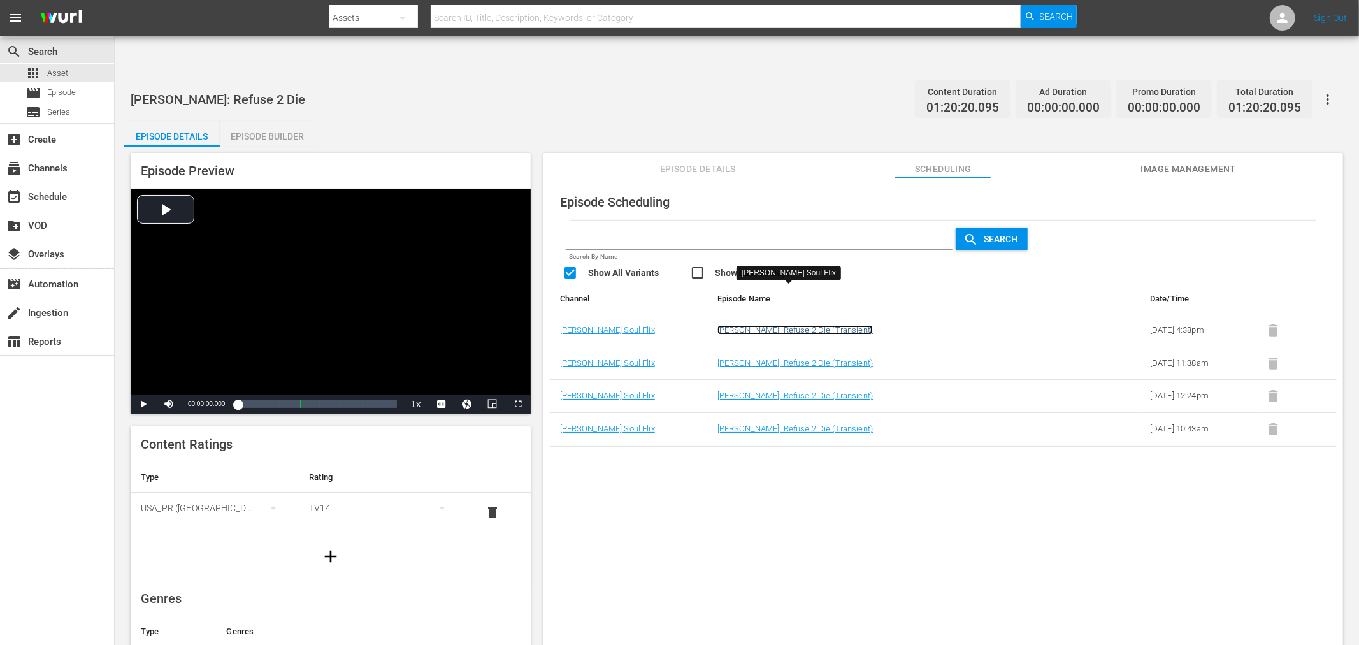
click at [794, 325] on link "50 Cent: Refuse 2 Die (Transient)" at bounding box center [795, 330] width 155 height 10
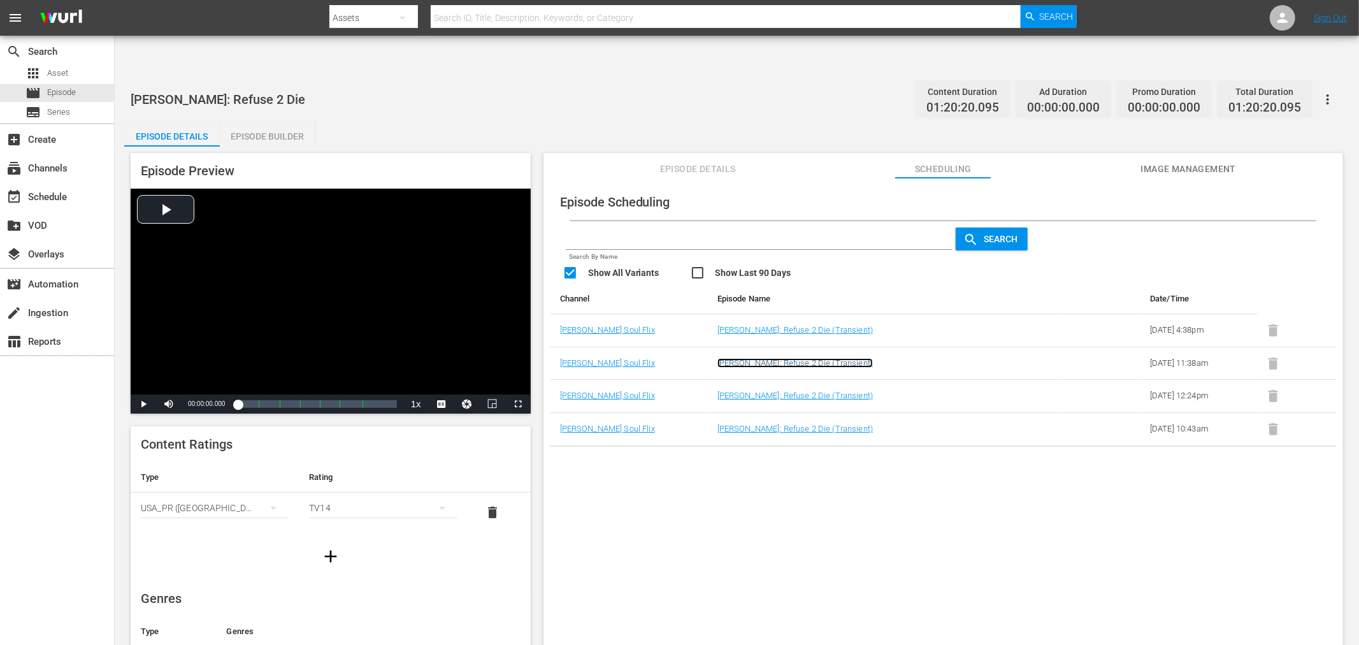
click at [795, 358] on link "50 Cent: Refuse 2 Die (Transient)" at bounding box center [795, 363] width 155 height 10
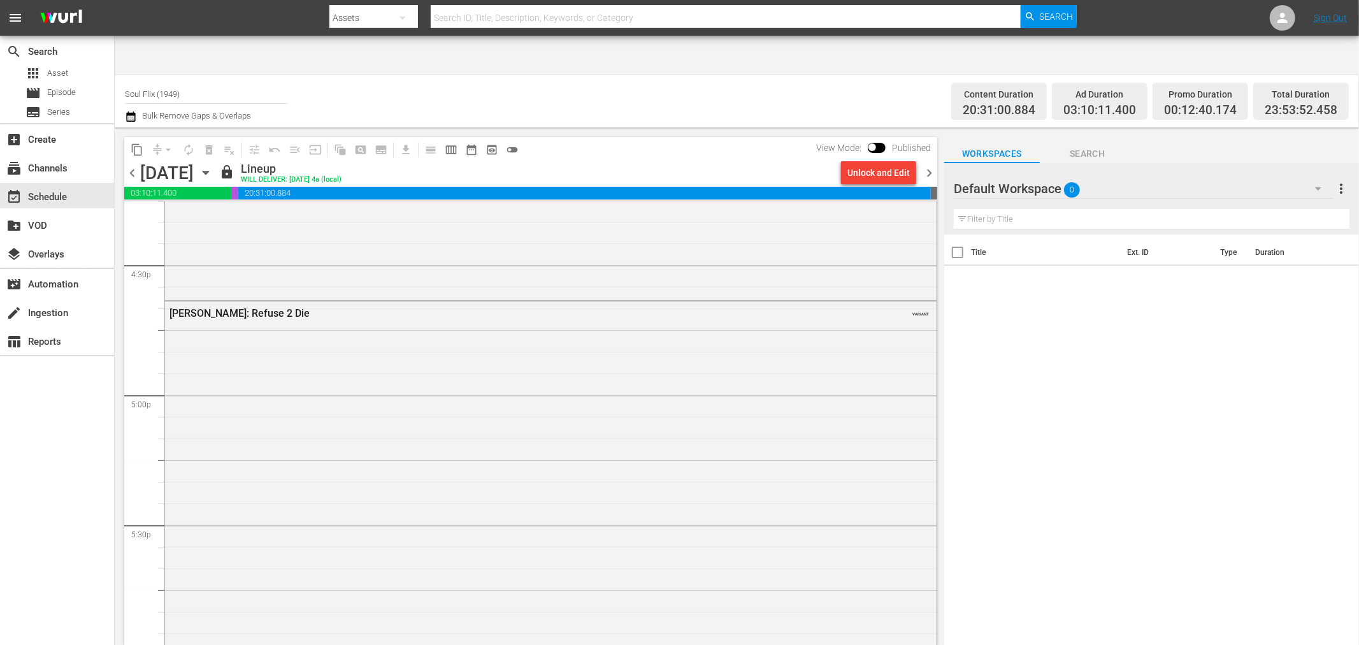
scroll to position [4248, 0]
click at [233, 285] on div "[PERSON_NAME]: Refuse 2 Die" at bounding box center [516, 291] width 693 height 13
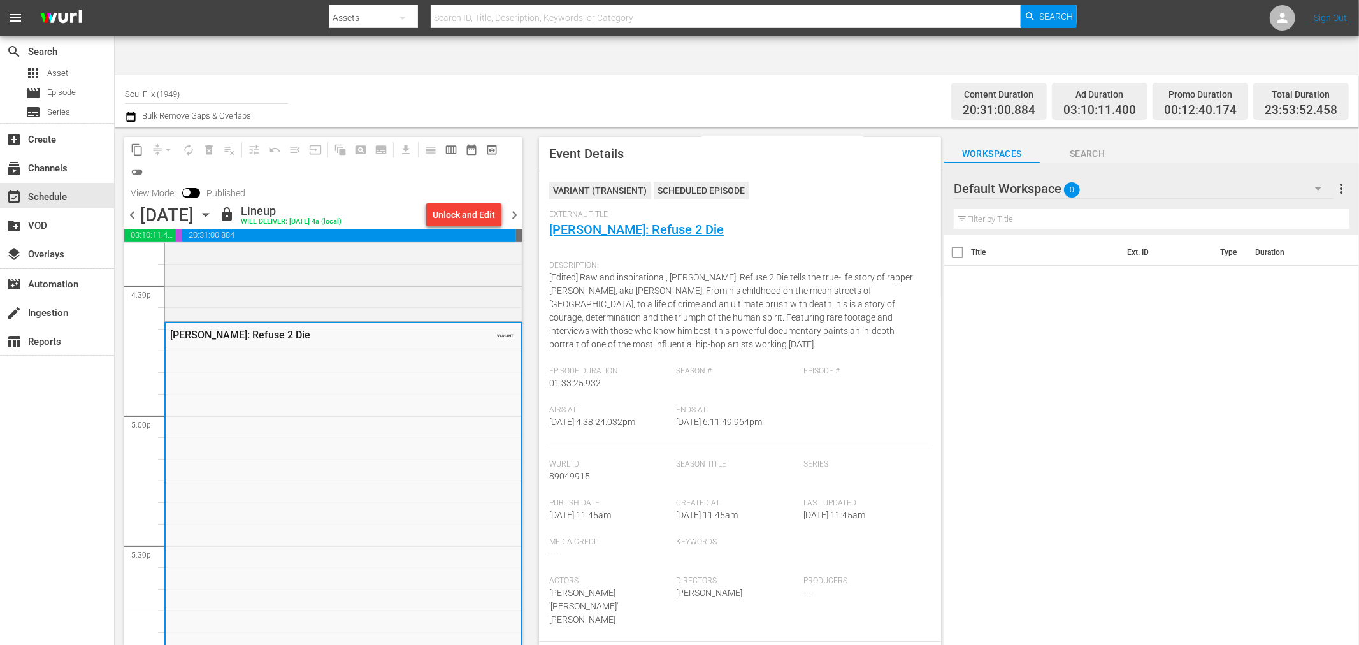
scroll to position [0, 0]
click at [629, 223] on link "[PERSON_NAME]: Refuse 2 Die" at bounding box center [636, 230] width 175 height 15
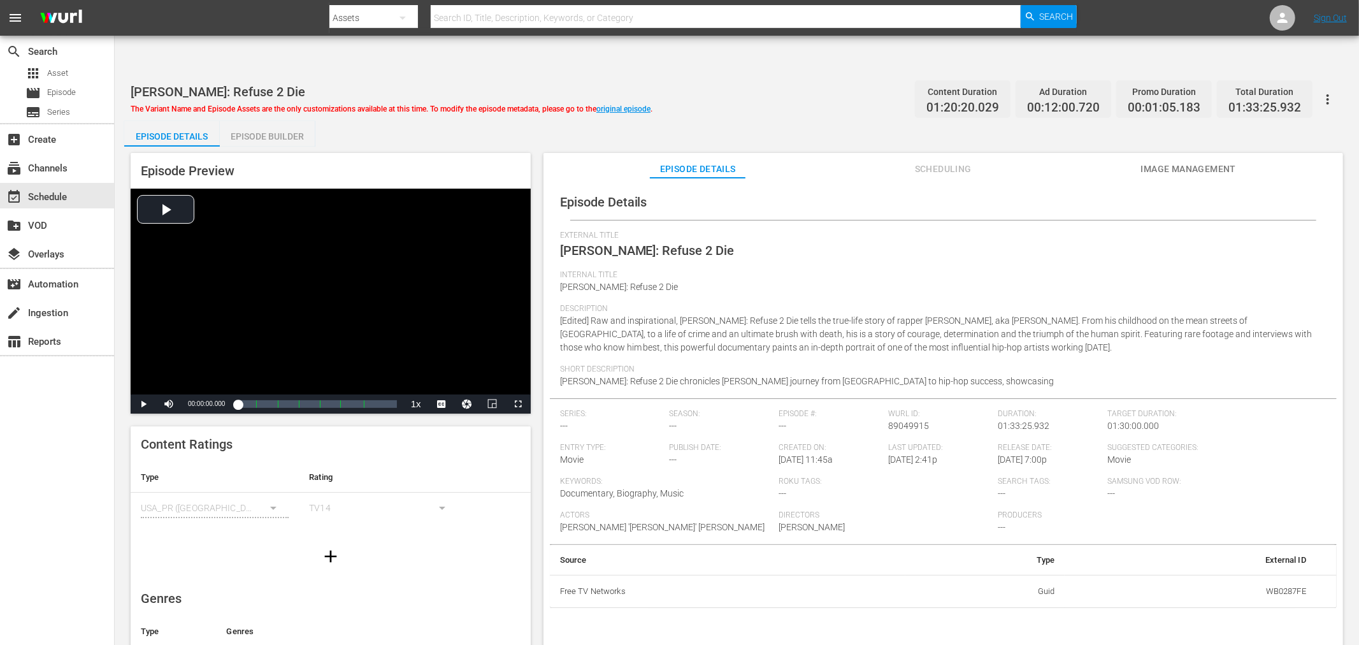
click at [1190, 161] on span "Image Management" at bounding box center [1189, 169] width 96 height 16
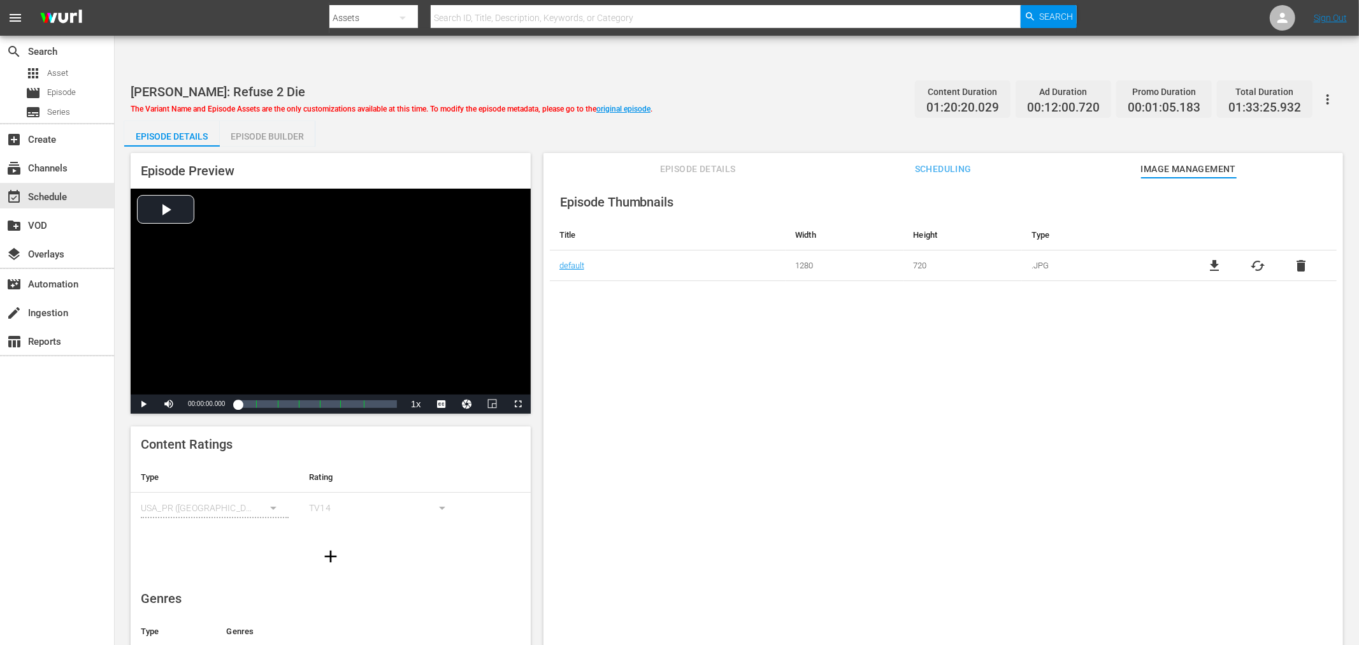
click at [1056, 409] on div "Episode Thumbnails Title Width Height Type default 1280 720 .JPG file_download …" at bounding box center [944, 427] width 800 height 498
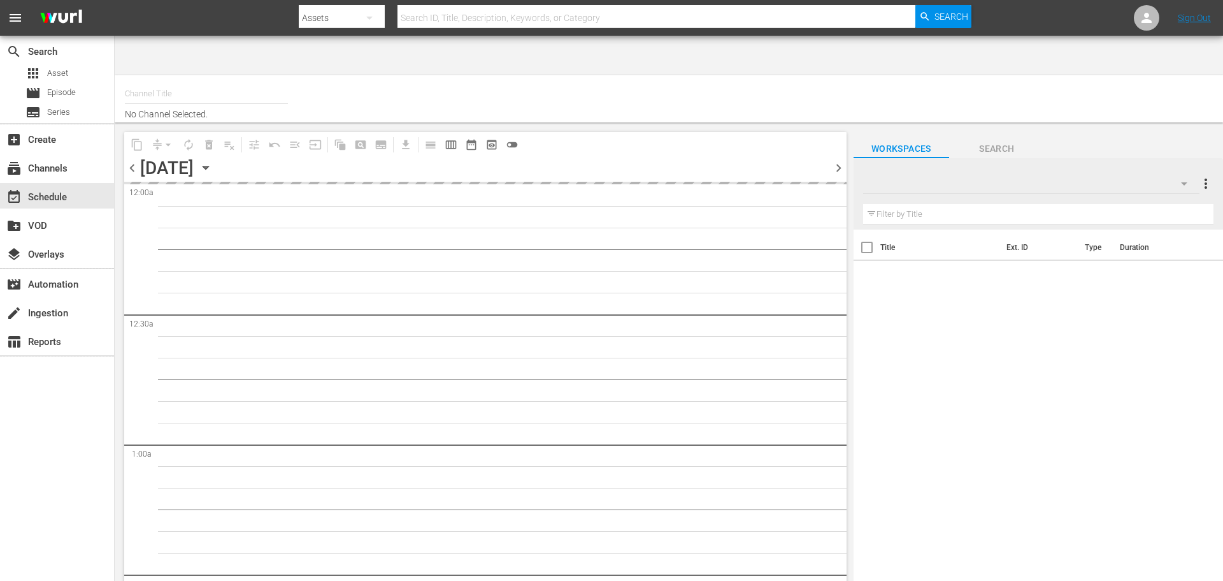
type input "Soul Flix (1949)"
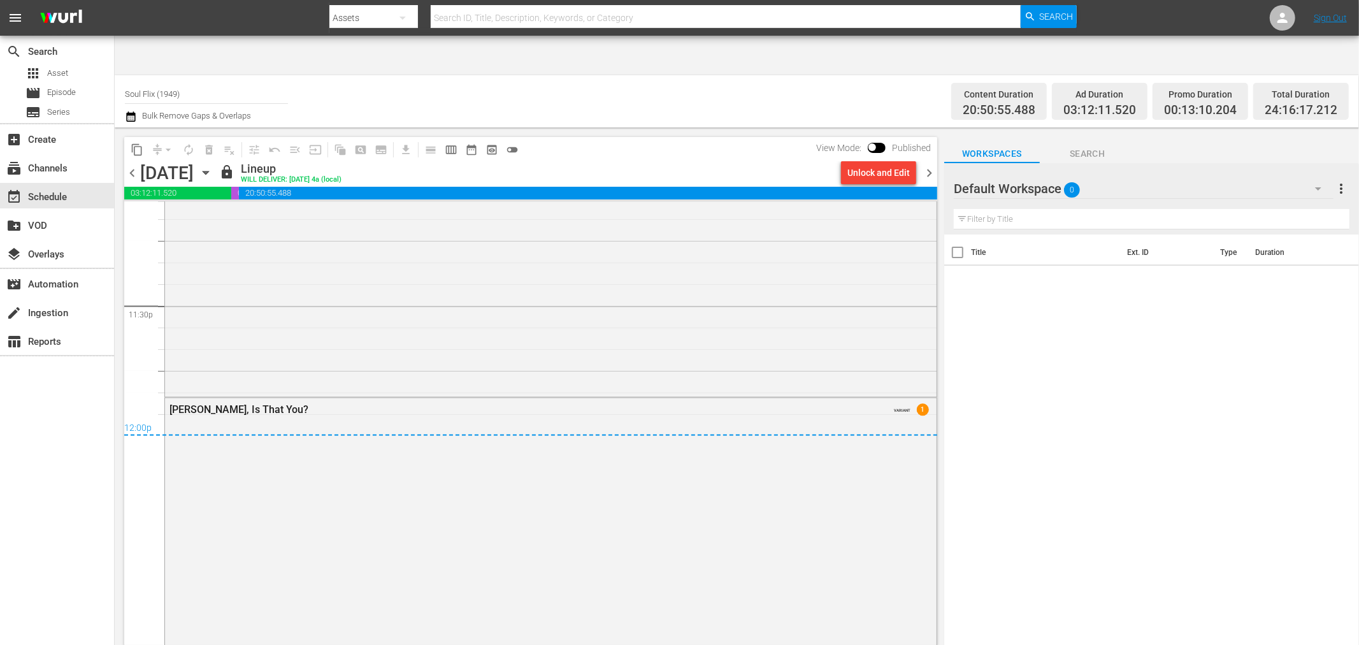
scroll to position [6183, 0]
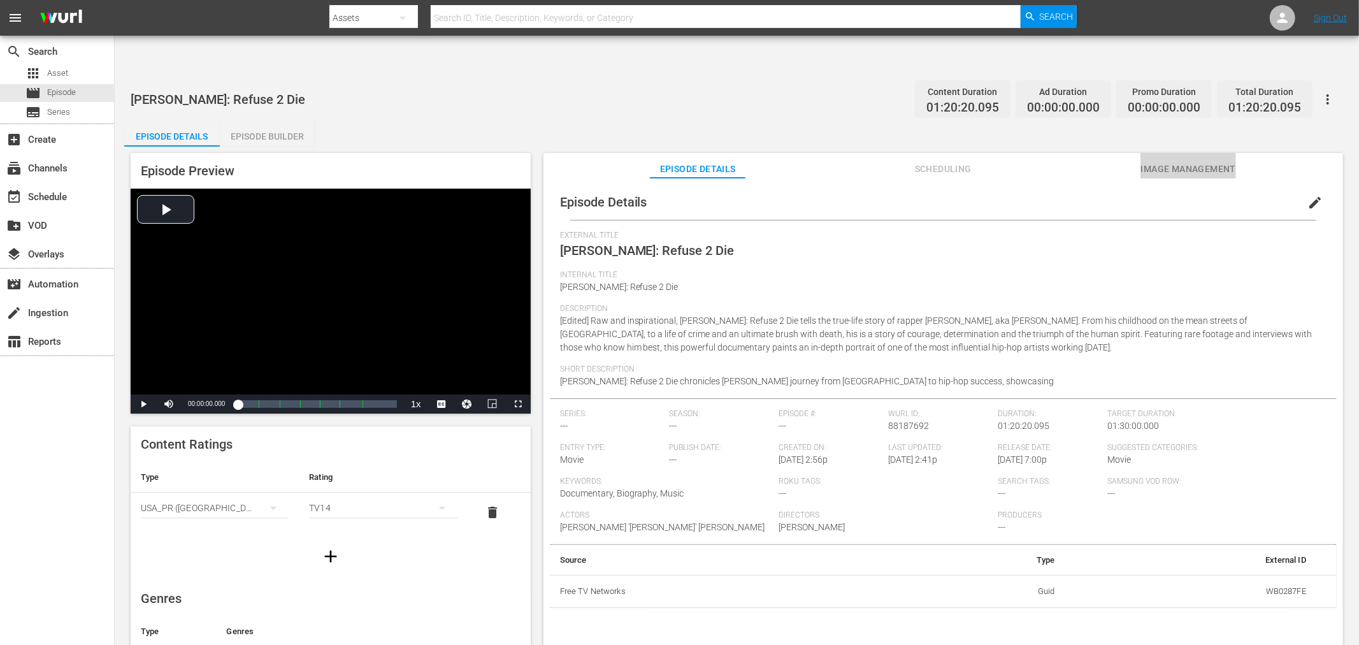
click at [1202, 153] on button "Image Management" at bounding box center [1189, 165] width 96 height 25
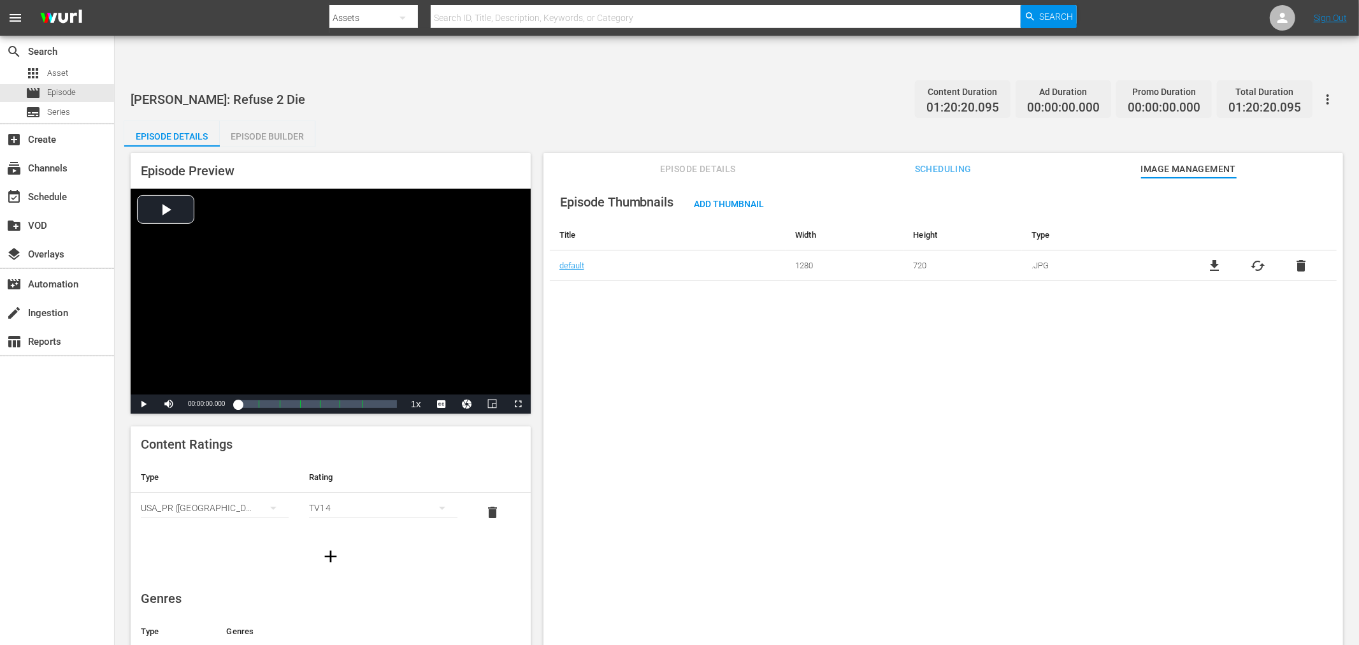
click at [1202, 177] on span at bounding box center [1189, 177] width 96 height 1
drag, startPoint x: 1039, startPoint y: 478, endPoint x: 1351, endPoint y: 482, distance: 312.3
click at [1040, 478] on div "Episode Thumbnails Add Thumbnail Title Width Height Type default 1280 720 .JPG …" at bounding box center [944, 427] width 800 height 498
click at [657, 531] on div "Episode Thumbnails Add Thumbnail Title Width Height Type default 1280 720 .JPG …" at bounding box center [944, 427] width 800 height 498
click at [686, 510] on div "Episode Thumbnails Add Thumbnail Title Width Height Type default 1280 720 .JPG …" at bounding box center [944, 427] width 800 height 498
